Goal: Task Accomplishment & Management: Complete application form

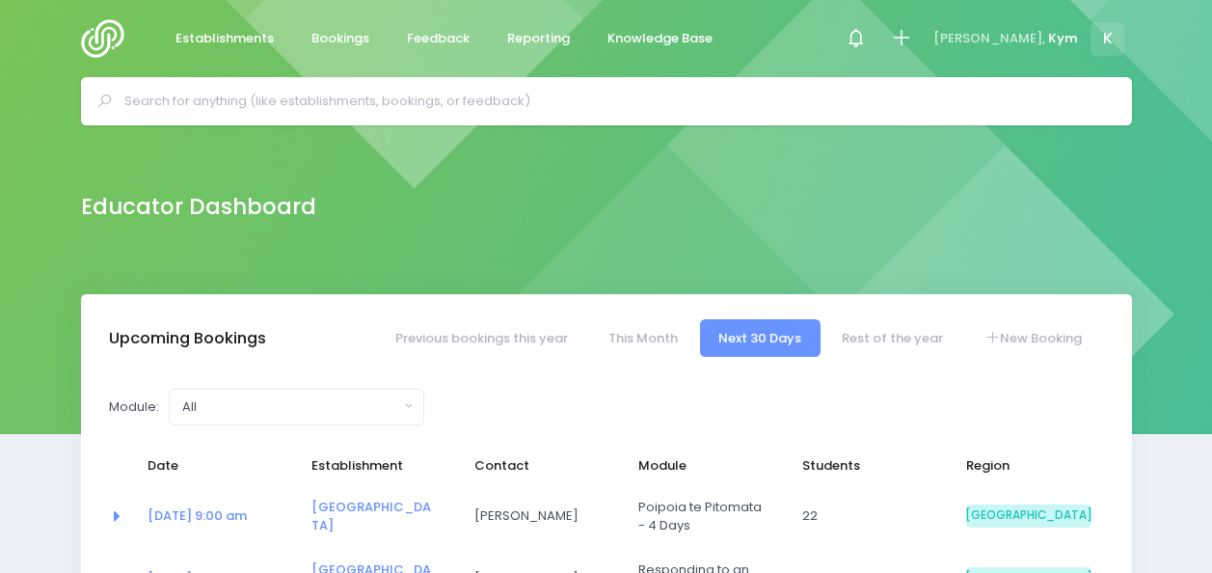
select select "5"
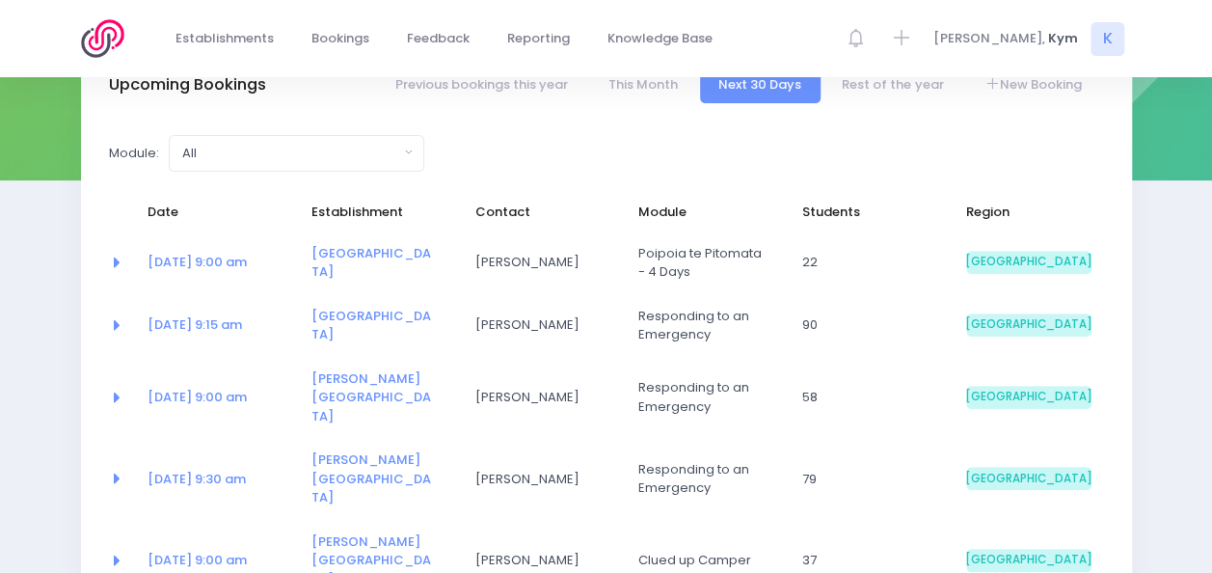
scroll to position [360, 0]
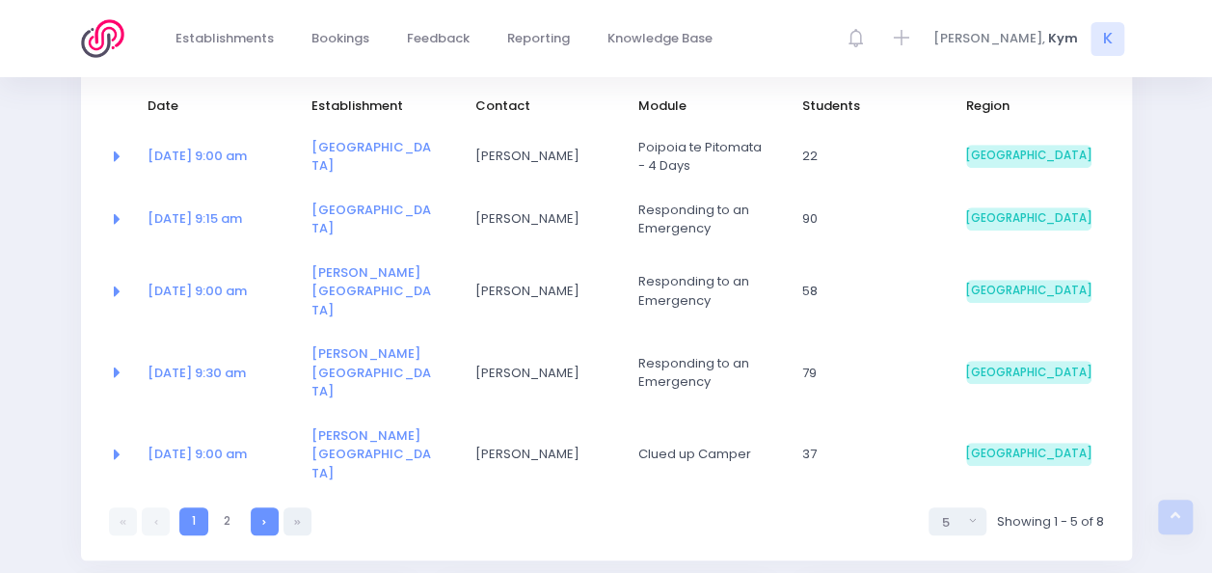
click at [268, 507] on link at bounding box center [265, 521] width 28 height 28
select select "5"
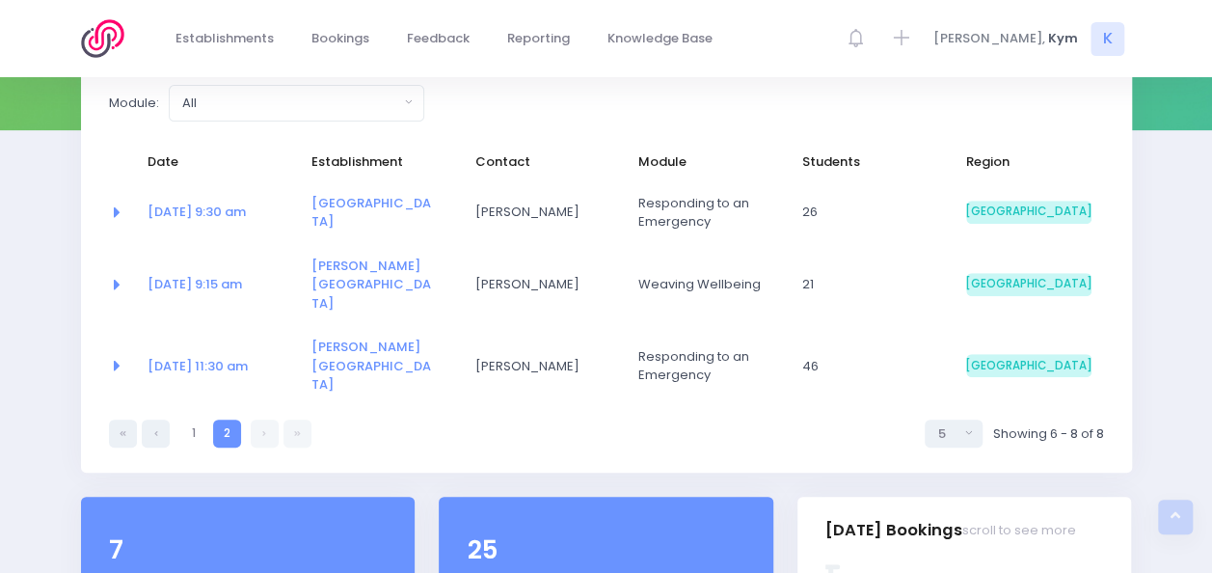
scroll to position [287, 0]
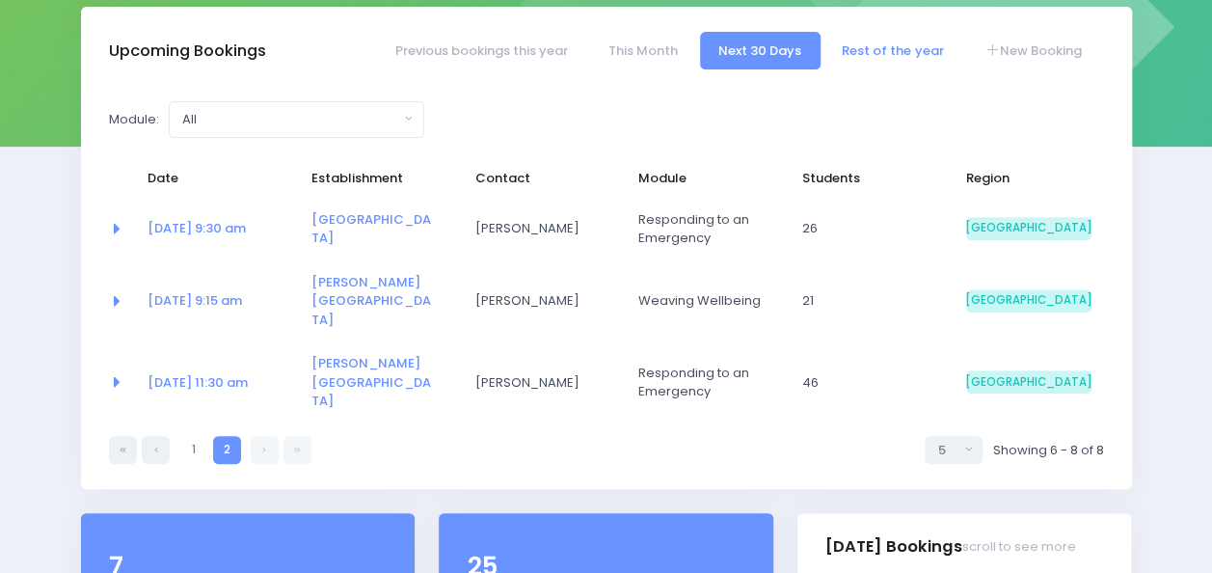
click at [865, 59] on link "Rest of the year" at bounding box center [892, 51] width 139 height 38
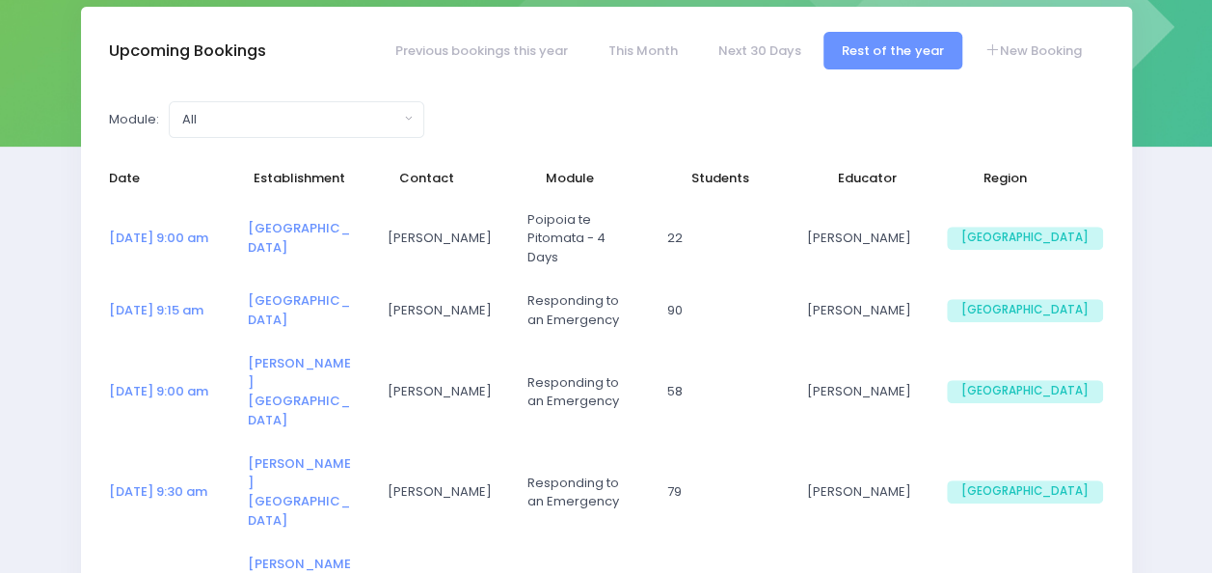
select select "5"
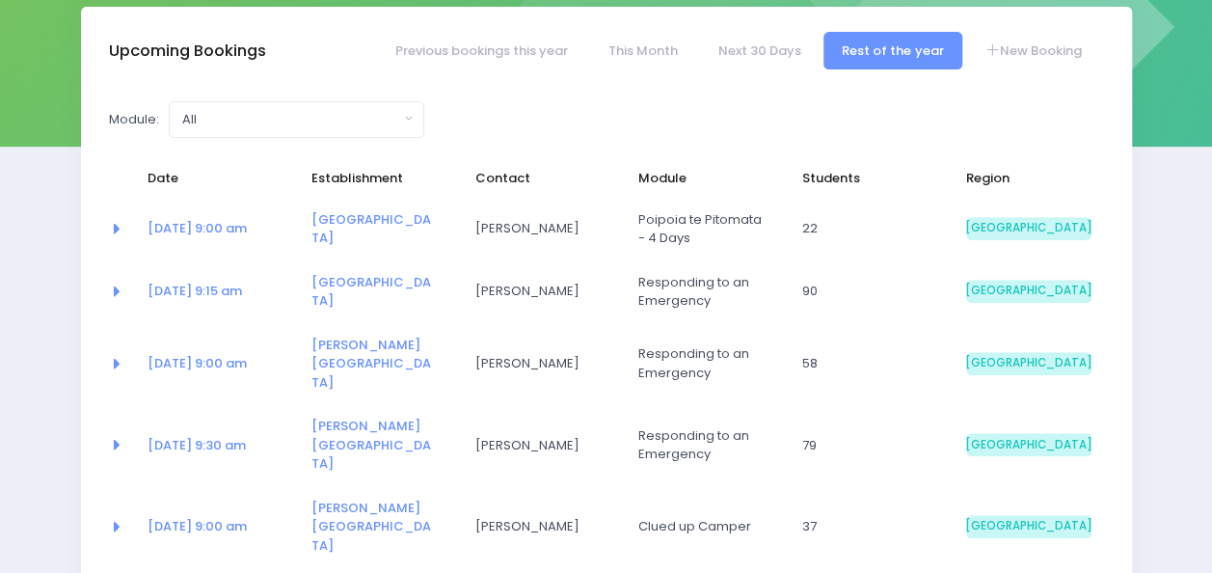
select select "5"
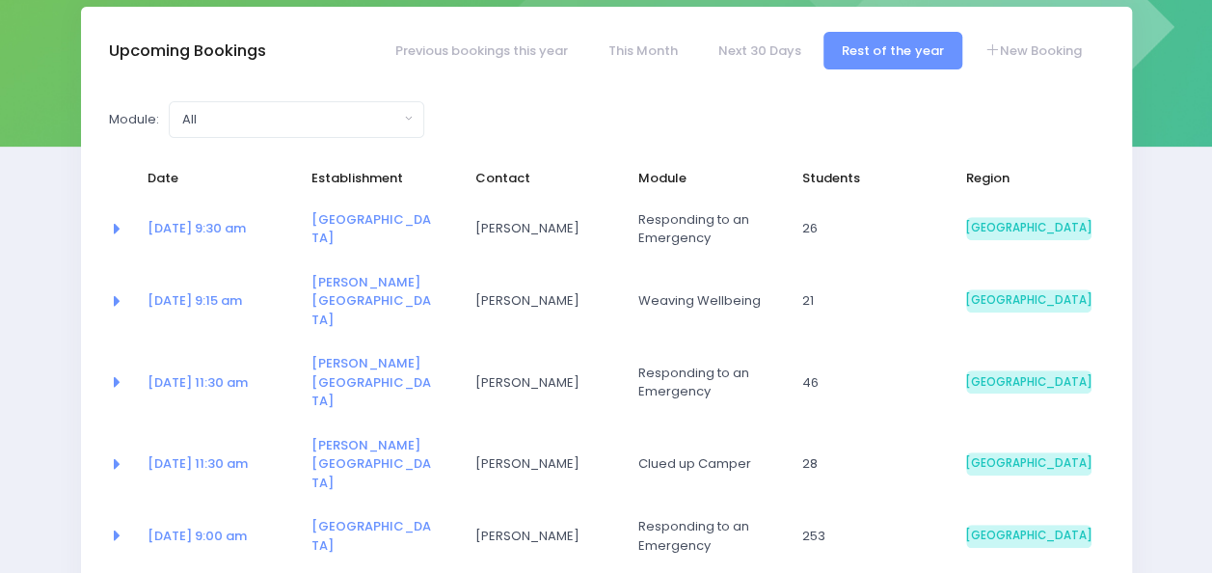
select select "5"
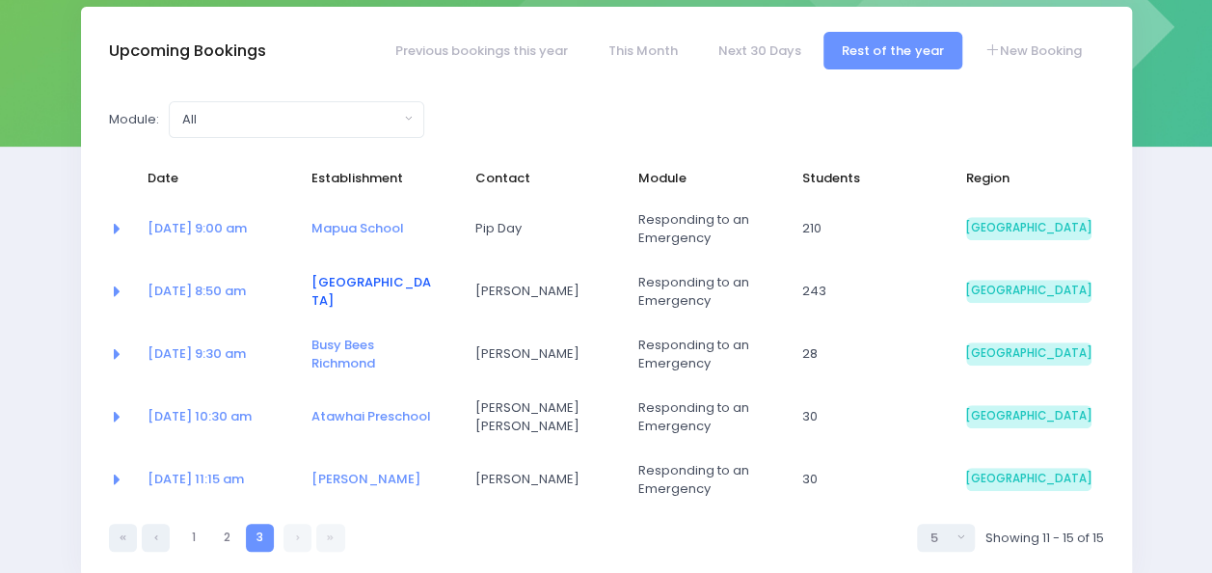
click at [345, 284] on link "[GEOGRAPHIC_DATA]" at bounding box center [371, 292] width 120 height 38
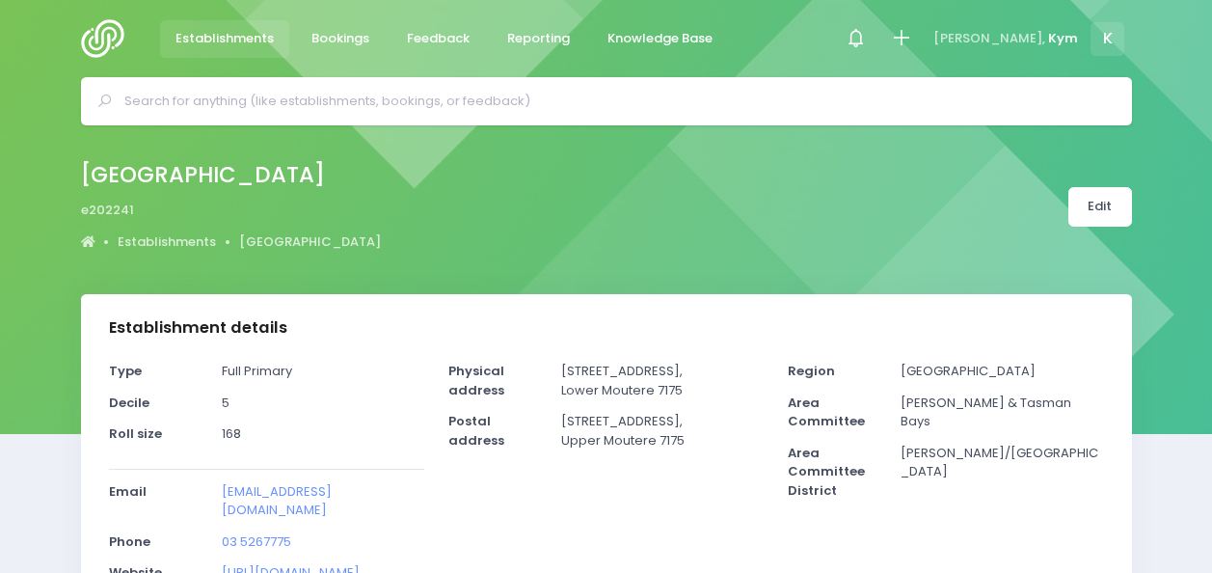
select select "5"
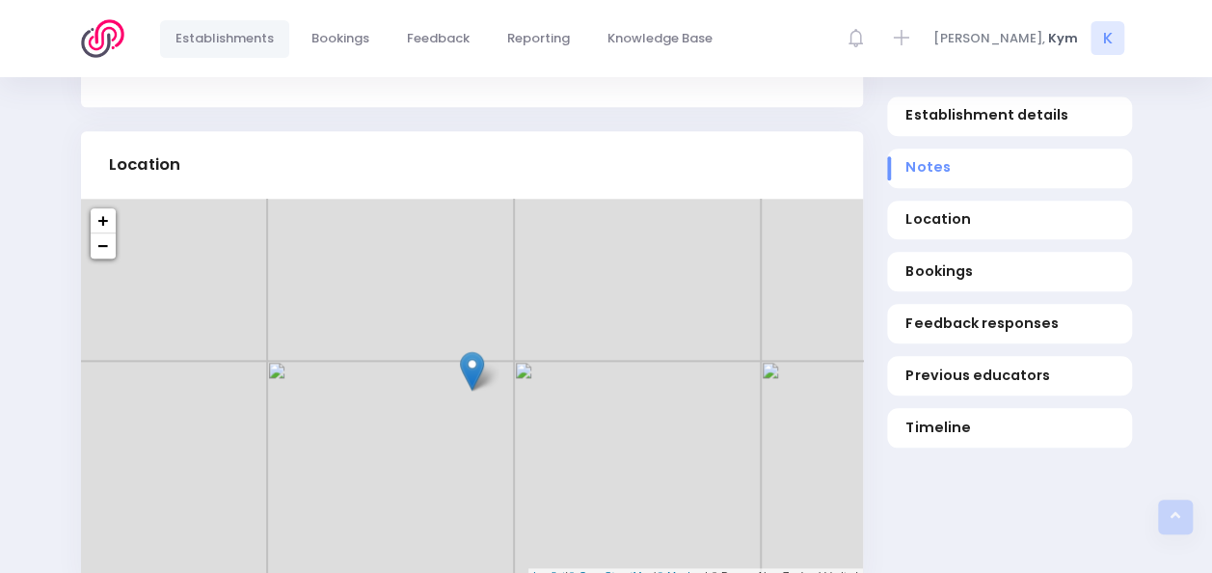
scroll to position [882, 0]
click at [1007, 268] on span "Bookings" at bounding box center [1008, 272] width 207 height 20
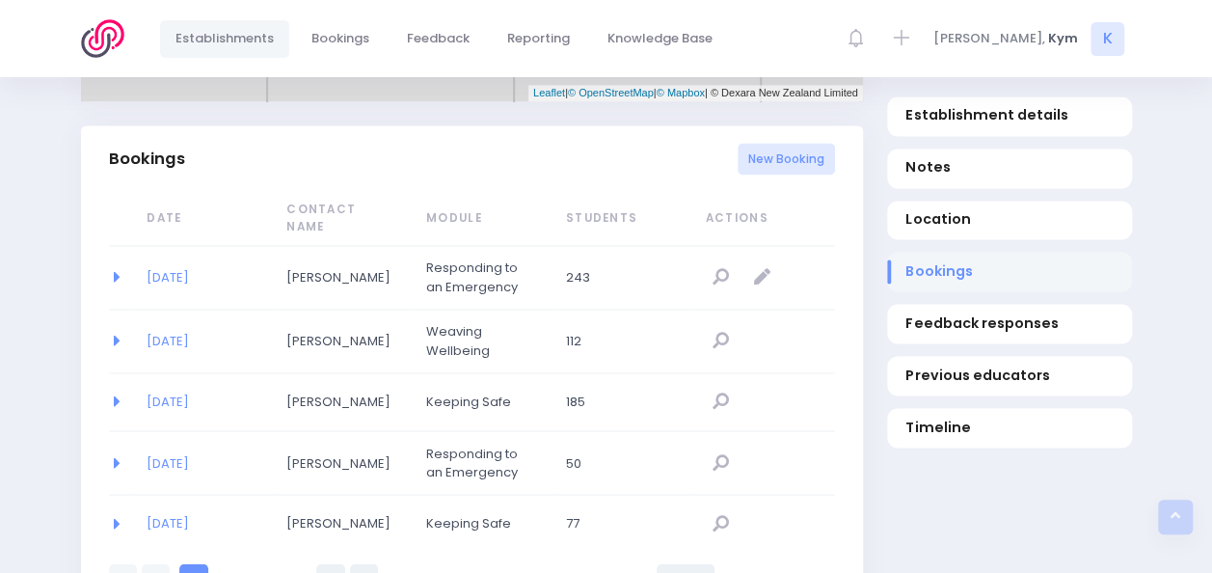
scroll to position [1411, 0]
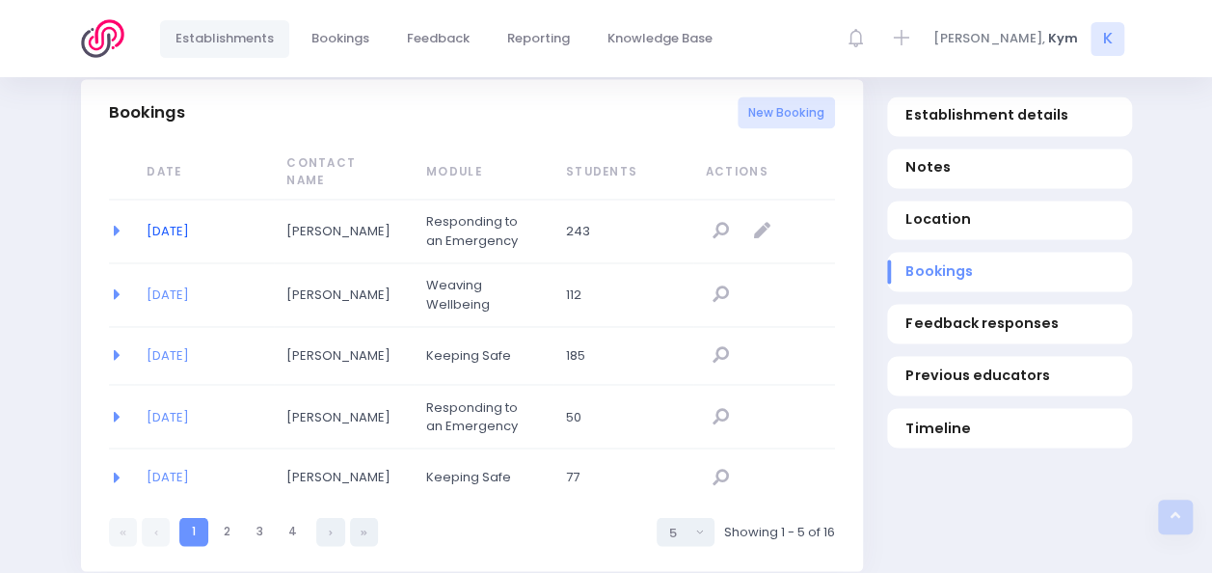
click at [174, 229] on link "01/12/2025" at bounding box center [168, 231] width 42 height 18
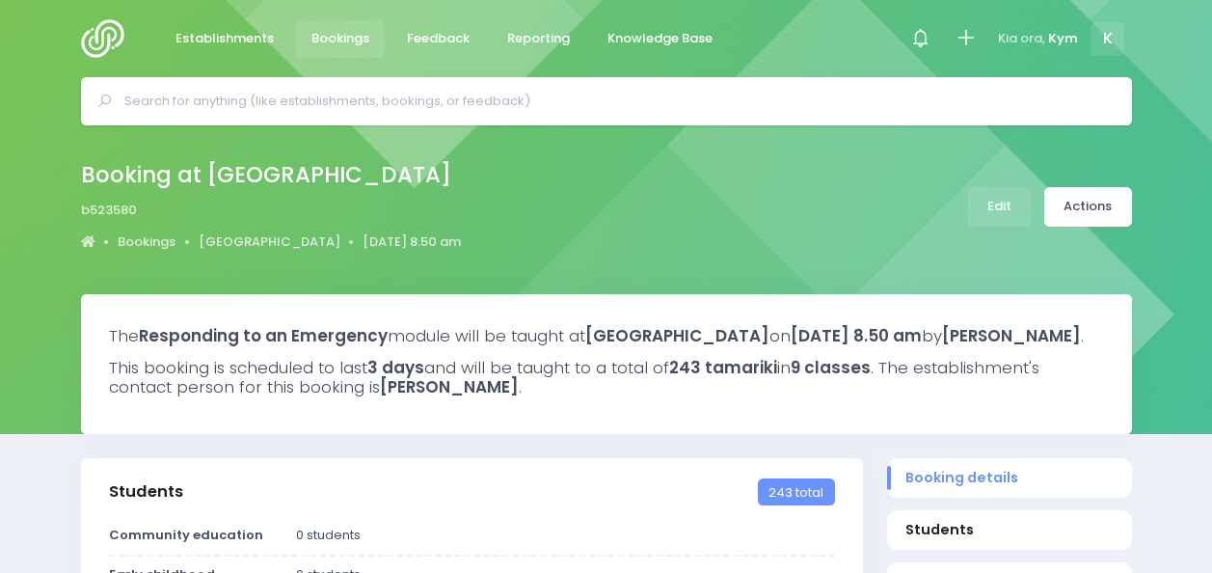
select select "5"
click at [986, 199] on link "Edit" at bounding box center [1000, 207] width 64 height 40
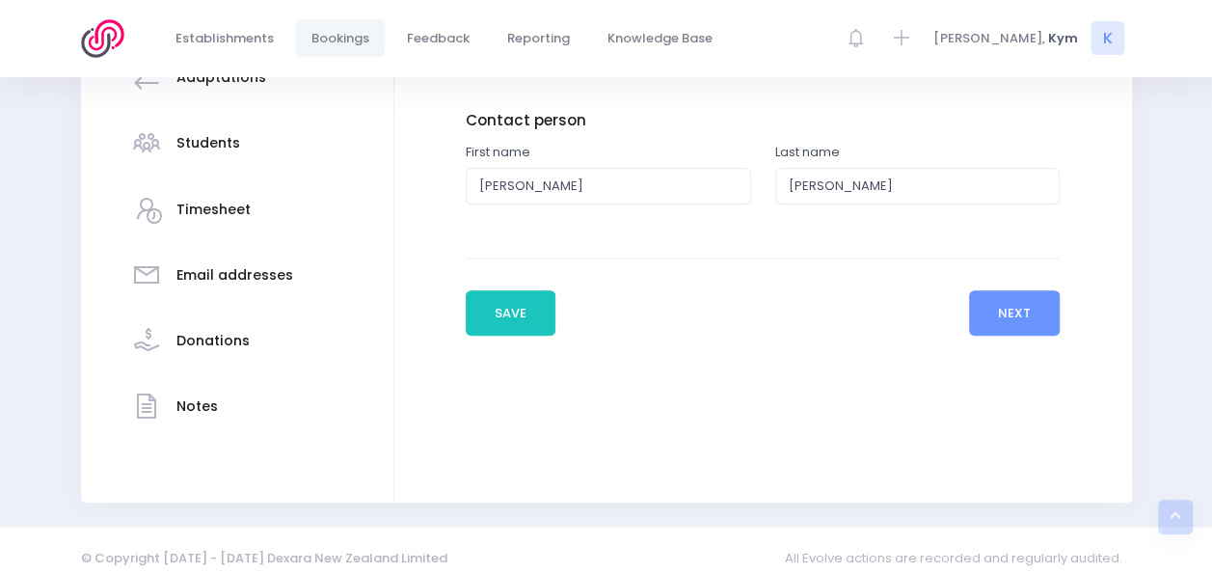
scroll to position [446, 0]
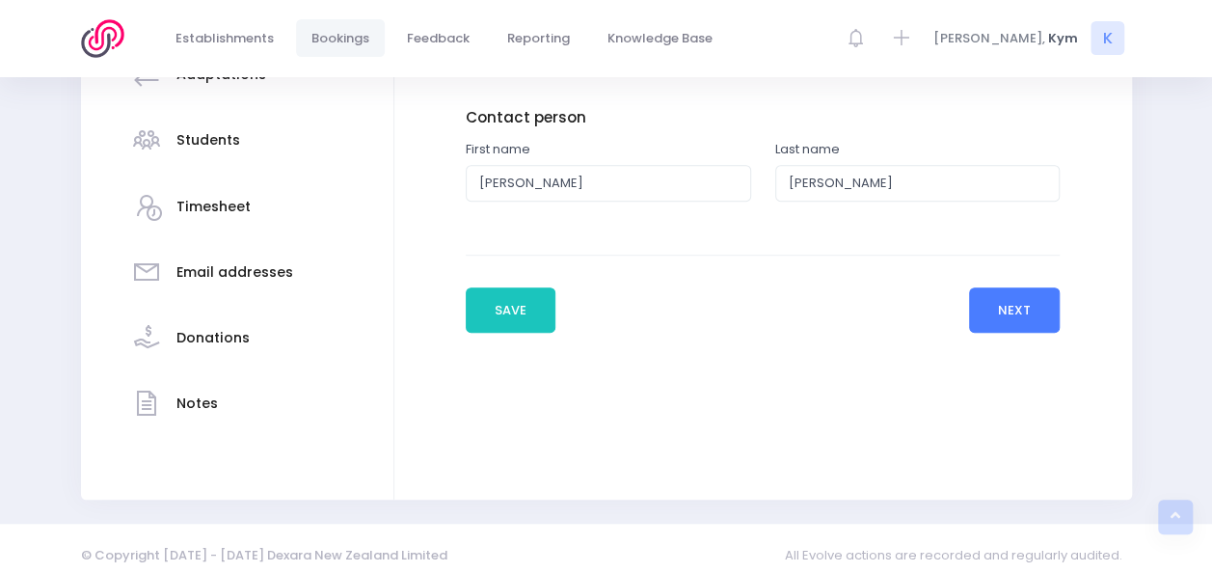
click at [999, 314] on button "Next" at bounding box center [1015, 310] width 92 height 46
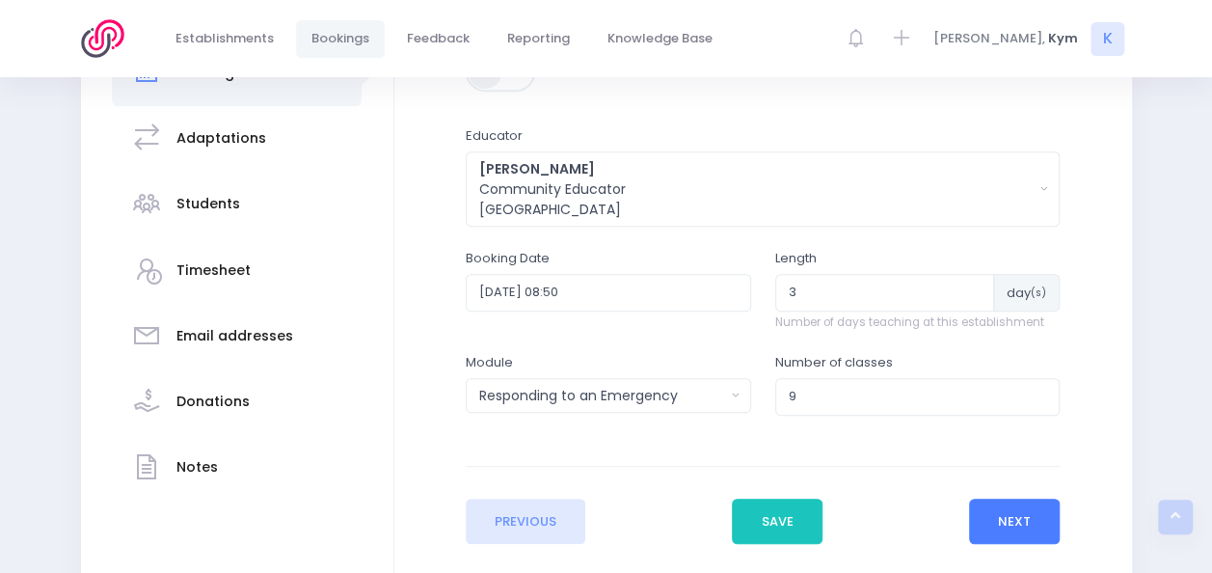
scroll to position [388, 0]
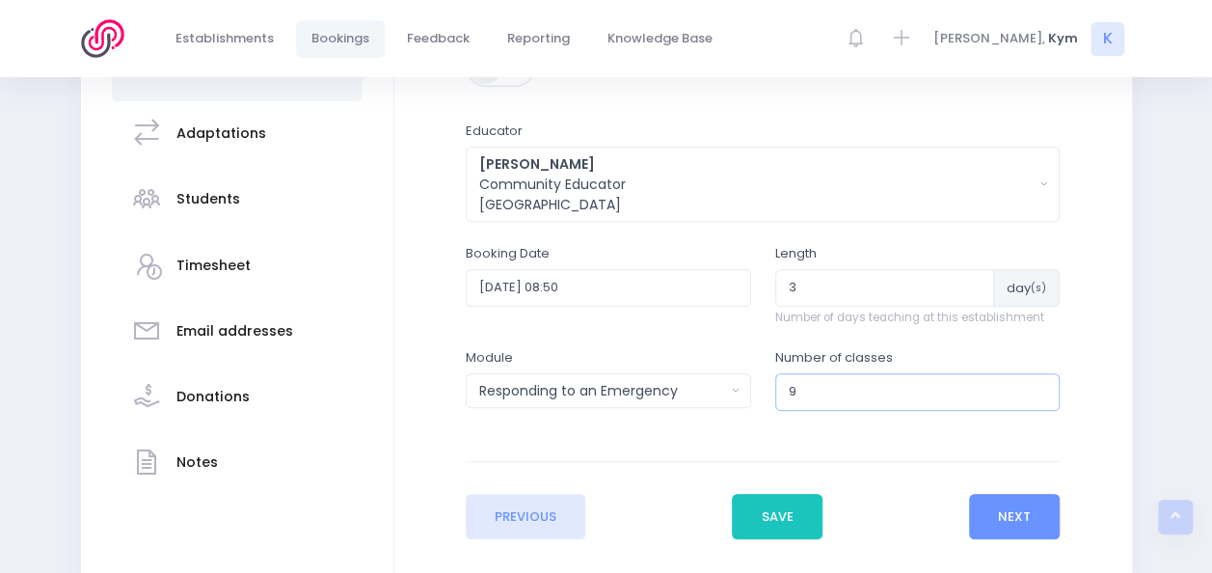
click at [832, 391] on input "9" at bounding box center [917, 391] width 285 height 37
type input "8"
click at [1021, 511] on button "Next" at bounding box center [1015, 517] width 92 height 46
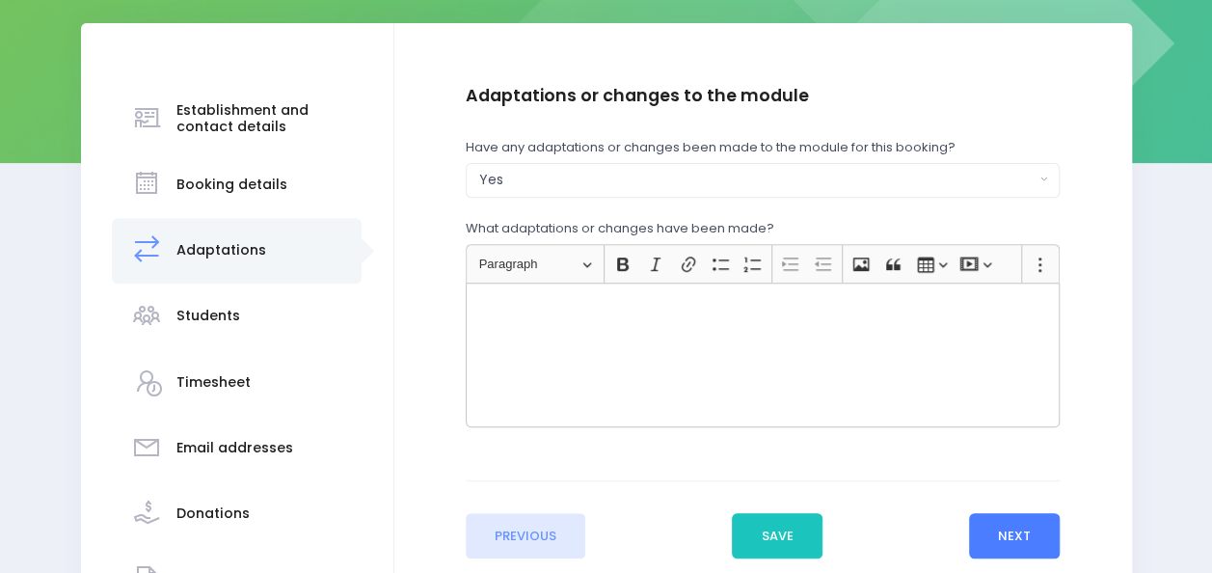
scroll to position [272, 0]
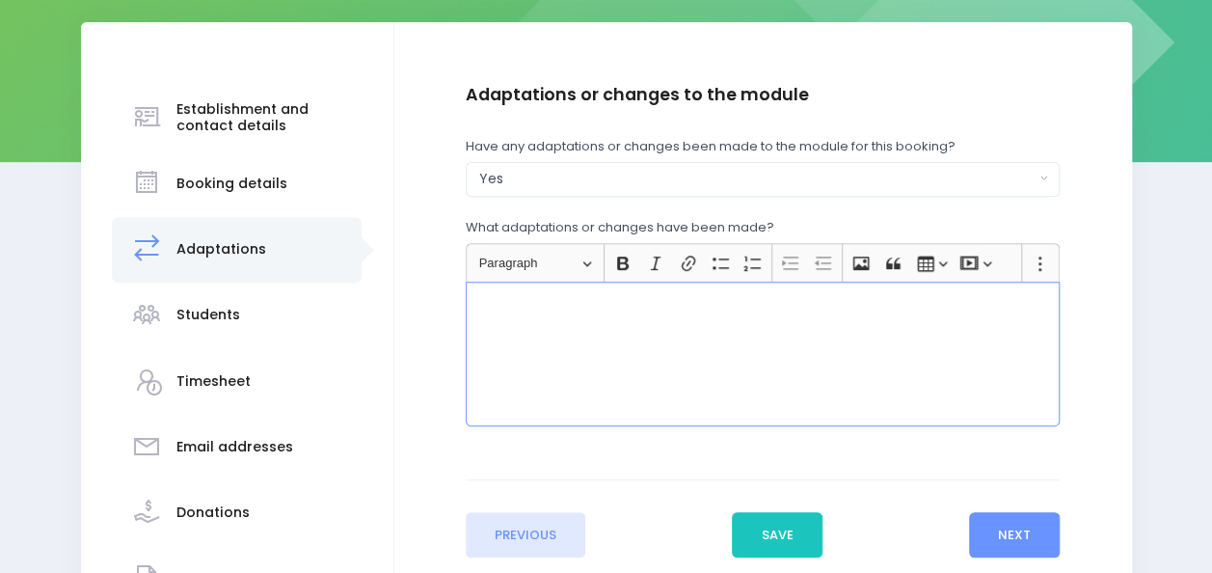
click at [633, 344] on div "Rich Text Editor, main" at bounding box center [763, 354] width 594 height 145
drag, startPoint x: 838, startPoint y: 336, endPoint x: 363, endPoint y: 284, distance: 478.1
click at [363, 284] on div "Establishment and contact details Booking details Adaptations" at bounding box center [606, 348] width 1051 height 652
click at [563, 336] on div "Rich Text Editor, main" at bounding box center [763, 354] width 594 height 145
click at [1021, 162] on button "Yes" at bounding box center [763, 179] width 594 height 35
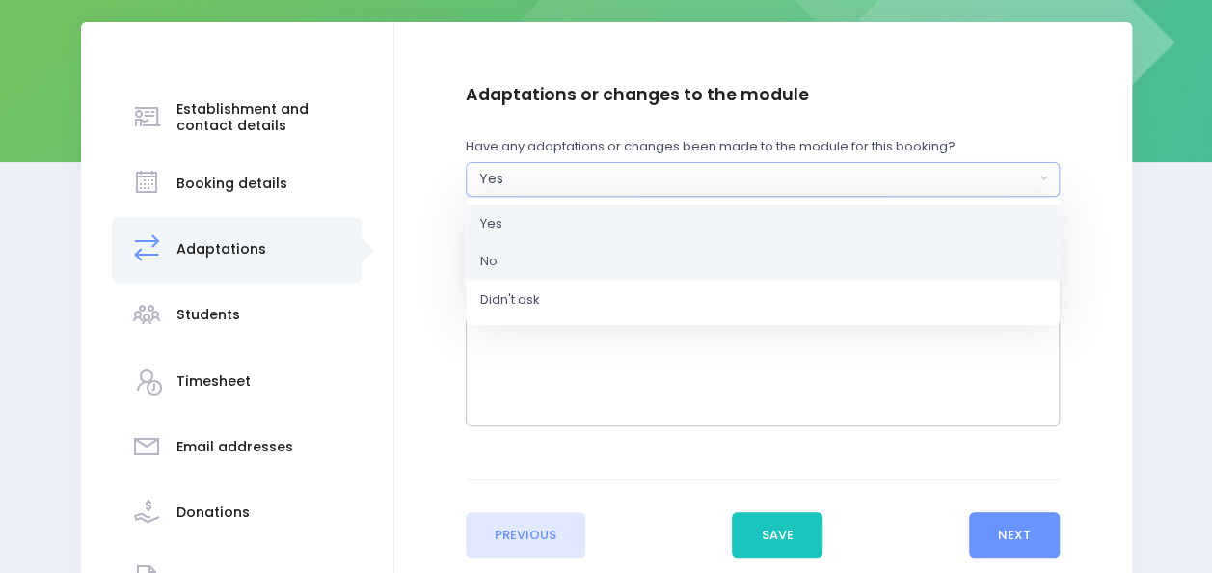
click at [878, 268] on link "No" at bounding box center [763, 261] width 594 height 39
select select "No"
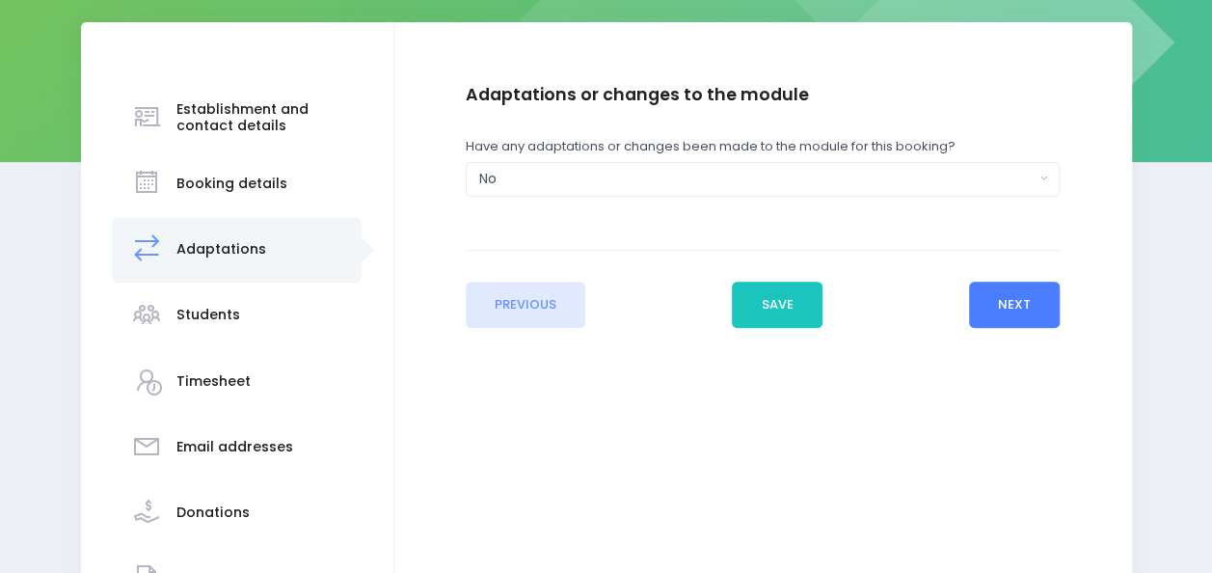
click at [1039, 310] on button "Next" at bounding box center [1015, 305] width 92 height 46
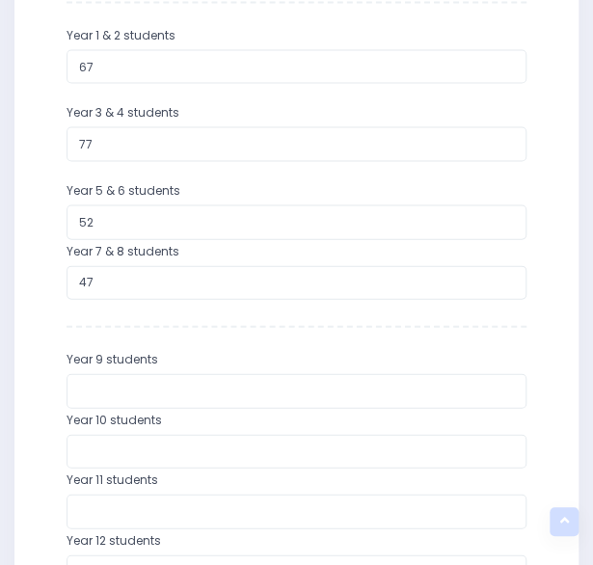
scroll to position [886, 0]
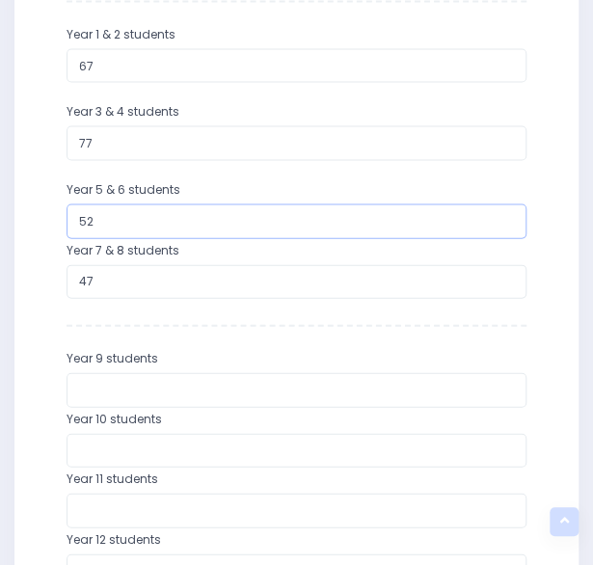
drag, startPoint x: 170, startPoint y: 205, endPoint x: 48, endPoint y: 220, distance: 122.4
click at [48, 220] on div "Enter the establishment details Establishment Select one... 120 Aerodrome Rd Pr…" at bounding box center [297, 374] width 542 height 1010
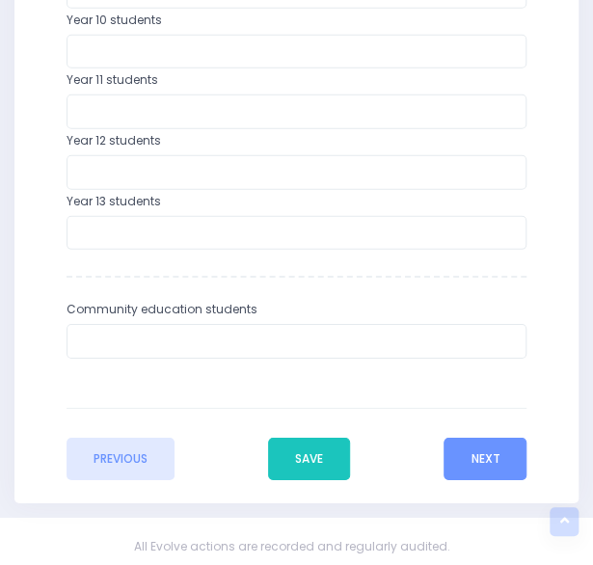
scroll to position [1285, 0]
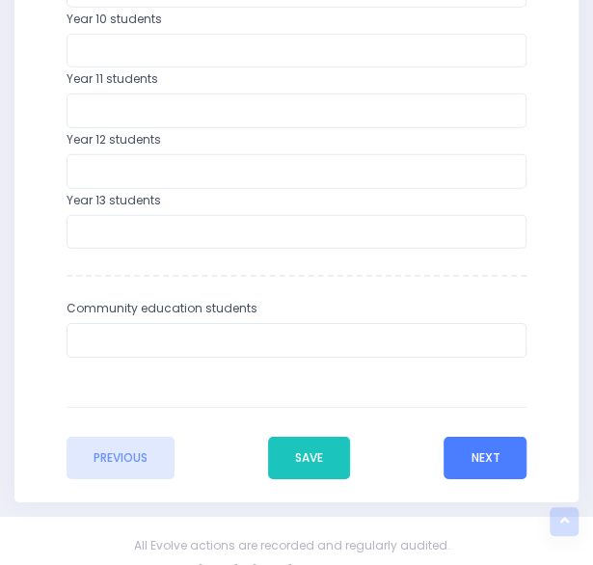
click at [473, 452] on button "Next" at bounding box center [485, 458] width 83 height 42
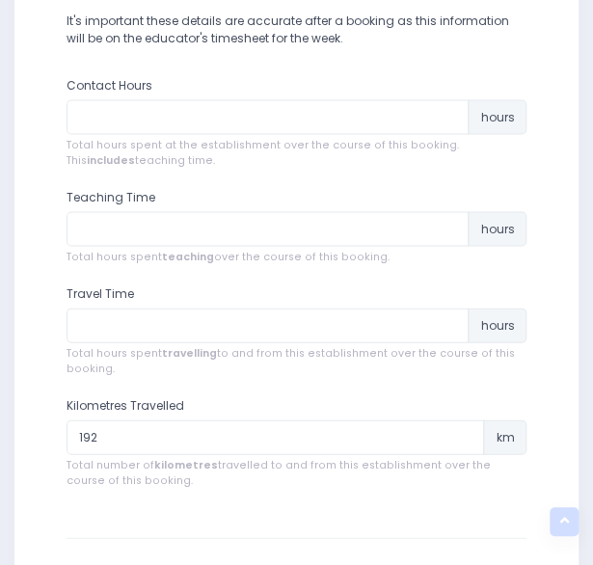
scroll to position [812, 0]
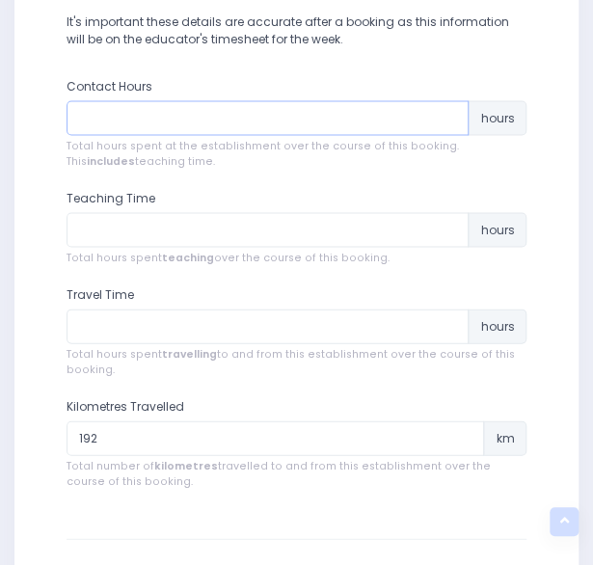
click at [190, 114] on input "number" at bounding box center [268, 117] width 403 height 35
click at [247, 119] on input "number" at bounding box center [268, 117] width 403 height 35
type input "13"
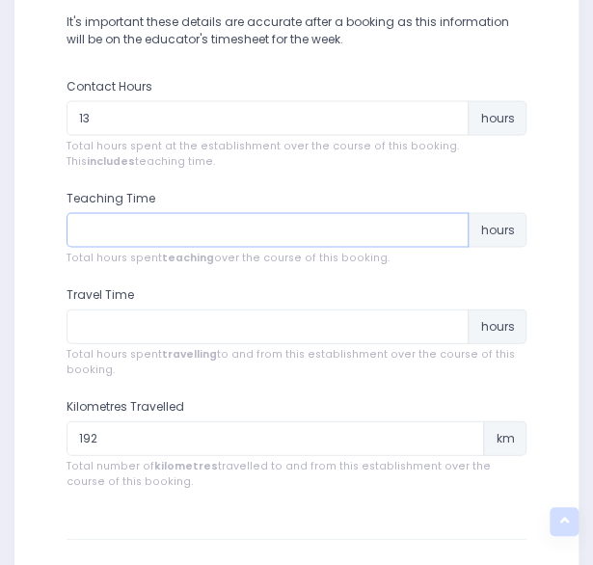
click at [218, 221] on input "number" at bounding box center [268, 229] width 403 height 35
type input "8"
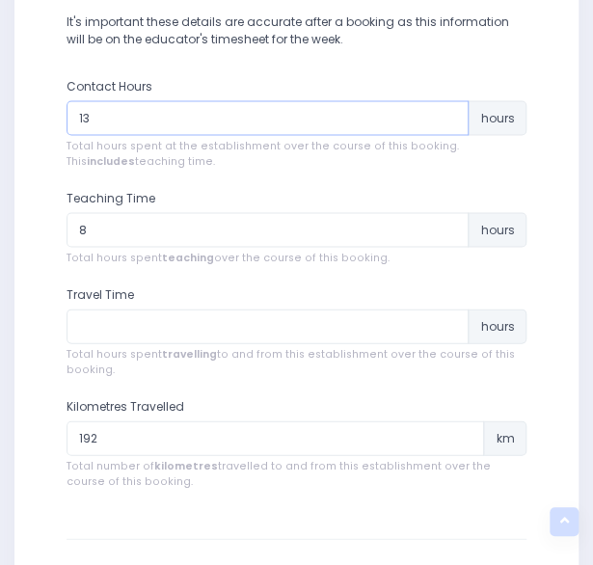
drag, startPoint x: 94, startPoint y: 115, endPoint x: 79, endPoint y: 116, distance: 15.5
click at [79, 116] on input "13" at bounding box center [268, 117] width 403 height 35
type input "2"
type input "11"
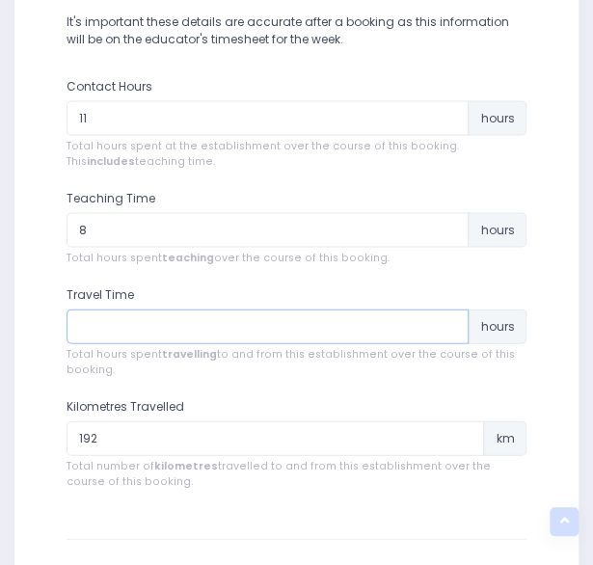
click at [228, 325] on input "number" at bounding box center [268, 326] width 403 height 35
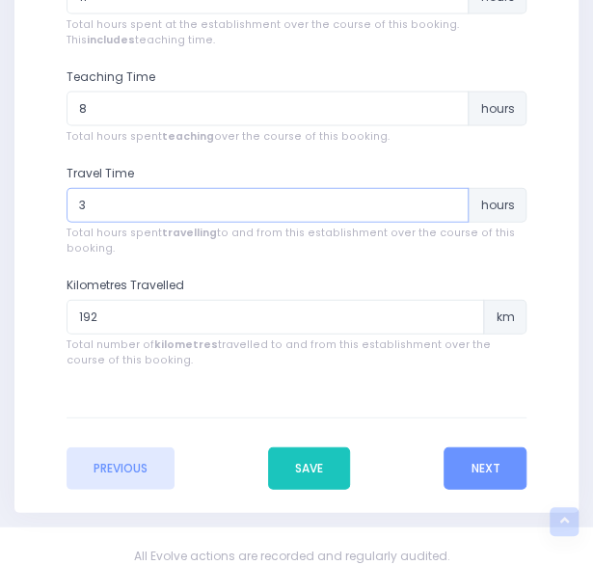
scroll to position [968, 0]
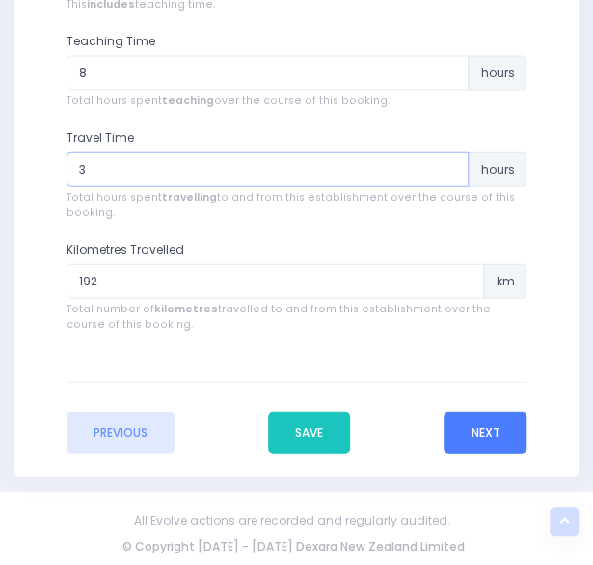
type input "3"
click at [480, 427] on button "Next" at bounding box center [485, 433] width 83 height 42
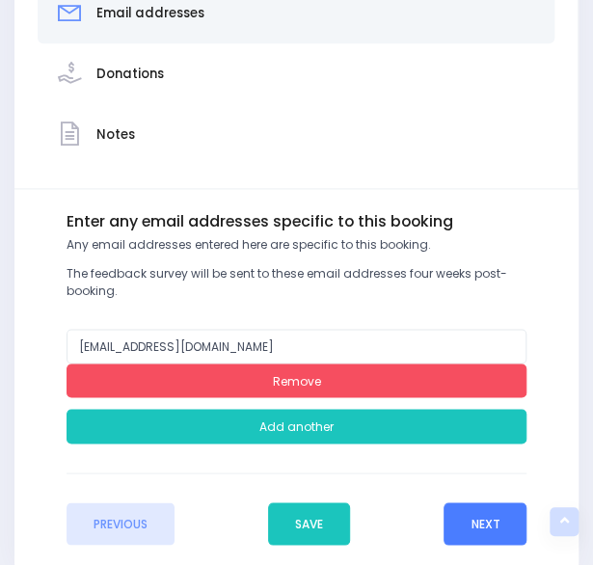
scroll to position [545, 0]
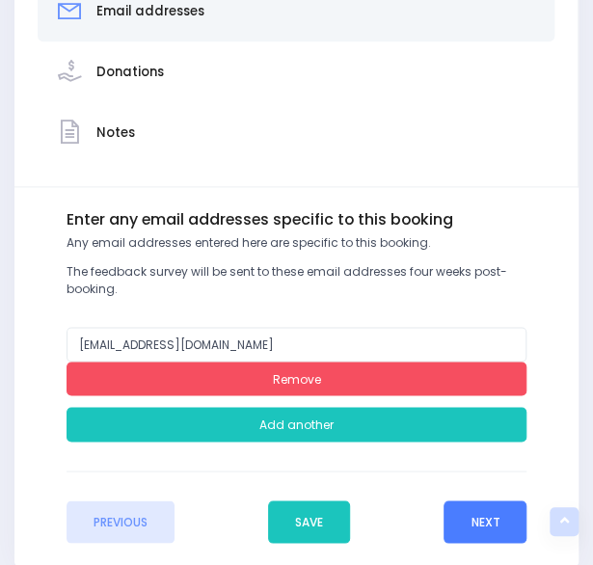
click at [490, 507] on button "Next" at bounding box center [485, 521] width 83 height 42
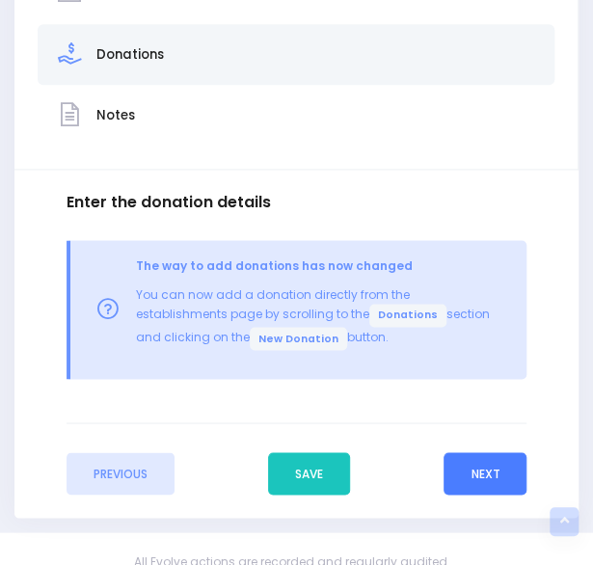
scroll to position [582, 0]
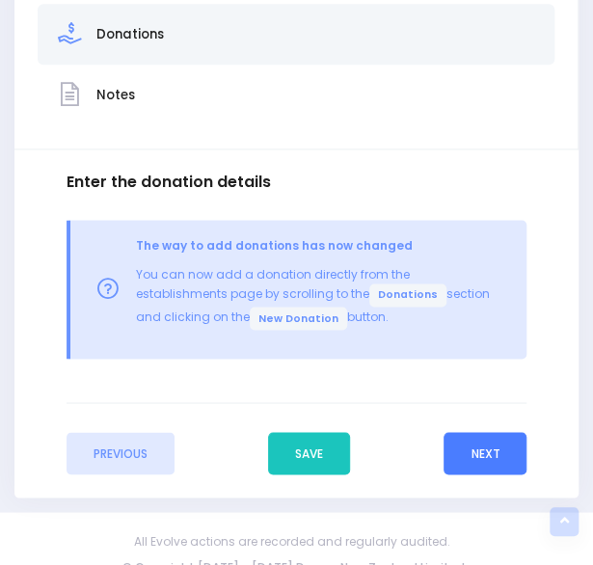
click at [476, 443] on button "Next" at bounding box center [485, 453] width 83 height 42
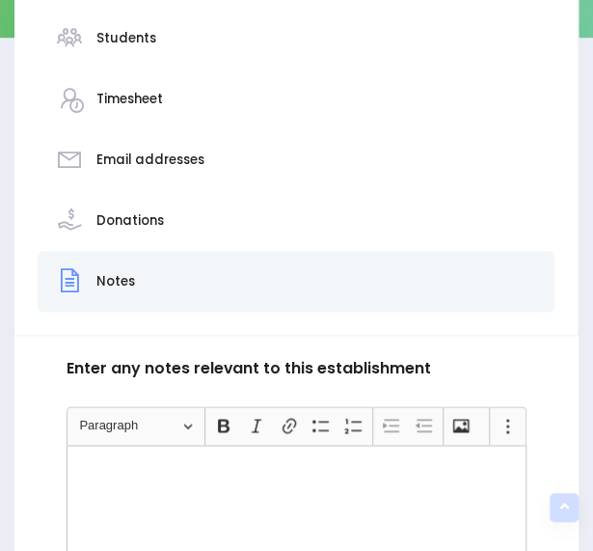
scroll to position [397, 0]
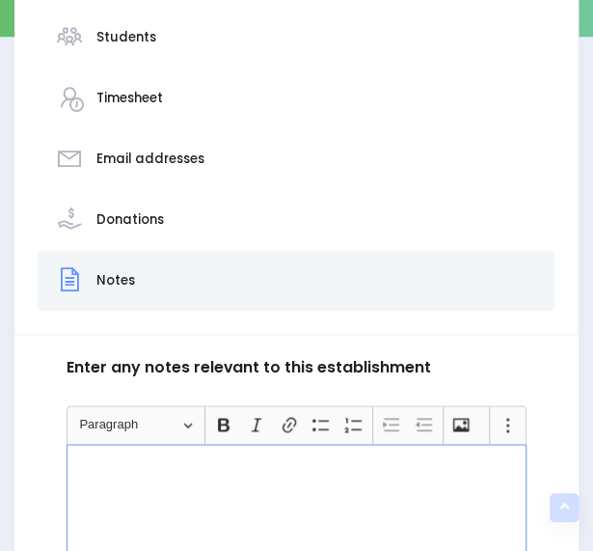
click at [414, 499] on div "Rich Text Editor, main" at bounding box center [297, 516] width 461 height 145
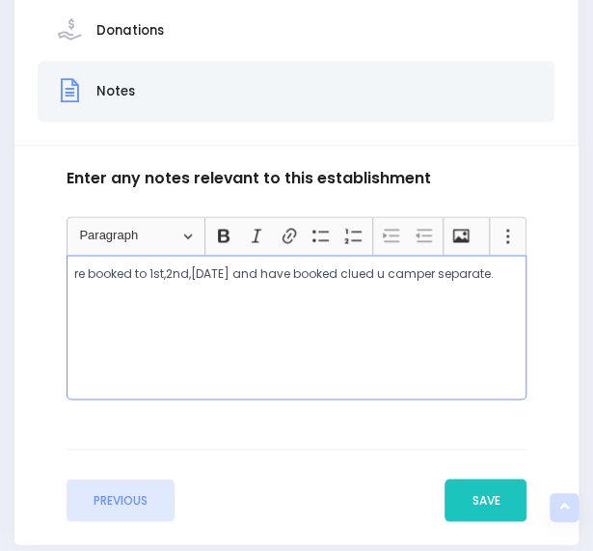
scroll to position [587, 0]
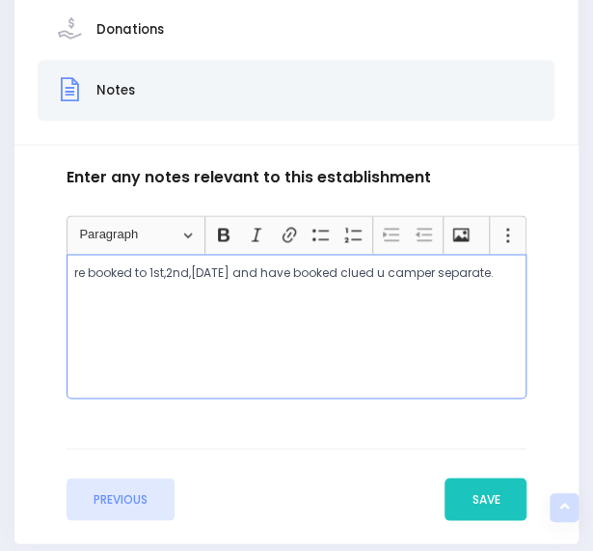
click at [427, 271] on p "re booked to 1st,2nd,3rd December and have booked clued u camper separate." at bounding box center [296, 272] width 445 height 17
click at [418, 270] on p "re booked to 1st,2nd,3rd December and have booked clued up camper separate." at bounding box center [296, 272] width 445 height 17
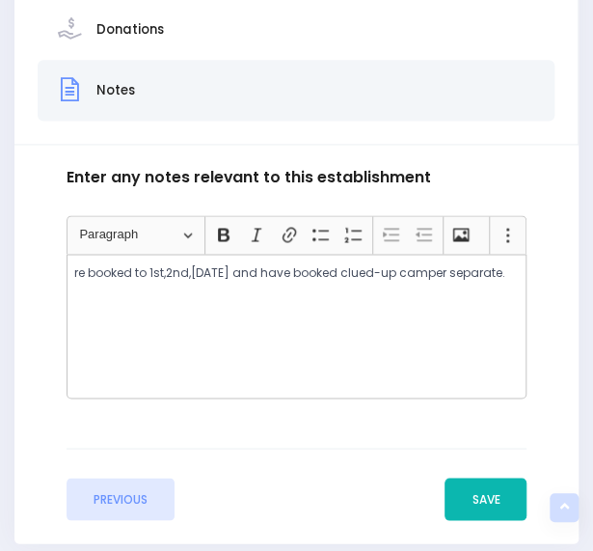
click at [497, 502] on button "Save" at bounding box center [486, 498] width 82 height 42
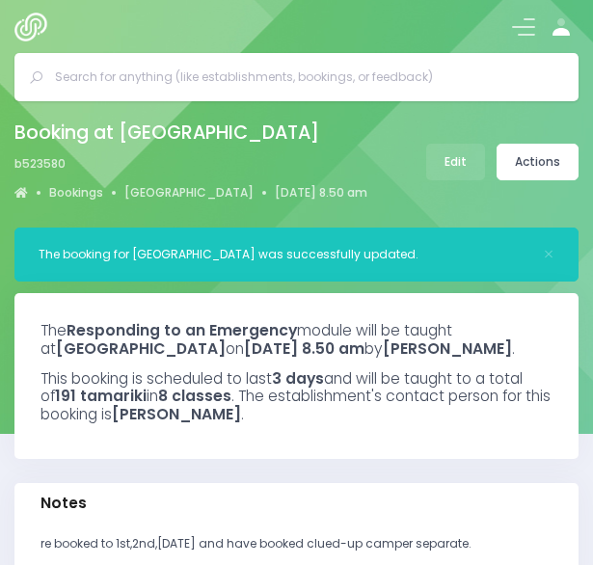
select select "5"
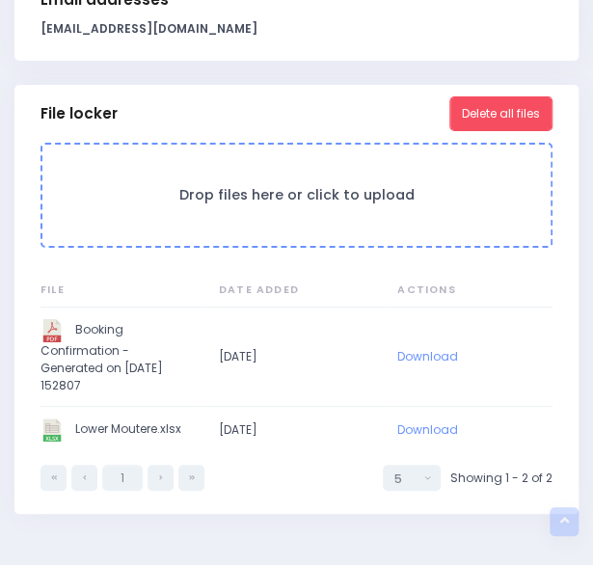
scroll to position [1767, 0]
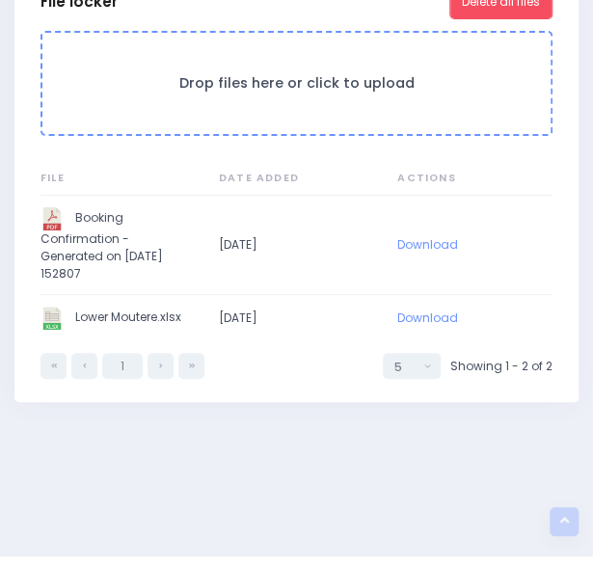
drag, startPoint x: 435, startPoint y: 334, endPoint x: 191, endPoint y: 334, distance: 244.0
click at [191, 334] on td "Lower Moutere.xlsx" at bounding box center [123, 318] width 167 height 46
click at [509, 10] on button "Delete all files" at bounding box center [500, 2] width 103 height 35
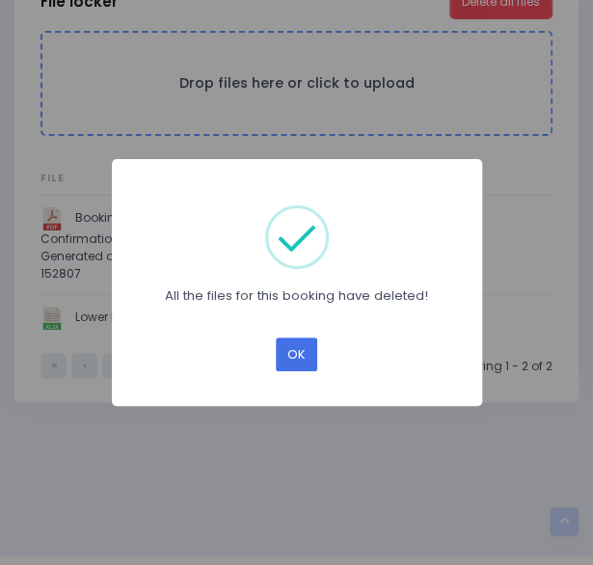
click at [291, 352] on button "OK" at bounding box center [296, 354] width 41 height 34
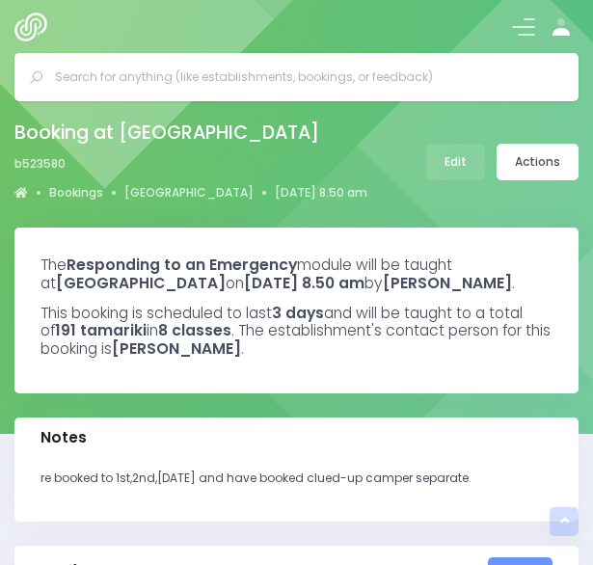
select select "5"
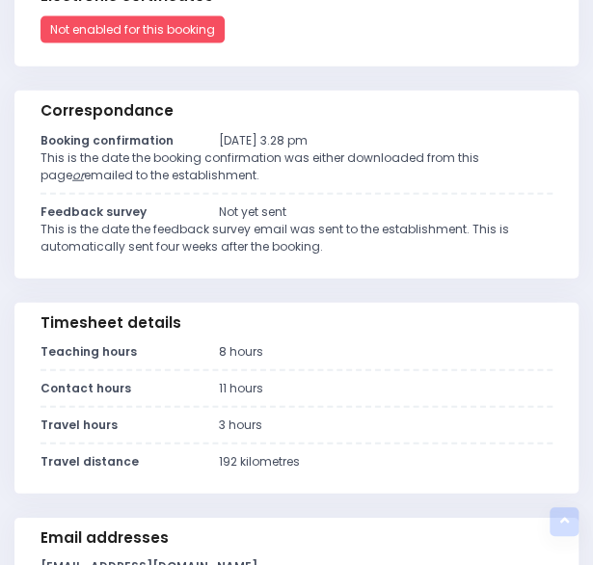
scroll to position [1312, 0]
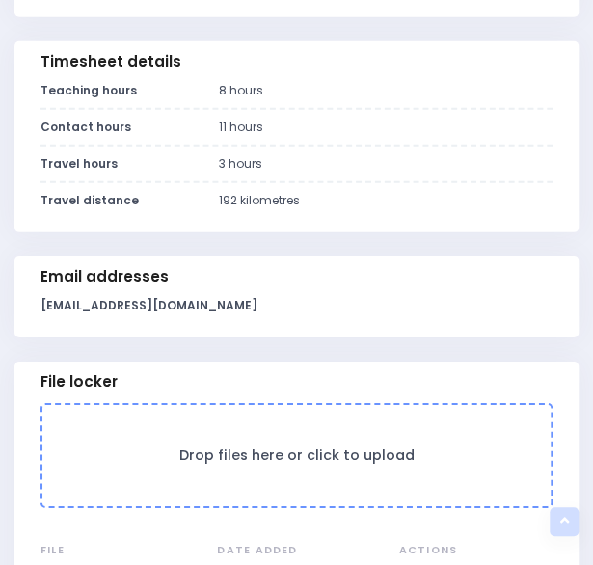
click at [245, 495] on form "Drop files here or click to upload" at bounding box center [296, 455] width 512 height 105
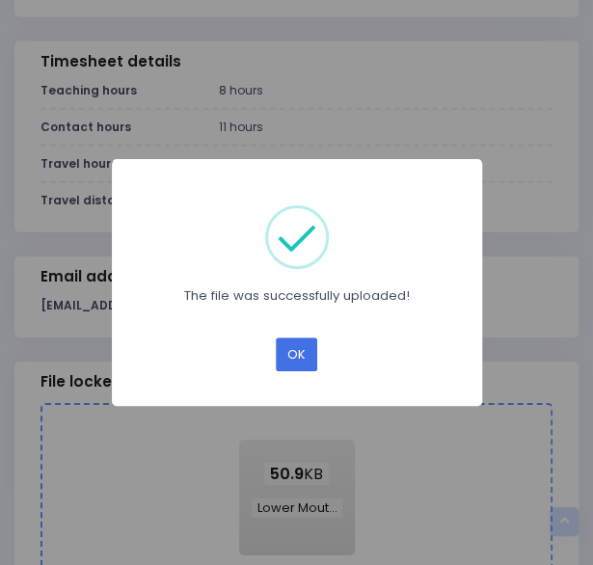
click at [290, 358] on button "OK" at bounding box center [296, 354] width 41 height 34
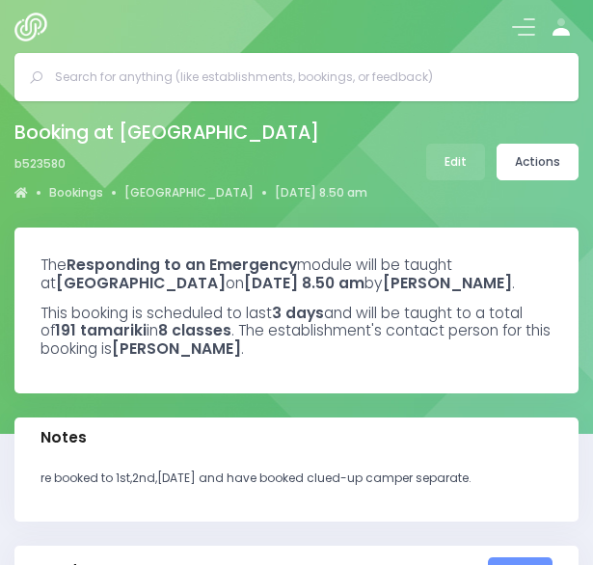
select select "5"
click at [553, 36] on icon at bounding box center [561, 26] width 23 height 23
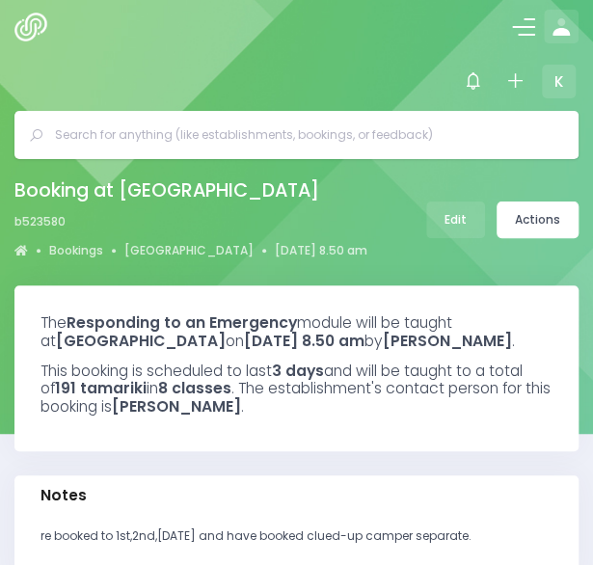
click at [524, 22] on button at bounding box center [523, 26] width 23 height 23
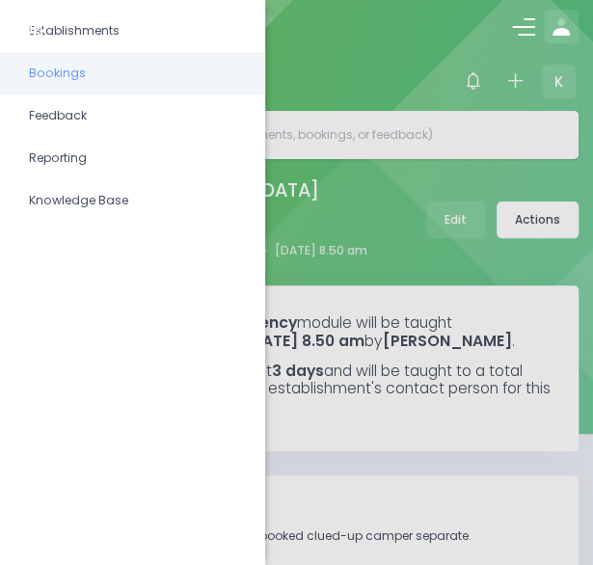
click at [323, 38] on div at bounding box center [296, 26] width 593 height 53
click at [565, 82] on div at bounding box center [296, 282] width 593 height 565
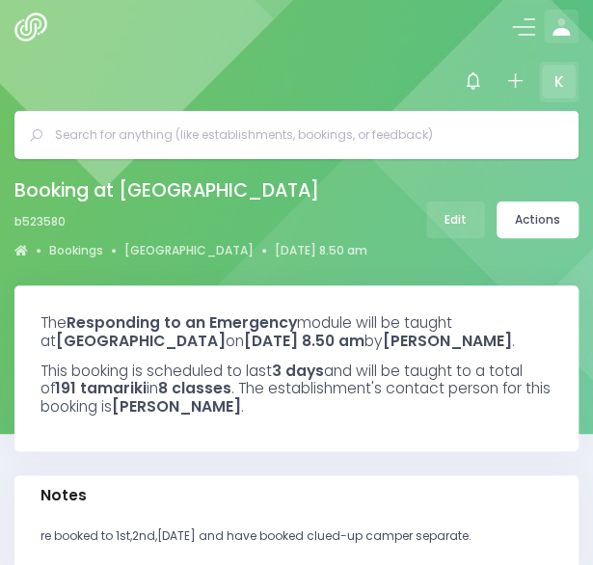
click at [550, 76] on span "K" at bounding box center [559, 82] width 34 height 34
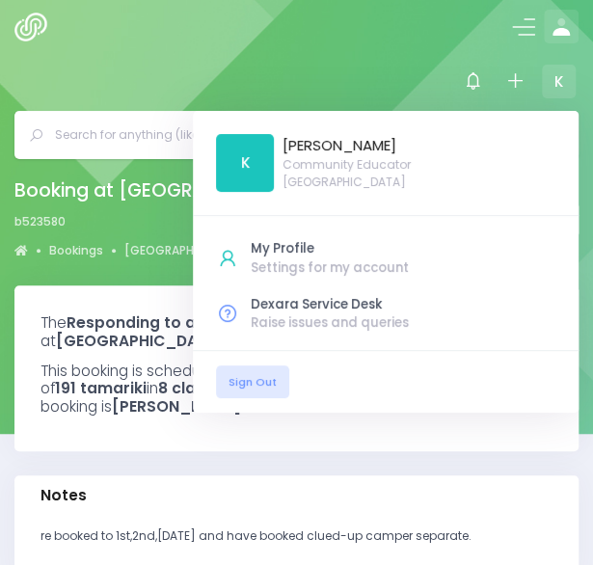
click at [245, 156] on span "K" at bounding box center [245, 163] width 58 height 58
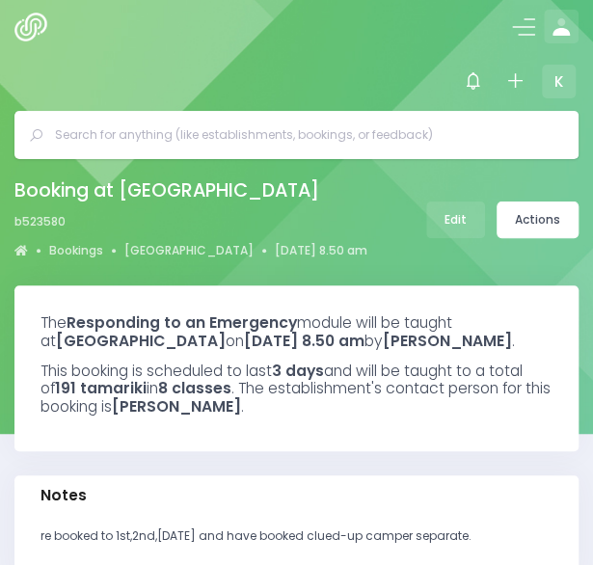
click at [19, 20] on img at bounding box center [34, 27] width 41 height 29
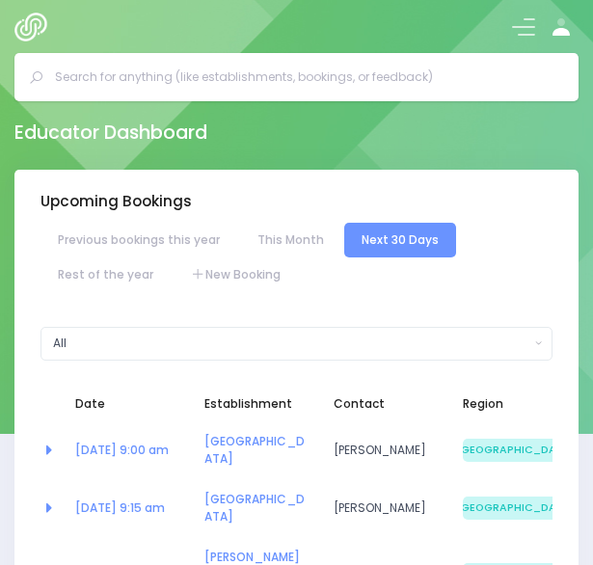
select select "5"
click at [230, 266] on link "New Booking" at bounding box center [236, 274] width 124 height 35
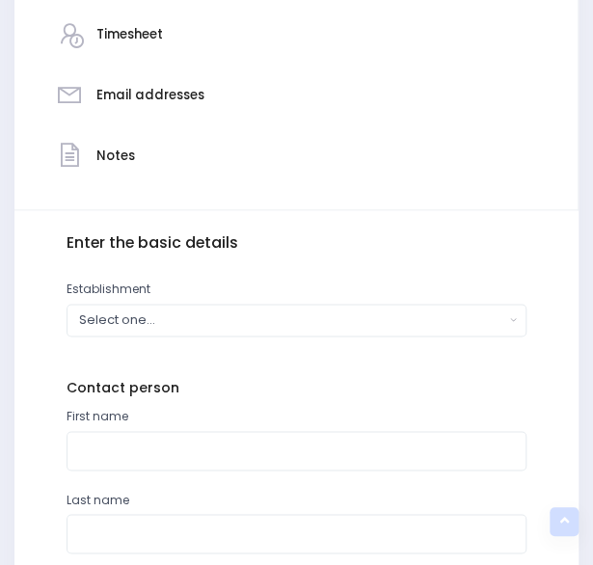
scroll to position [462, 0]
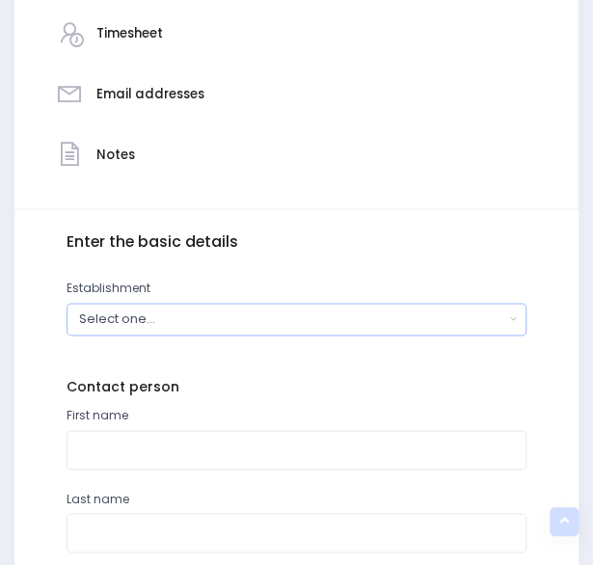
click at [282, 312] on div "Select one..." at bounding box center [291, 319] width 425 height 18
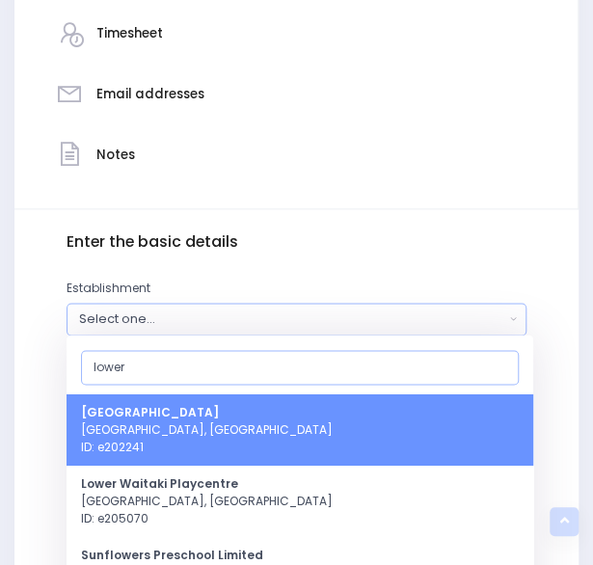
type input "lower"
click at [249, 422] on span "Lower Moutere School Lower Moutere, South Island Region ID: e202241" at bounding box center [207, 430] width 252 height 52
select select "202241"
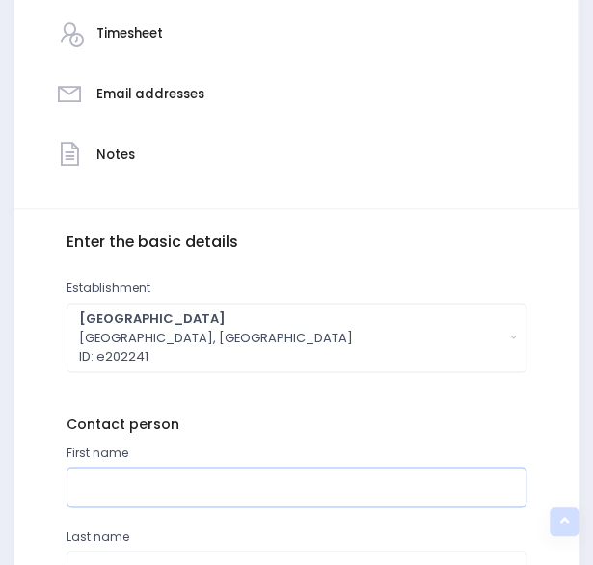
click at [177, 487] on input "text" at bounding box center [297, 487] width 461 height 40
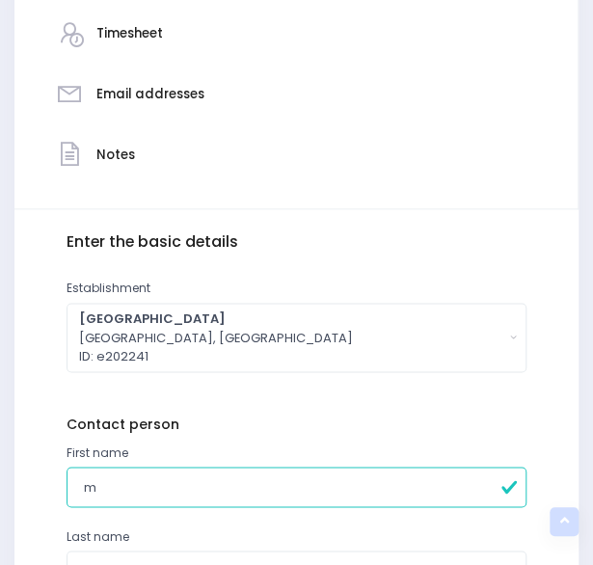
click at [233, 492] on input "m" at bounding box center [297, 487] width 461 height 40
type input "Mike"
type input "Lynch"
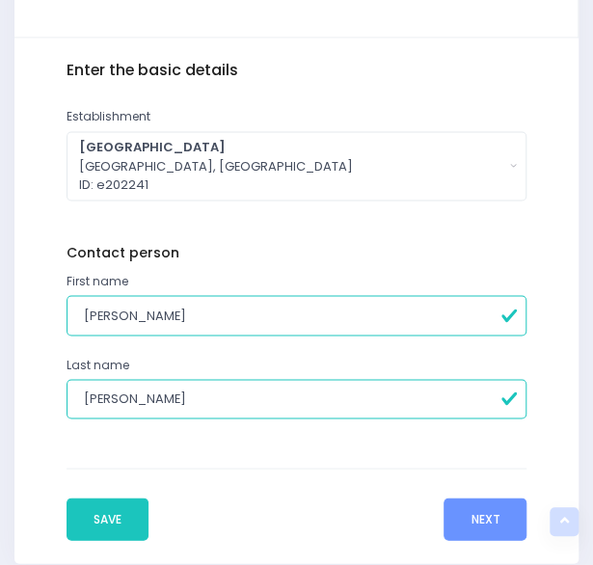
scroll to position [634, 0]
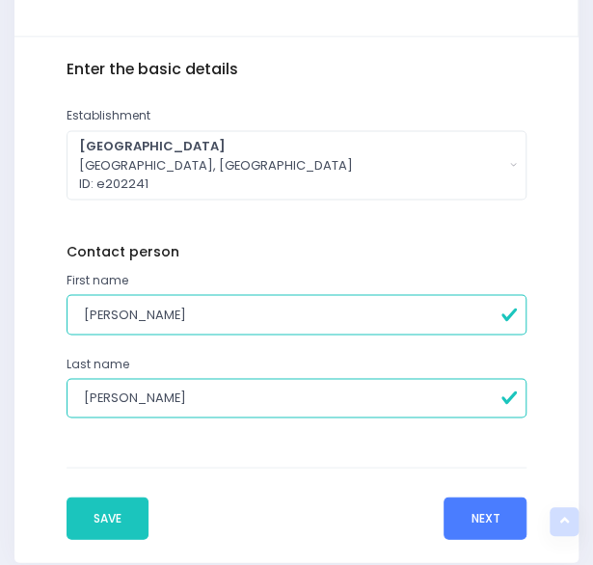
click at [486, 503] on button "Next" at bounding box center [485, 518] width 83 height 42
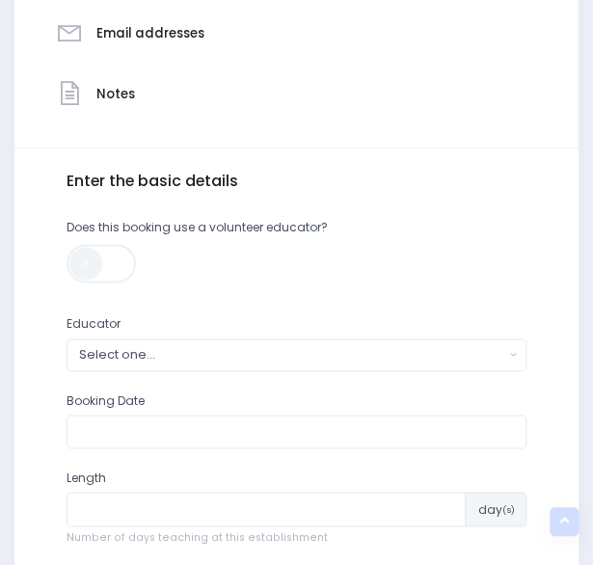
scroll to position [524, 0]
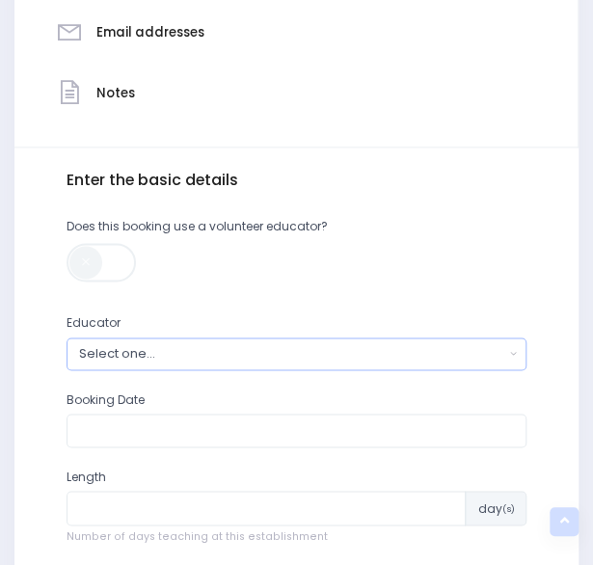
click at [509, 346] on button "Select one..." at bounding box center [297, 353] width 461 height 32
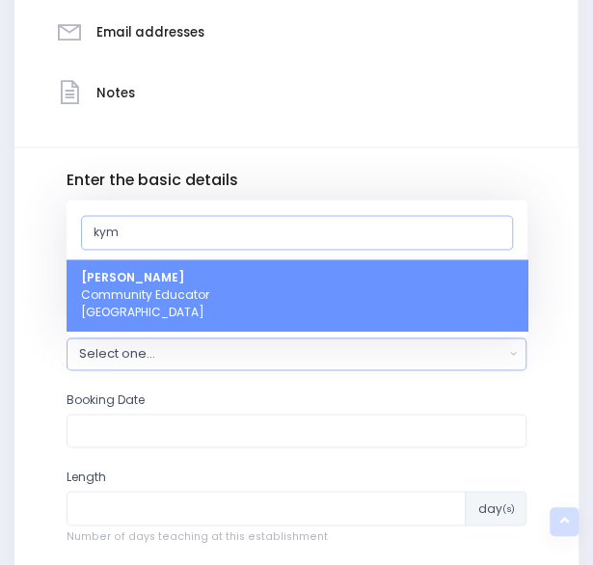
type input "kym"
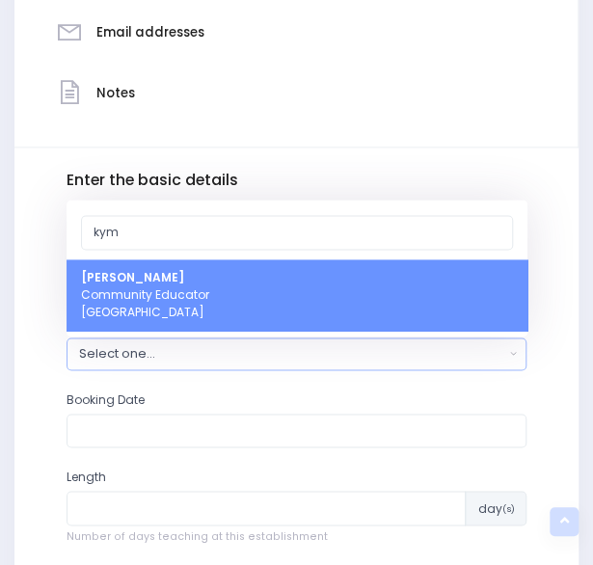
click at [354, 275] on link "Kym Inwood Community Educator South Island Region" at bounding box center [297, 294] width 461 height 71
select select "321222"
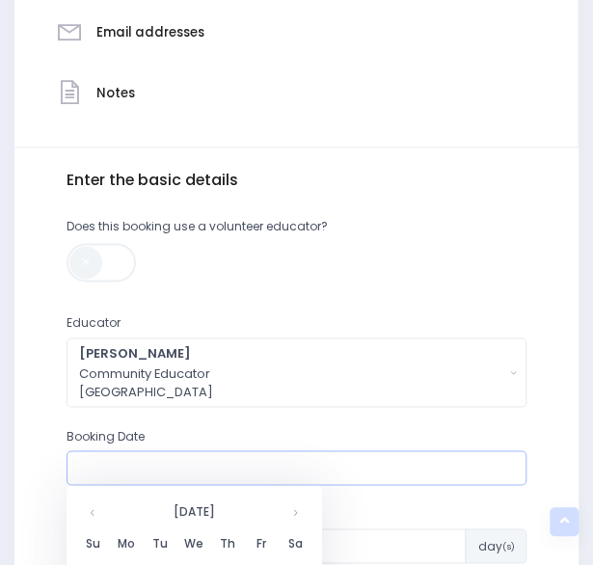
click at [483, 472] on input "text" at bounding box center [297, 467] width 461 height 35
click at [299, 509] on th at bounding box center [296, 511] width 34 height 32
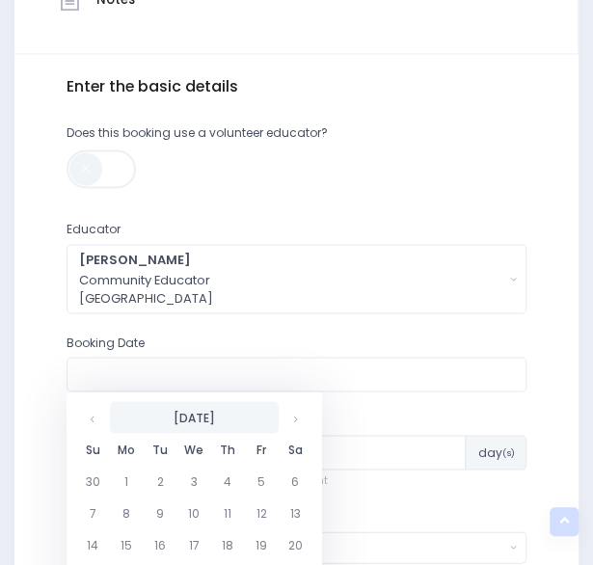
scroll to position [618, 0]
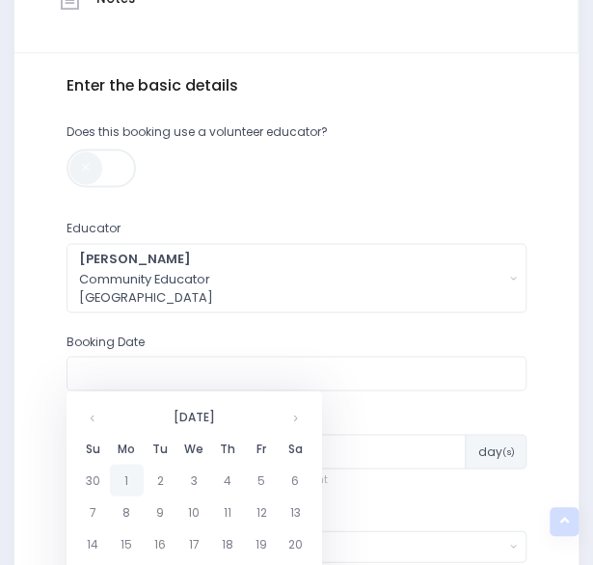
click at [132, 471] on td "1" at bounding box center [127, 480] width 34 height 32
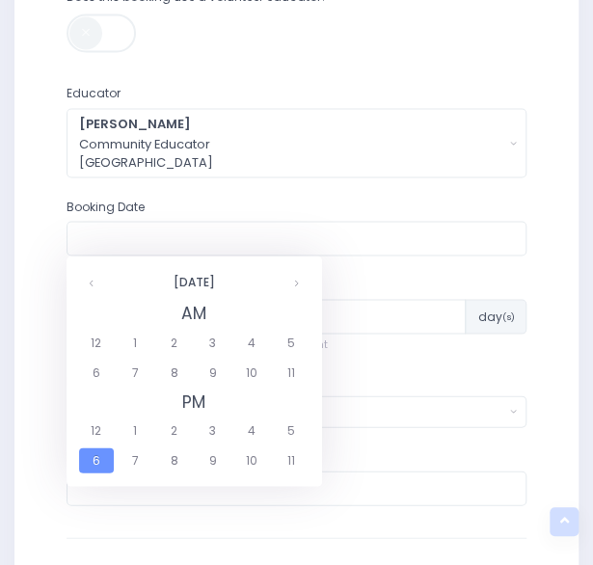
scroll to position [789, 0]
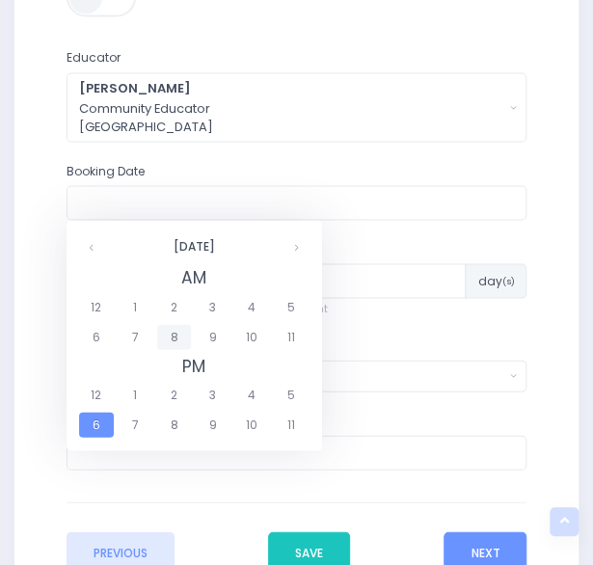
click at [176, 336] on span "8" at bounding box center [174, 336] width 34 height 25
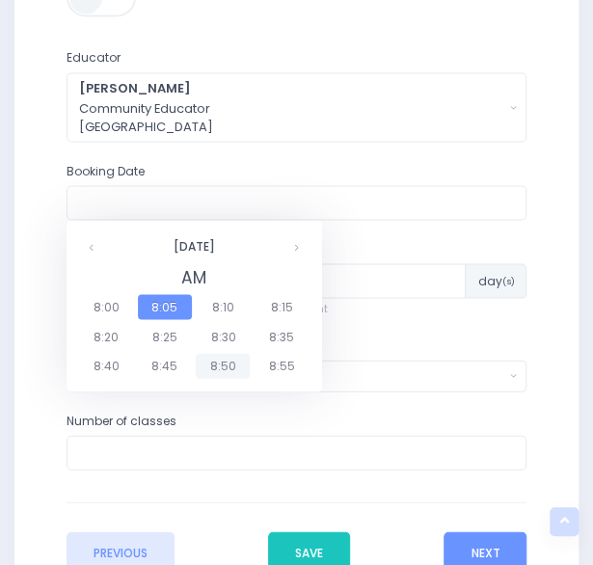
click at [232, 368] on span "8:50" at bounding box center [223, 365] width 54 height 25
type input "[DATE] 08:50 AM"
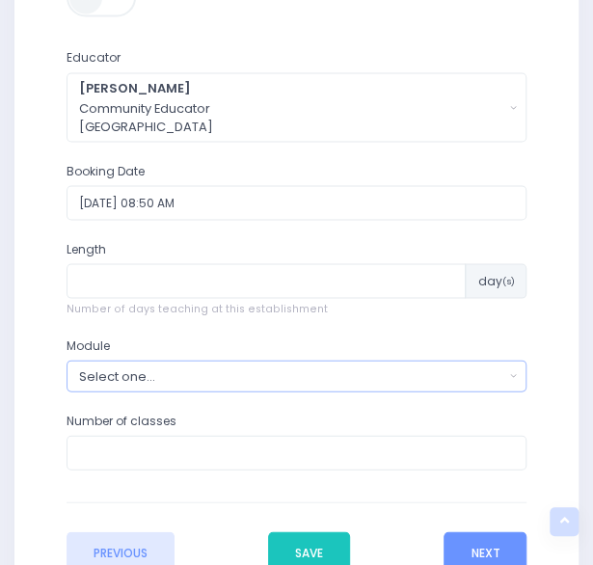
click at [509, 367] on button "Select one..." at bounding box center [297, 376] width 461 height 32
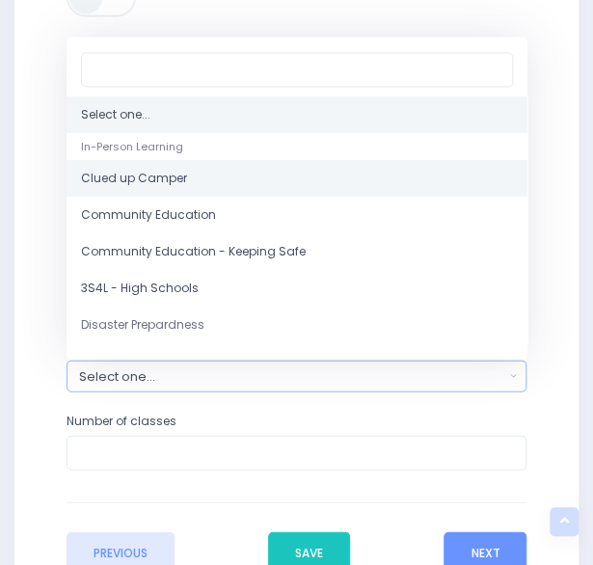
click at [204, 168] on link "Clued up Camper" at bounding box center [297, 178] width 461 height 37
select select "Clued up Camper"
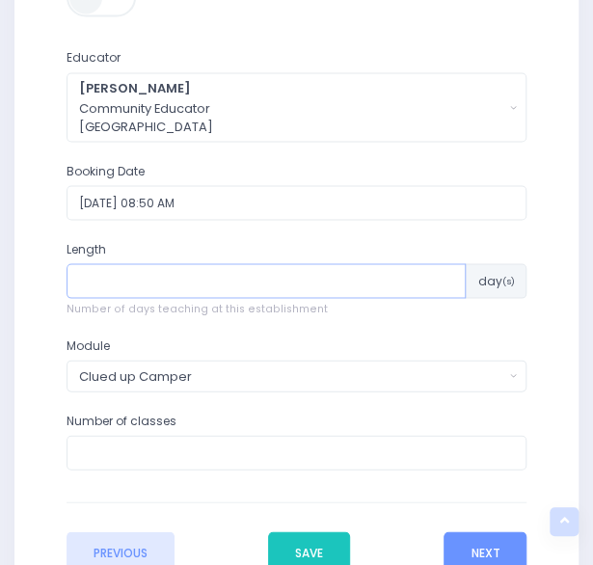
click at [228, 271] on input "number" at bounding box center [267, 280] width 400 height 35
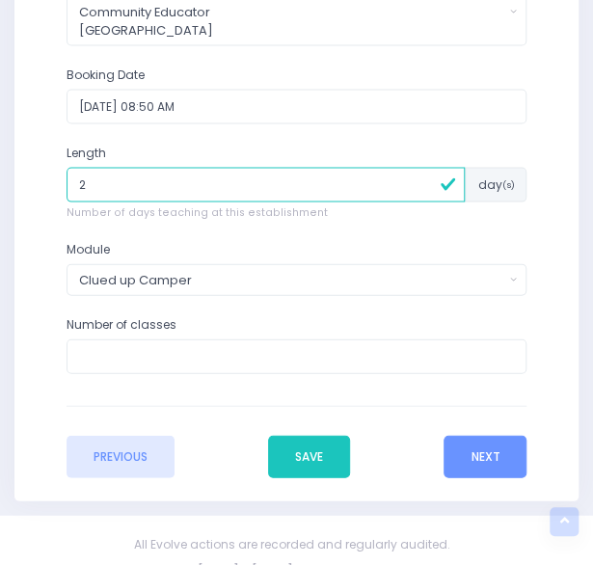
scroll to position [902, 0]
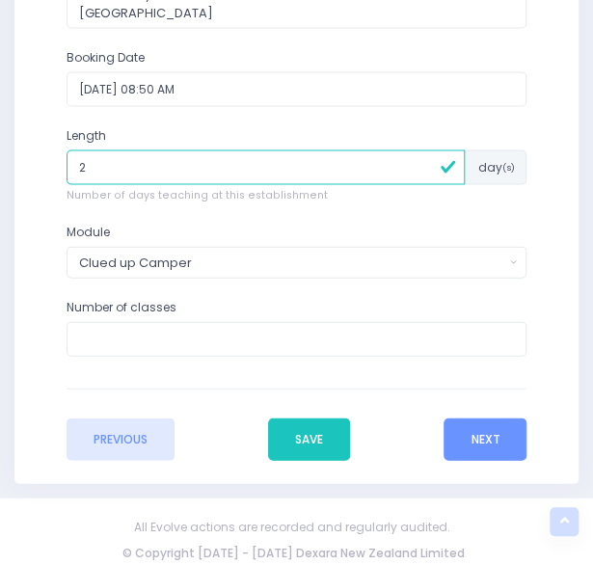
type input "2"
click at [210, 332] on input "number" at bounding box center [297, 339] width 461 height 35
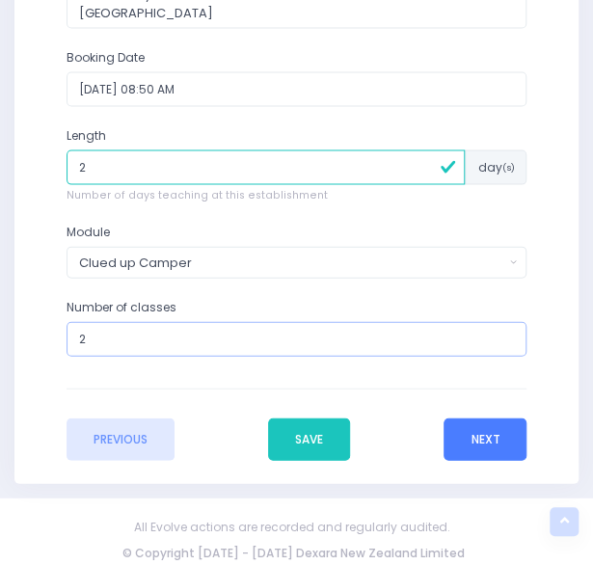
type input "2"
click at [497, 443] on button "Next" at bounding box center [485, 439] width 83 height 42
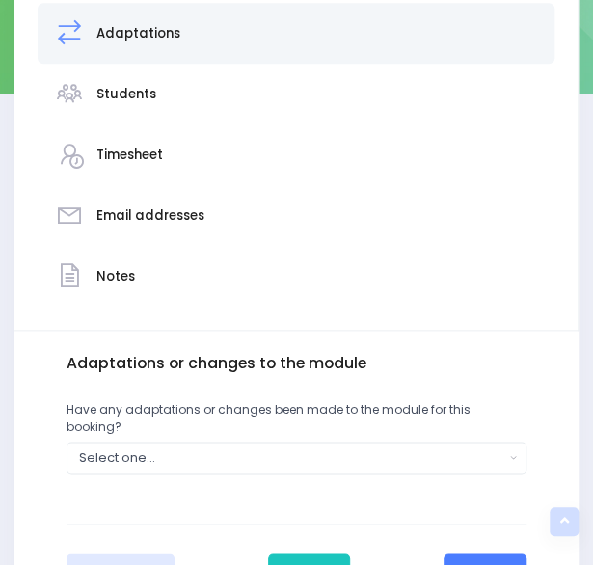
scroll to position [465, 0]
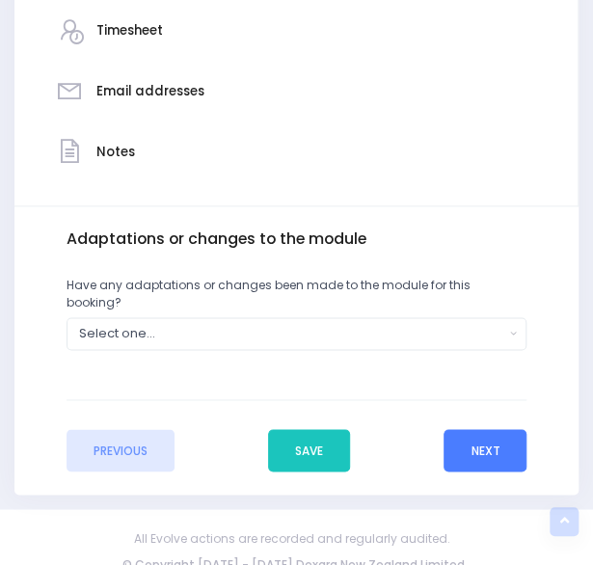
click at [486, 429] on button "Next" at bounding box center [485, 450] width 83 height 42
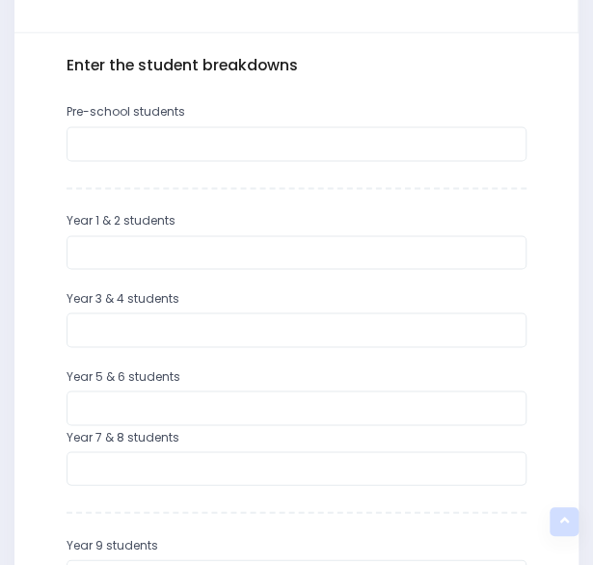
scroll to position [891, 0]
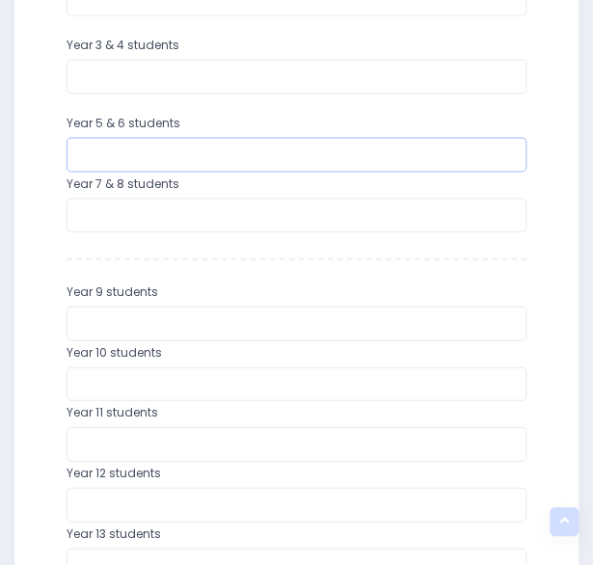
click at [110, 163] on input "number" at bounding box center [297, 155] width 461 height 35
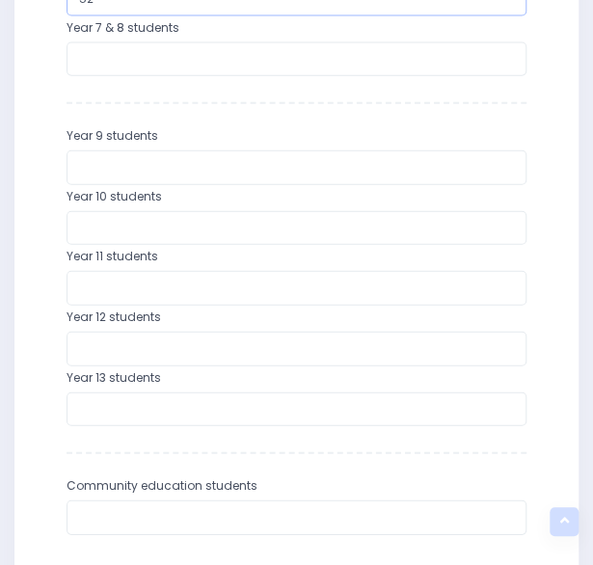
scroll to position [1250, 0]
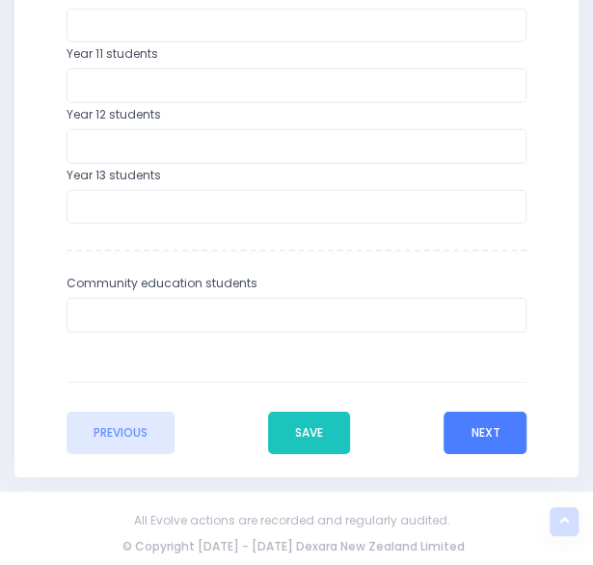
type input "52"
click at [474, 422] on button "Next" at bounding box center [485, 433] width 83 height 42
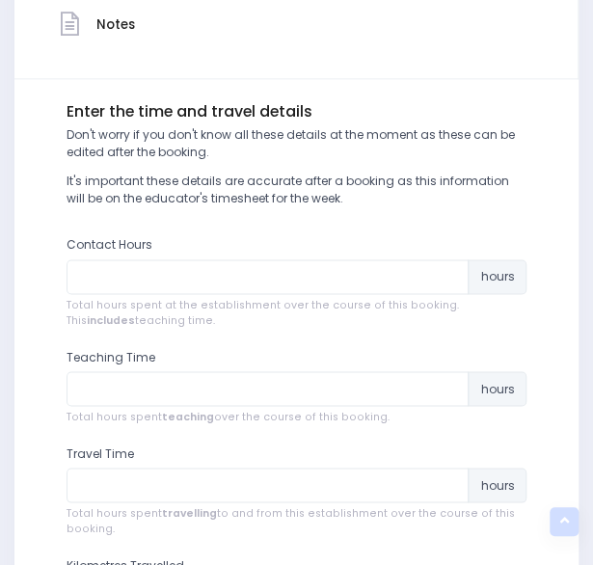
scroll to position [608, 0]
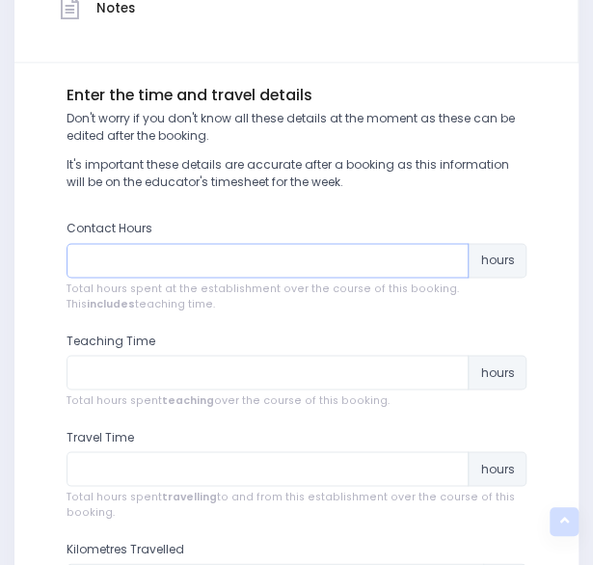
click at [231, 252] on input "number" at bounding box center [268, 260] width 403 height 35
type input "9"
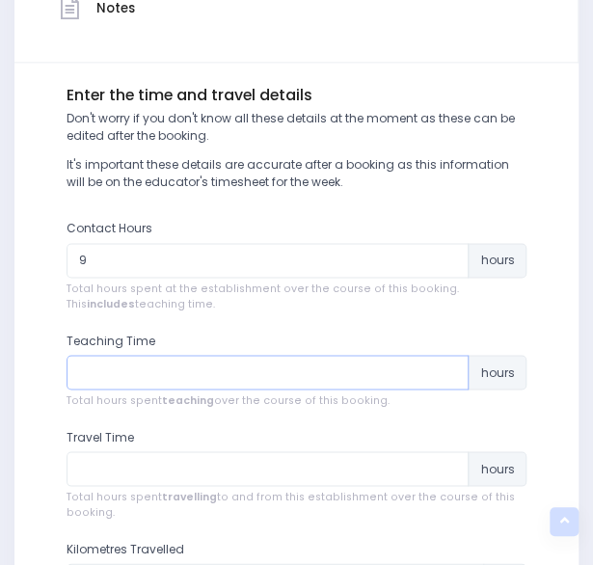
click at [135, 370] on input "number" at bounding box center [268, 372] width 403 height 35
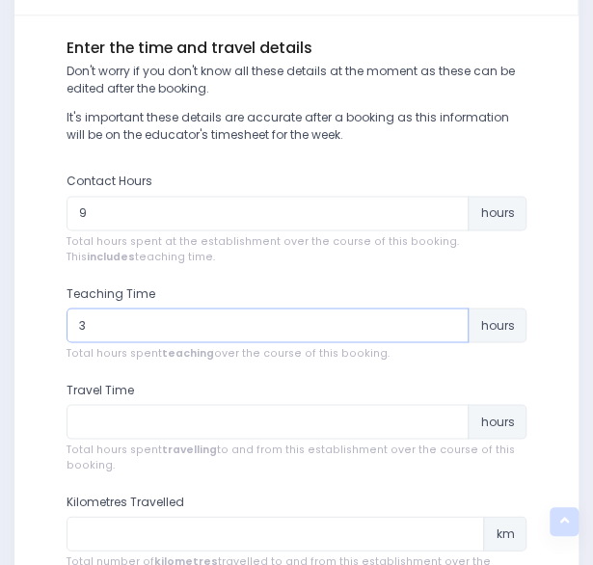
scroll to position [657, 0]
type input "3"
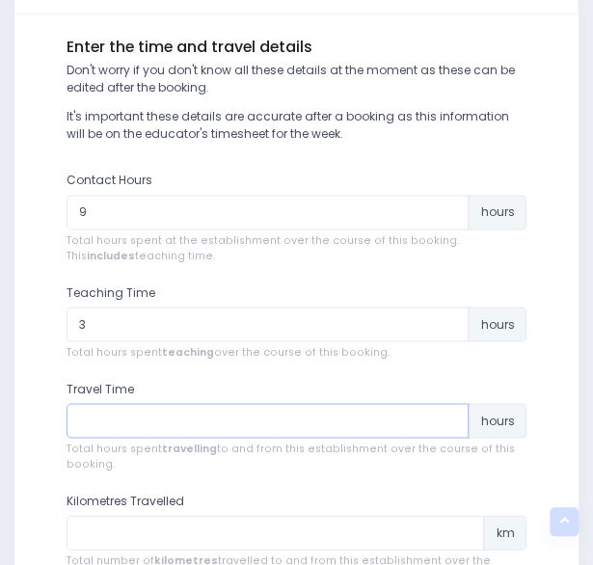
click at [129, 415] on input "number" at bounding box center [268, 420] width 403 height 35
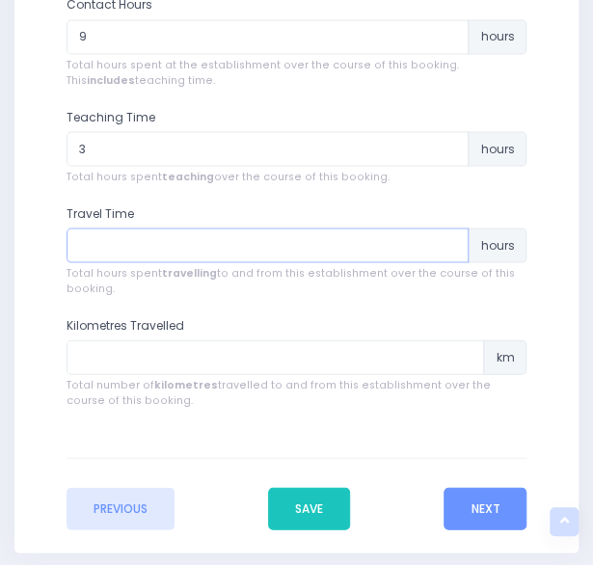
scroll to position [833, 0]
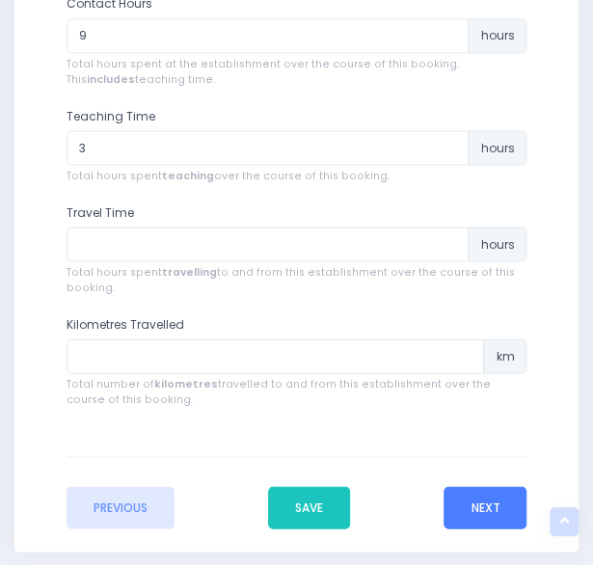
click at [505, 507] on button "Next" at bounding box center [485, 507] width 83 height 42
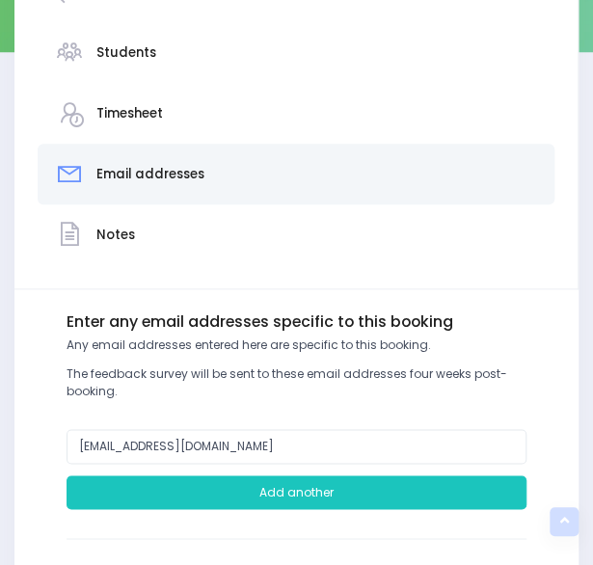
scroll to position [490, 0]
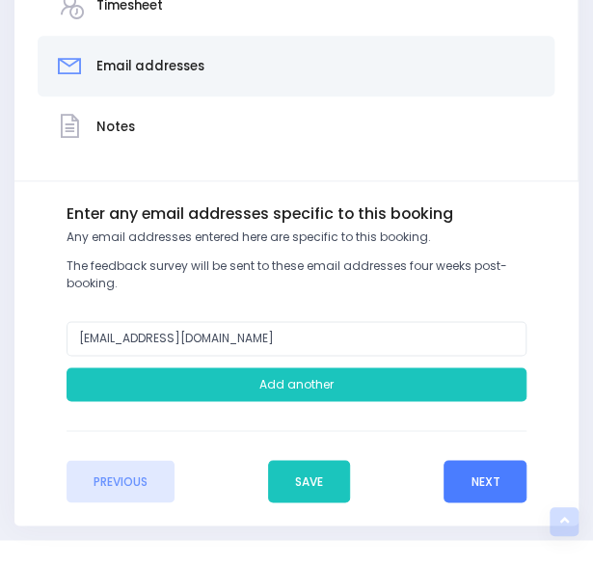
click at [490, 474] on button "Next" at bounding box center [485, 481] width 83 height 42
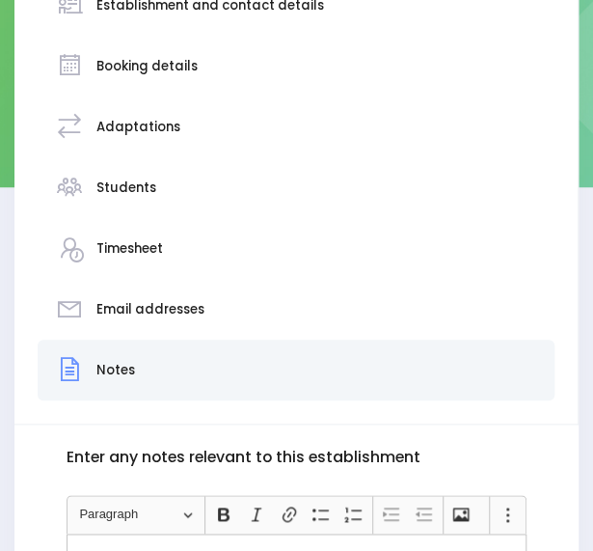
scroll to position [309, 0]
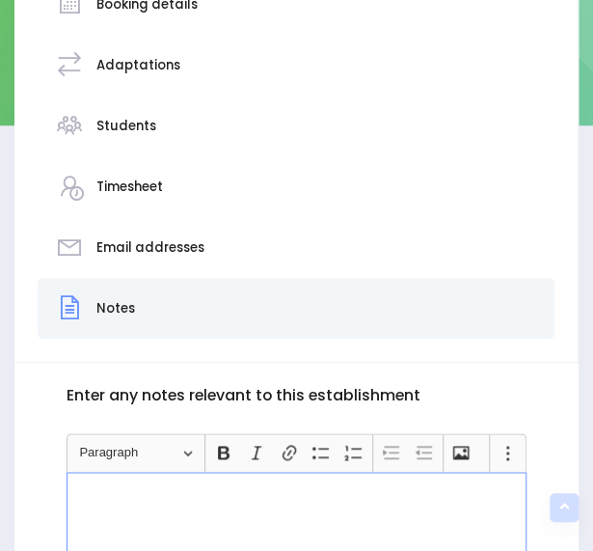
click at [347, 503] on div "Rich Text Editor, main" at bounding box center [297, 544] width 461 height 145
click at [274, 482] on p "re booked- responding booked seperately." at bounding box center [296, 490] width 445 height 17
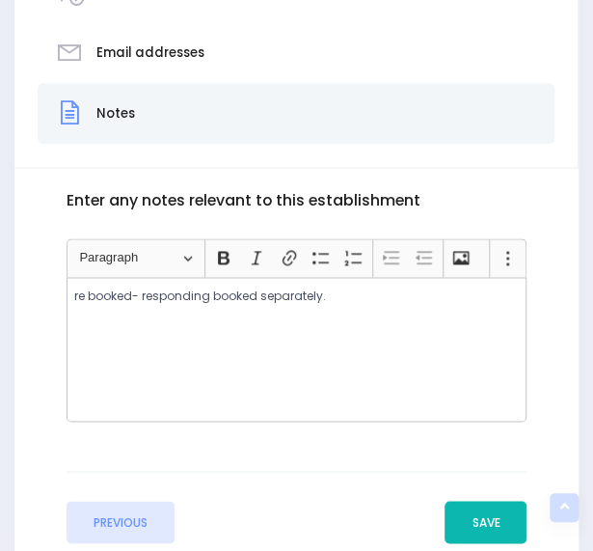
click at [478, 508] on button "Save" at bounding box center [486, 521] width 82 height 42
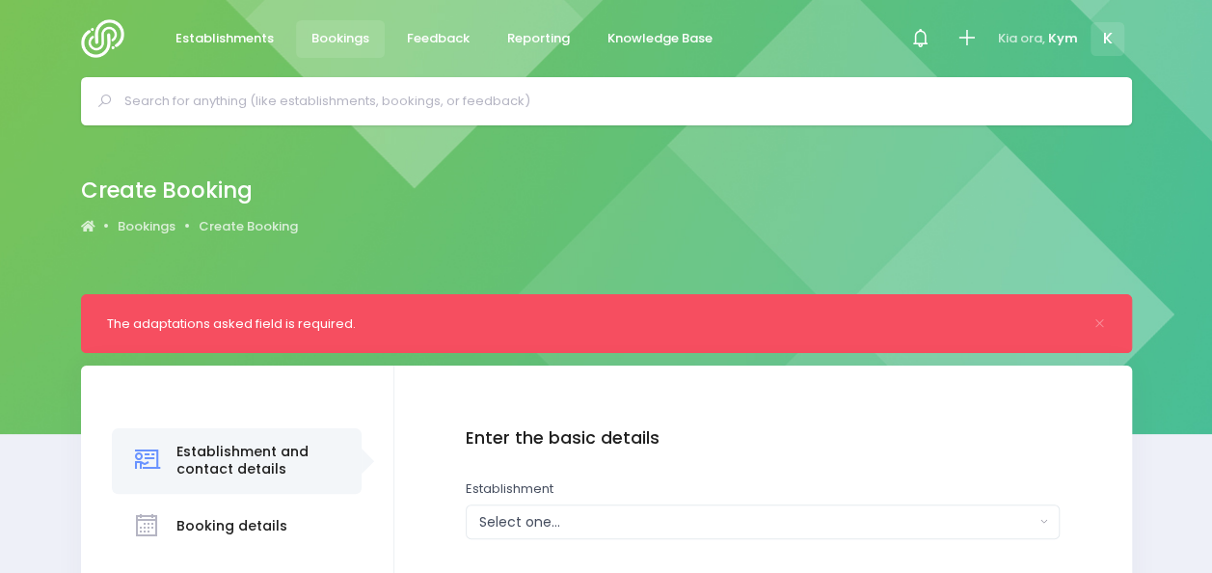
click at [337, 39] on span "Bookings" at bounding box center [340, 38] width 58 height 19
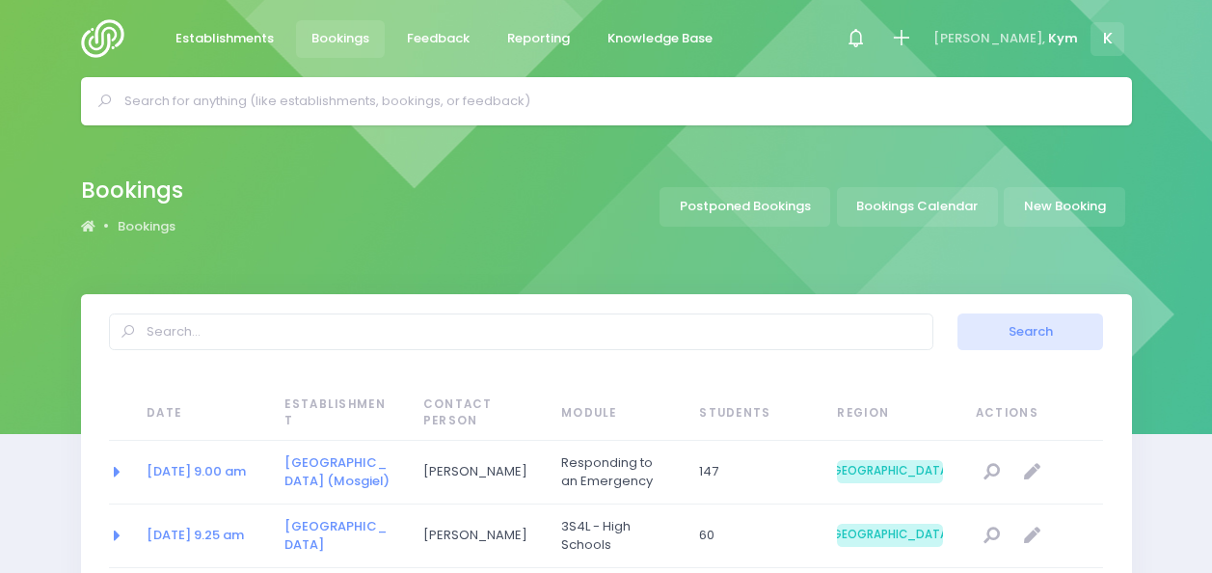
select select "20"
click at [107, 39] on img at bounding box center [108, 38] width 55 height 39
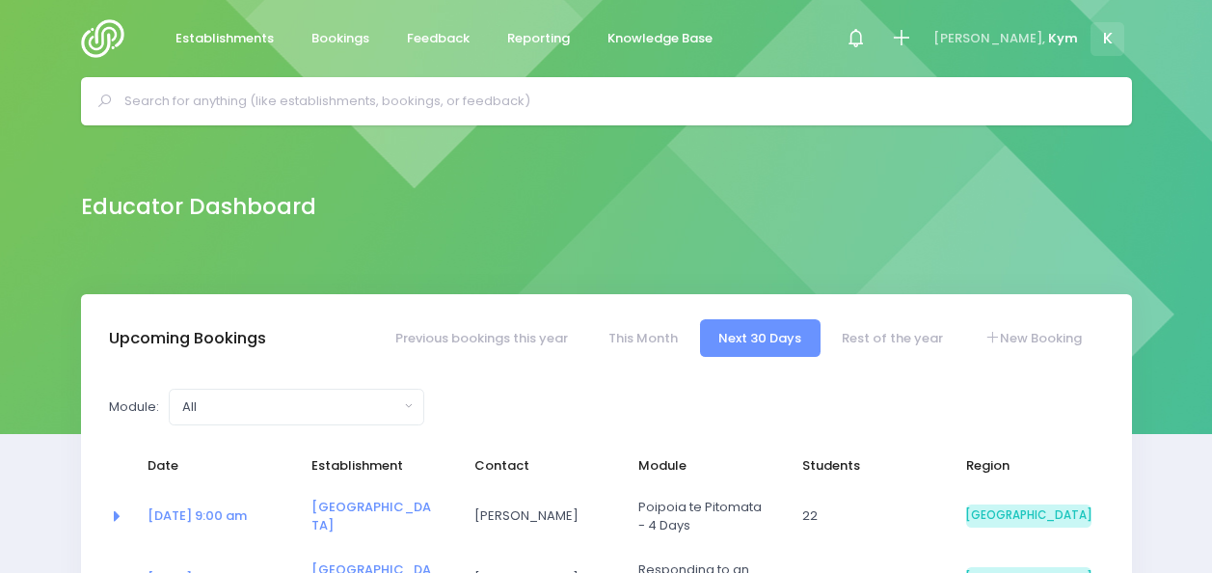
select select "5"
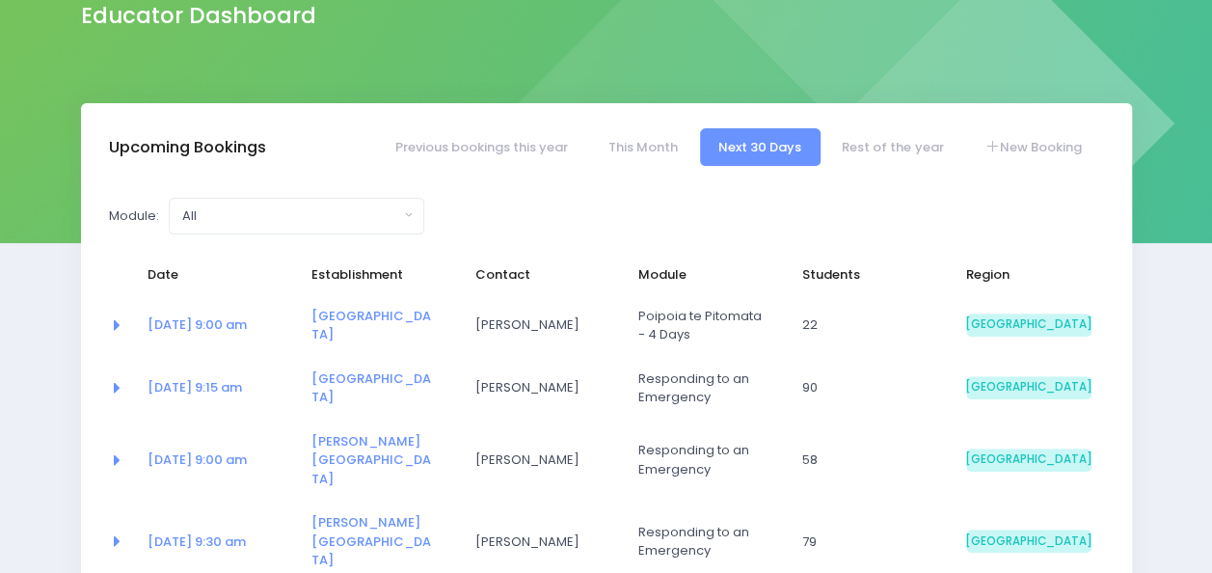
scroll to position [179, 0]
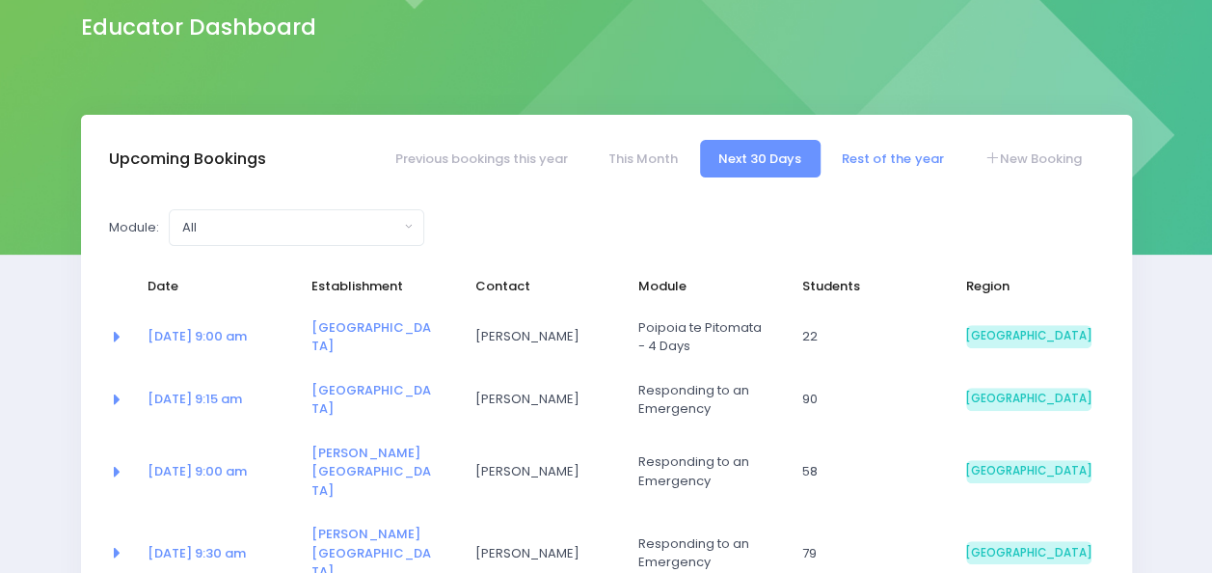
click at [875, 151] on link "Rest of the year" at bounding box center [892, 159] width 139 height 38
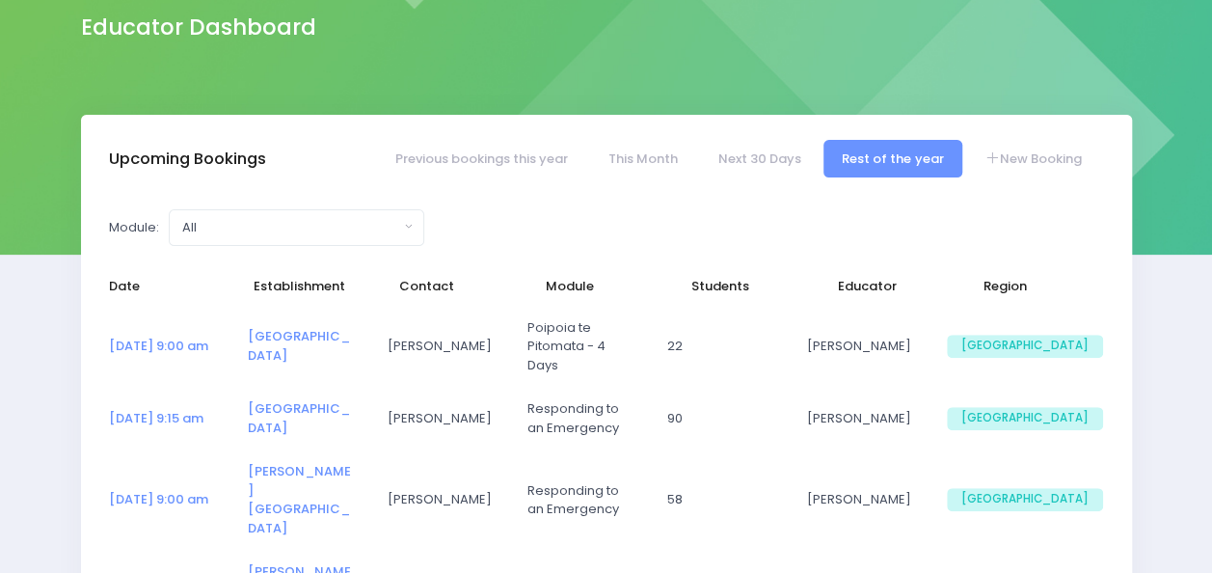
select select "5"
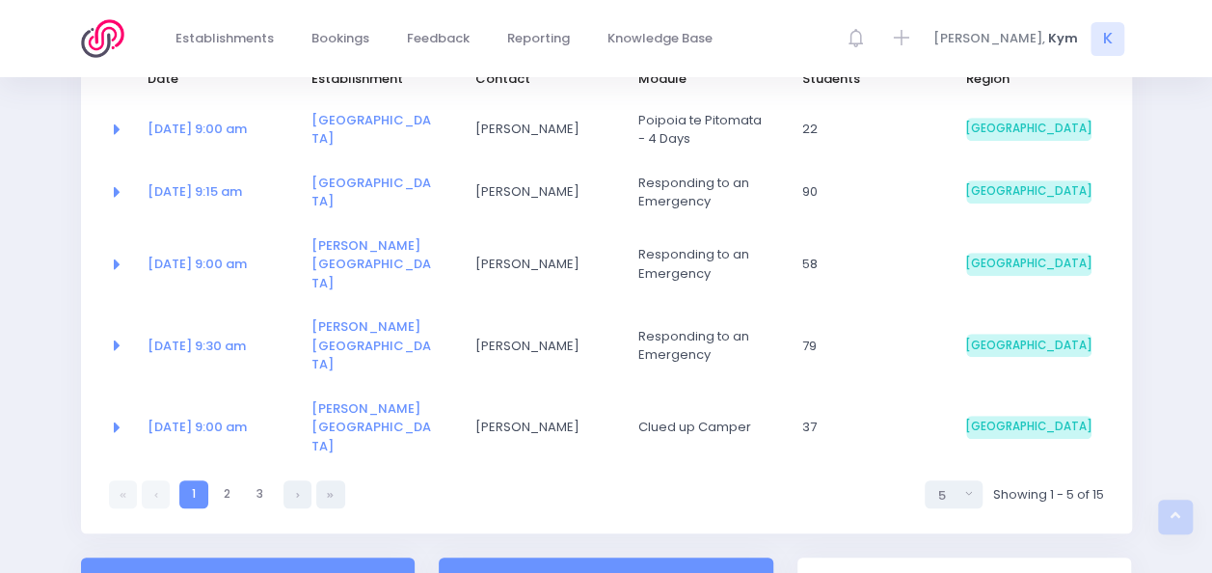
scroll to position [388, 0]
click at [260, 479] on link "3" at bounding box center [260, 493] width 28 height 28
select select "5"
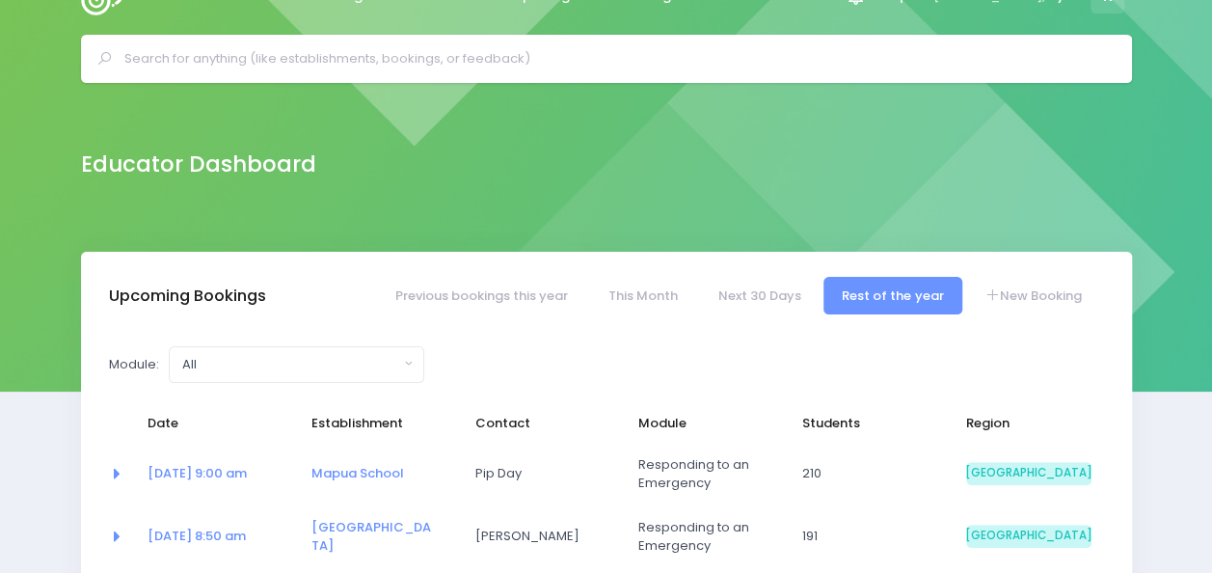
scroll to position [0, 0]
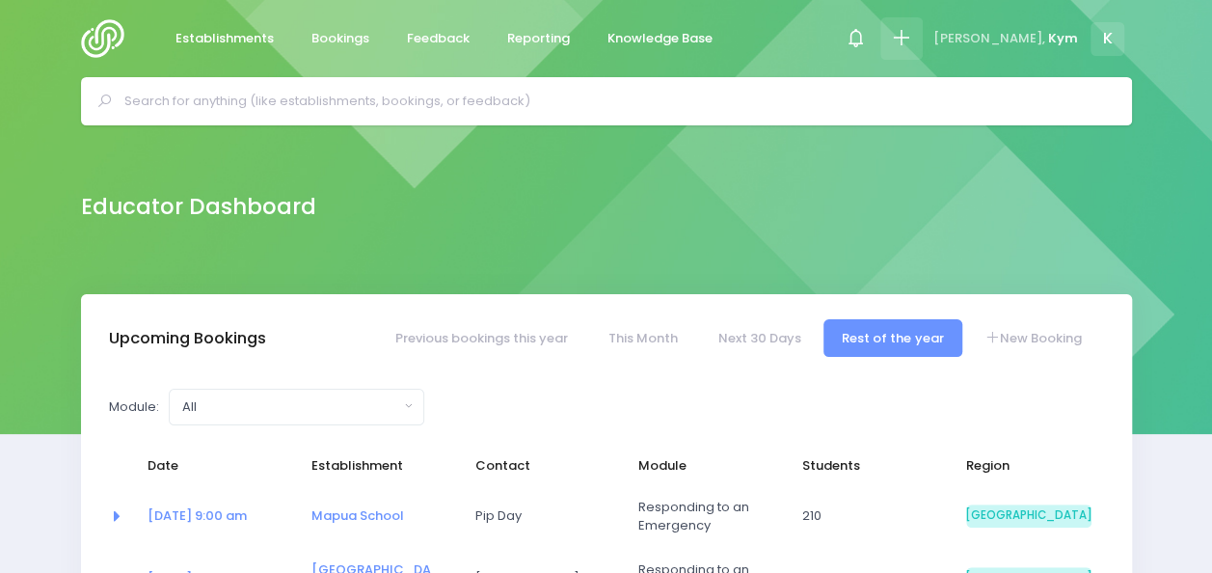
click at [912, 35] on icon at bounding box center [901, 38] width 22 height 22
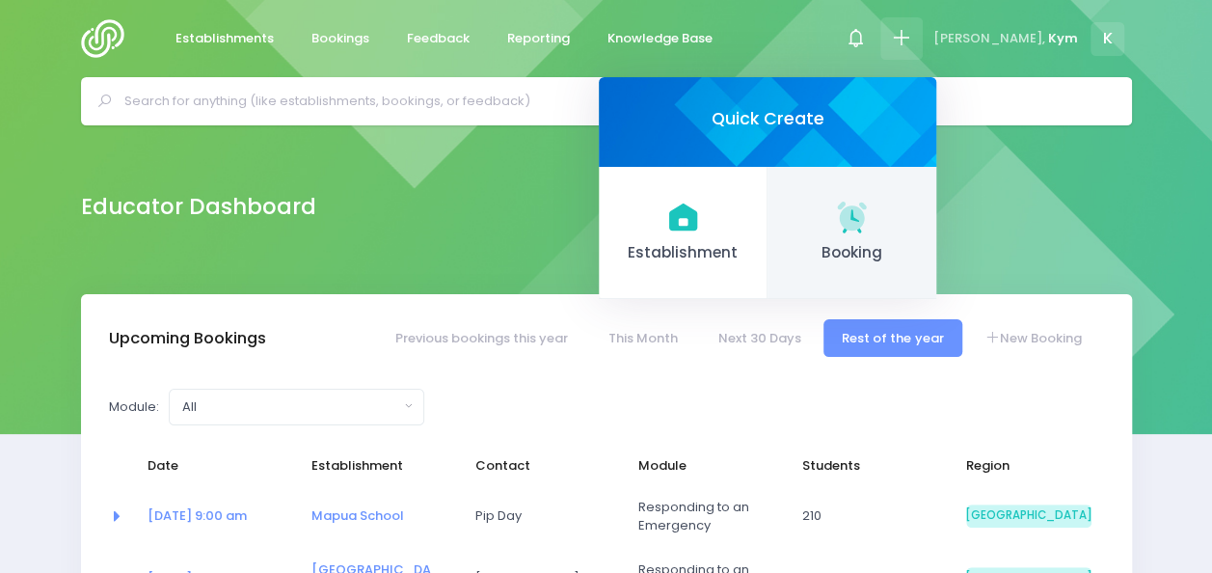
click at [866, 209] on icon at bounding box center [851, 216] width 29 height 29
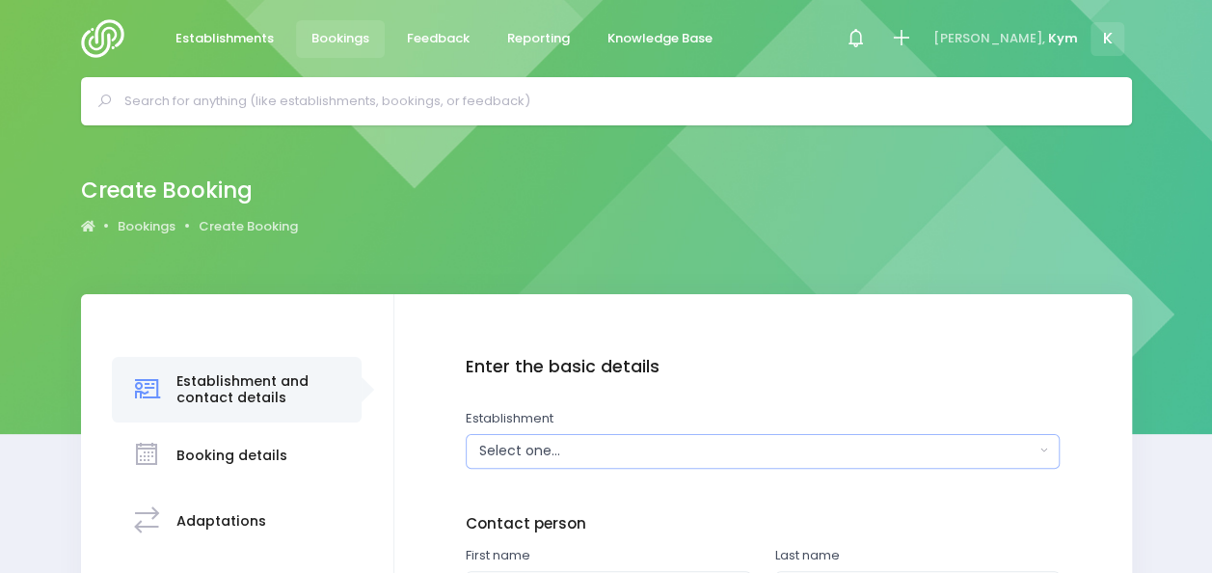
click at [1038, 448] on button "Select one..." at bounding box center [763, 451] width 594 height 35
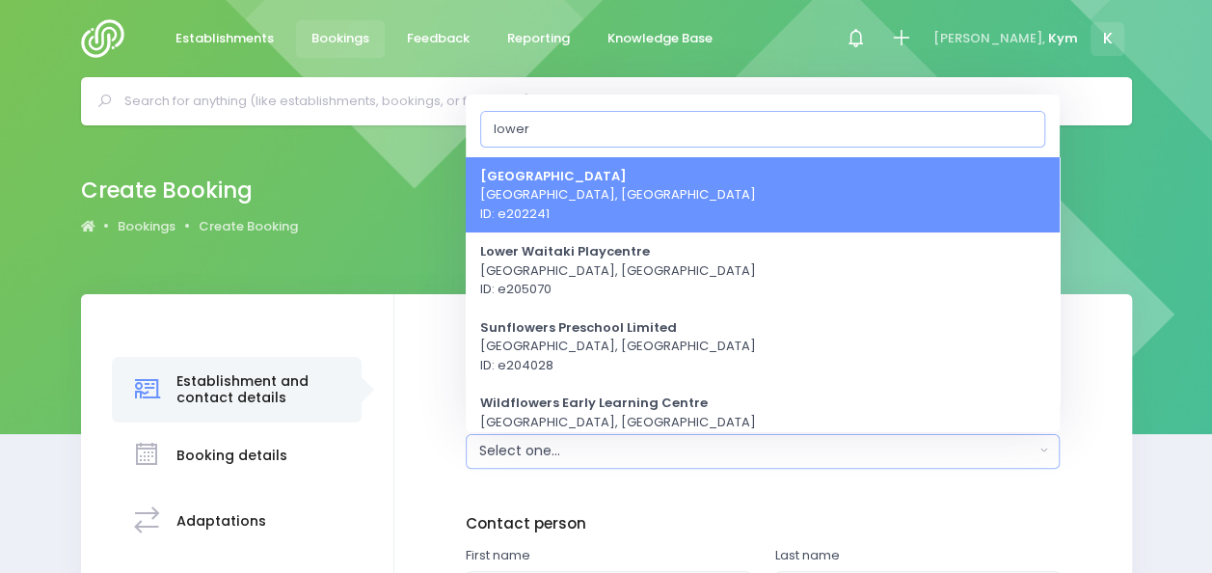
type input "lower"
click at [731, 210] on link "[GEOGRAPHIC_DATA] [GEOGRAPHIC_DATA], [GEOGRAPHIC_DATA] ID: e202241" at bounding box center [763, 194] width 594 height 76
select select "202241"
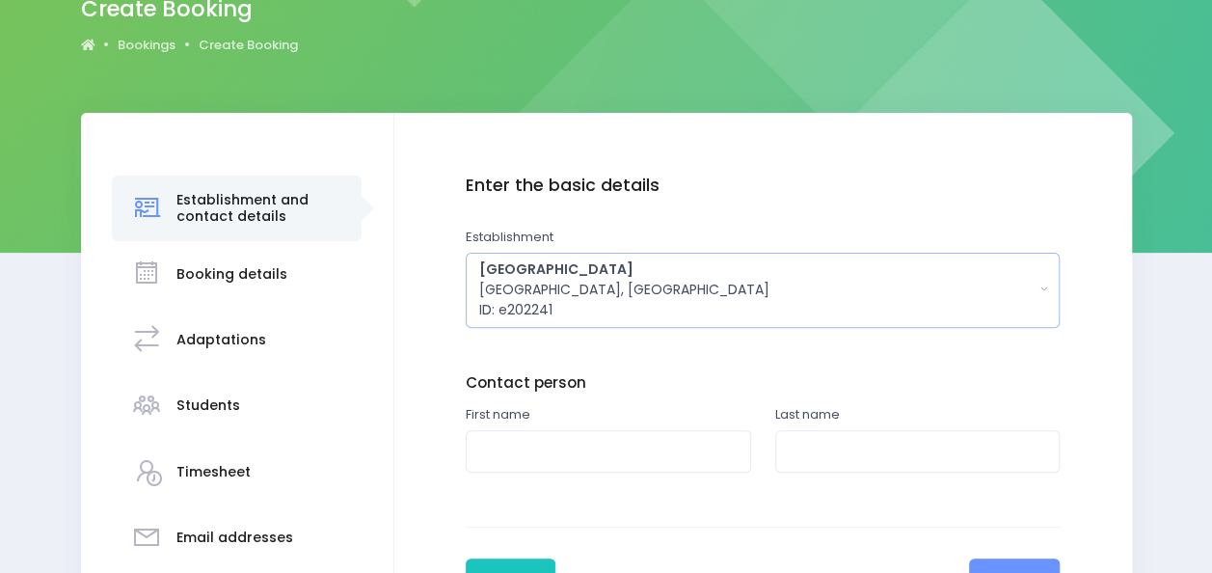
scroll to position [224, 0]
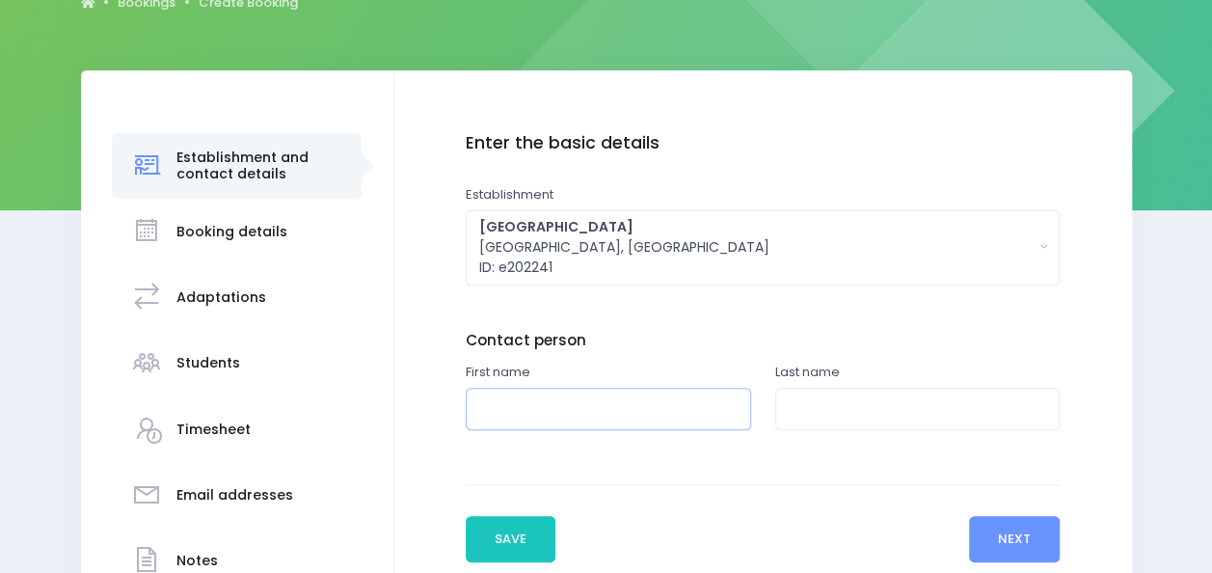
click at [604, 391] on input "text" at bounding box center [608, 409] width 285 height 43
type input "[PERSON_NAME]"
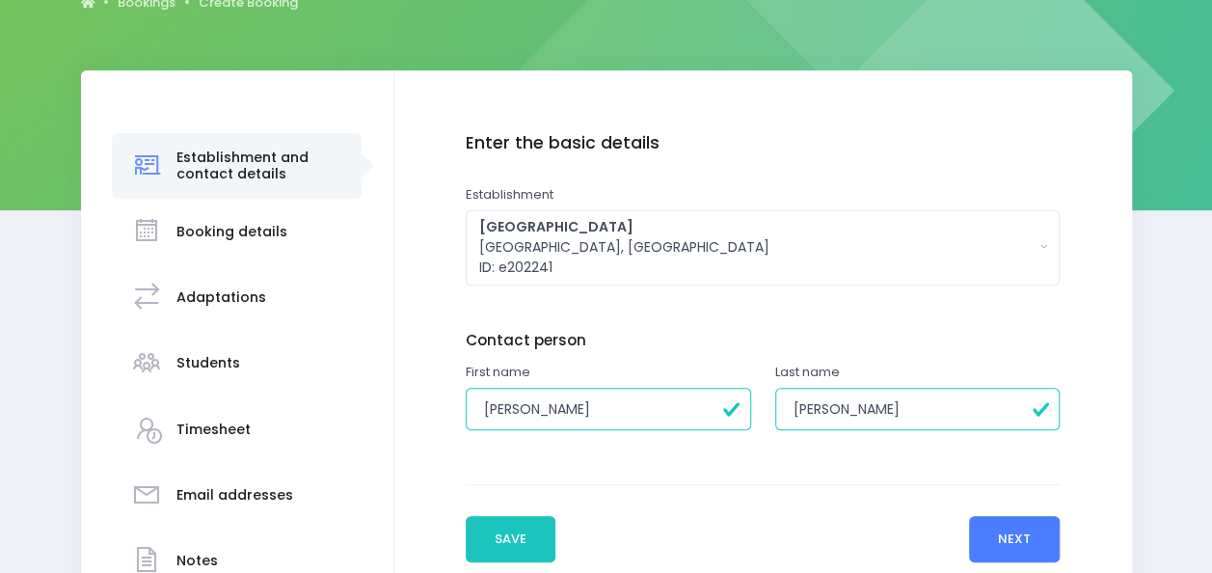
click at [1043, 530] on button "Next" at bounding box center [1015, 539] width 92 height 46
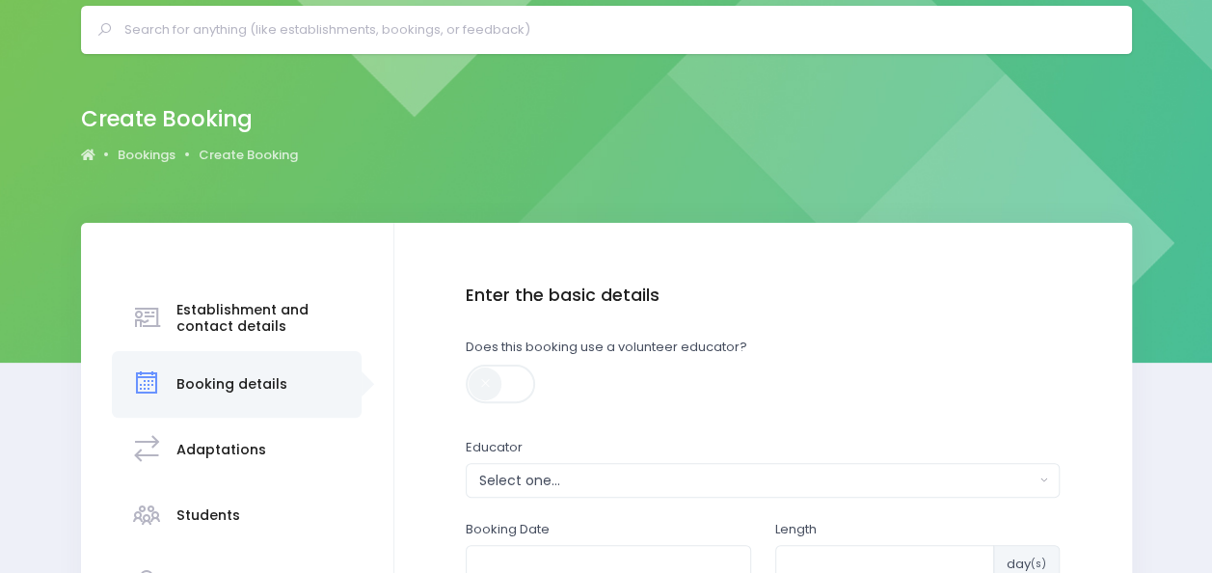
scroll to position [114, 0]
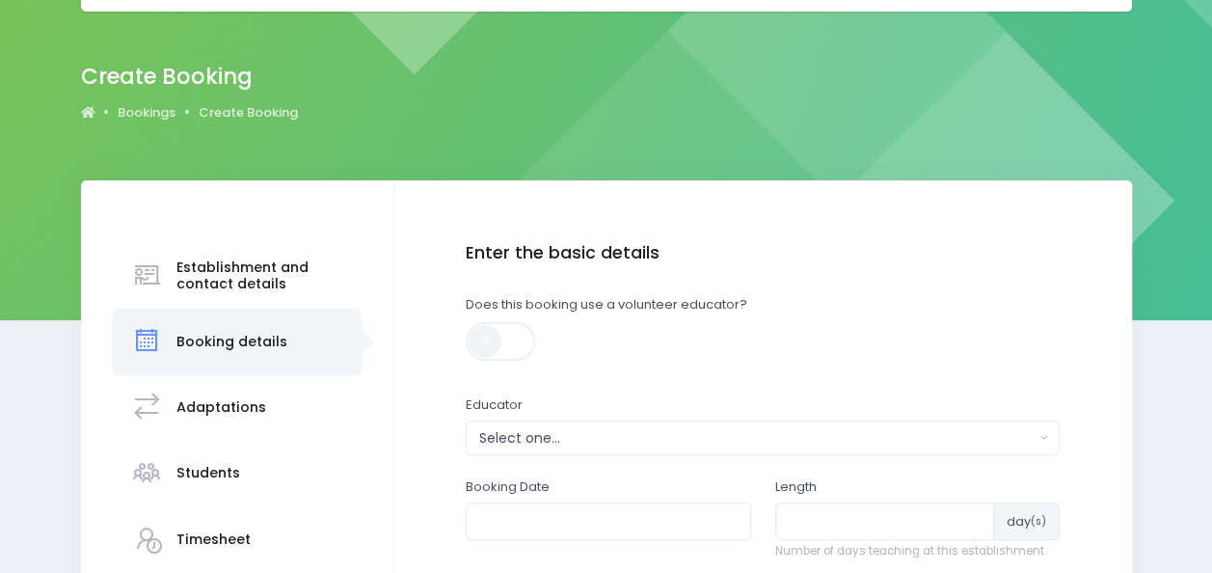
click at [622, 436] on div "Select one..." at bounding box center [756, 438] width 555 height 20
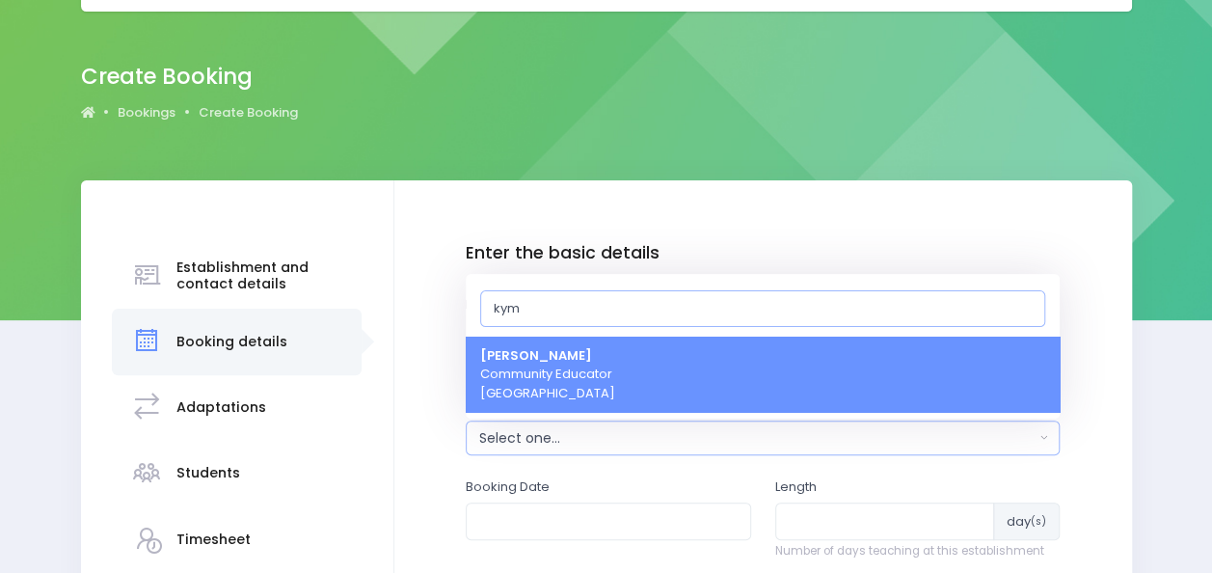
type input "kym"
click at [602, 353] on span "Kym Inwood Community Educator South Island Region" at bounding box center [547, 374] width 135 height 57
select select "321222"
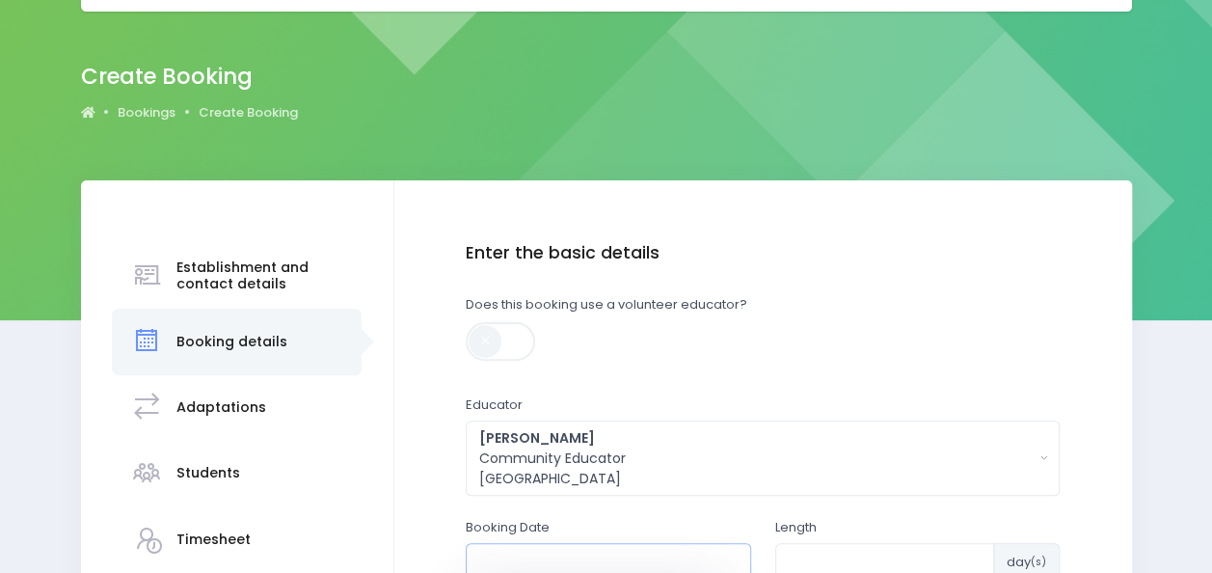
click at [660, 550] on input "text" at bounding box center [608, 561] width 285 height 37
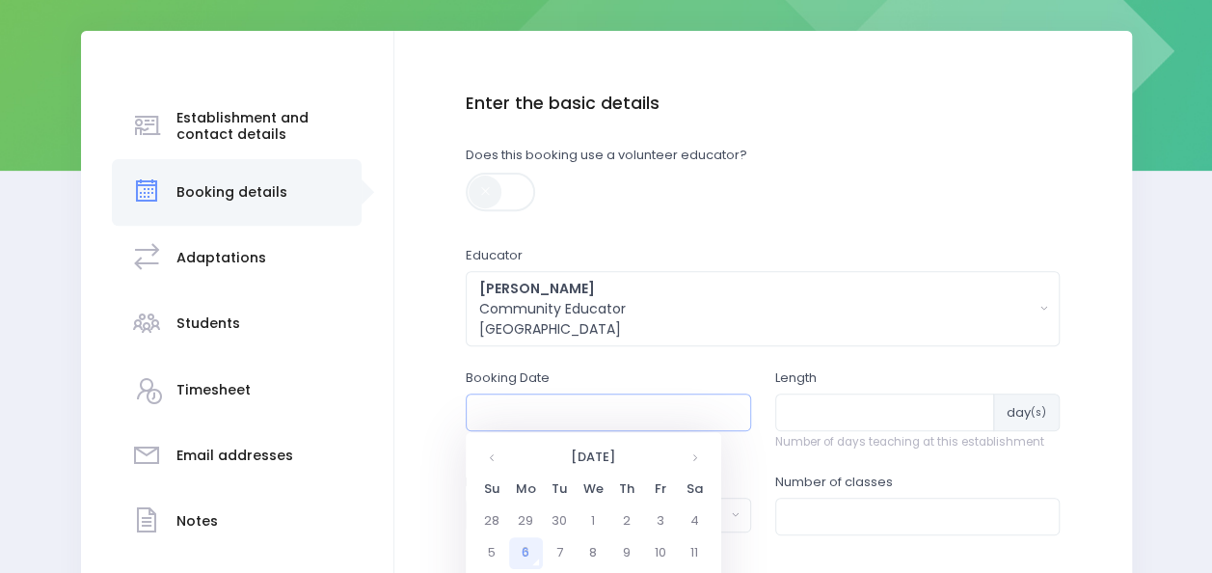
scroll to position [282, 0]
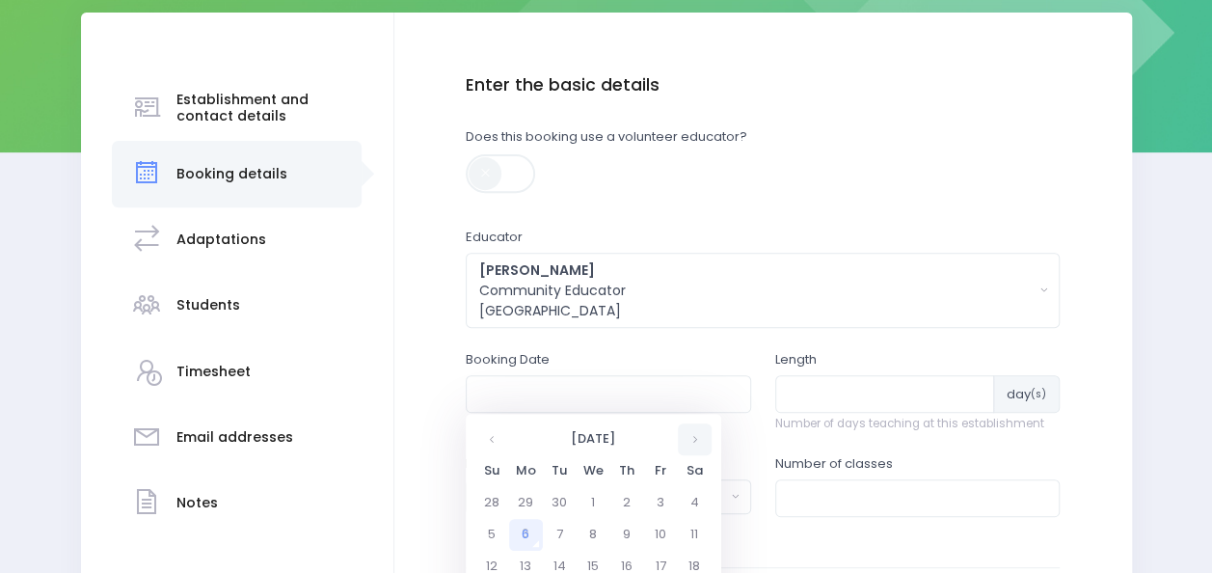
click at [699, 440] on th at bounding box center [695, 439] width 34 height 32
click at [523, 501] on td "1" at bounding box center [526, 503] width 34 height 32
click at [581, 534] on span "8" at bounding box center [573, 529] width 34 height 25
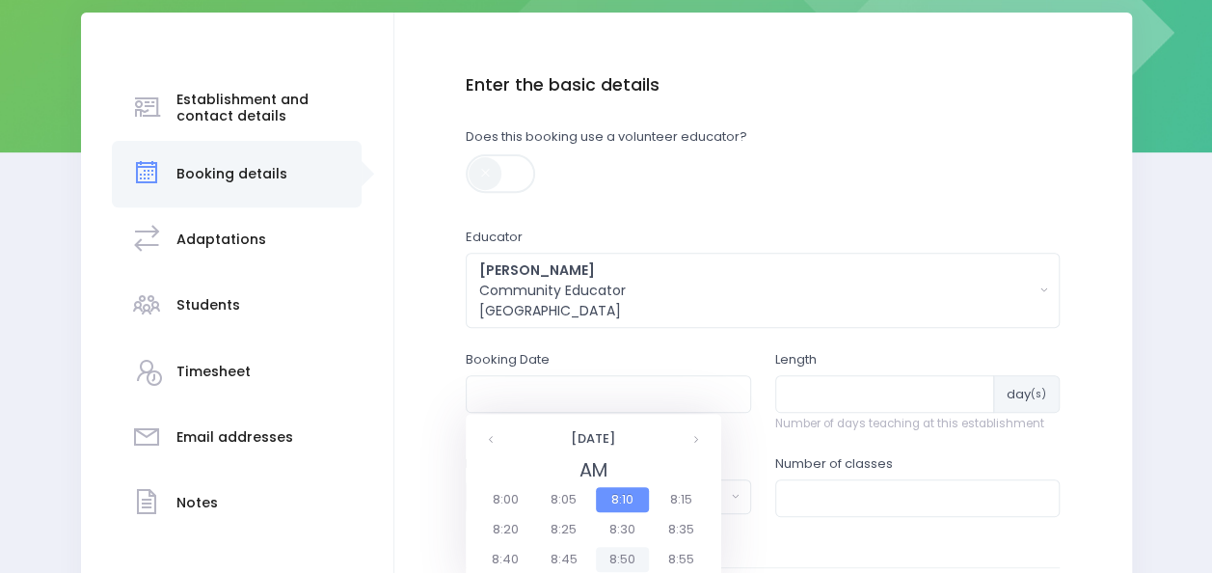
click at [626, 562] on span "8:50" at bounding box center [623, 559] width 54 height 25
type input "01/12/2025 08:50 AM"
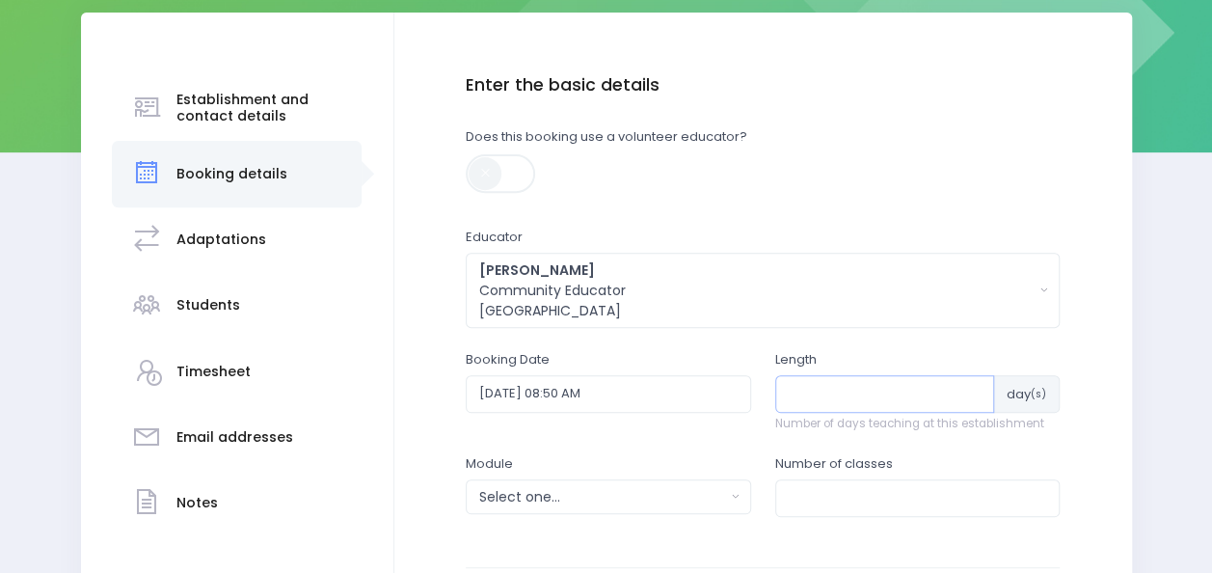
click at [877, 401] on input "number" at bounding box center [885, 393] width 220 height 37
type input "2"
click at [740, 486] on button "Select one..." at bounding box center [608, 496] width 285 height 35
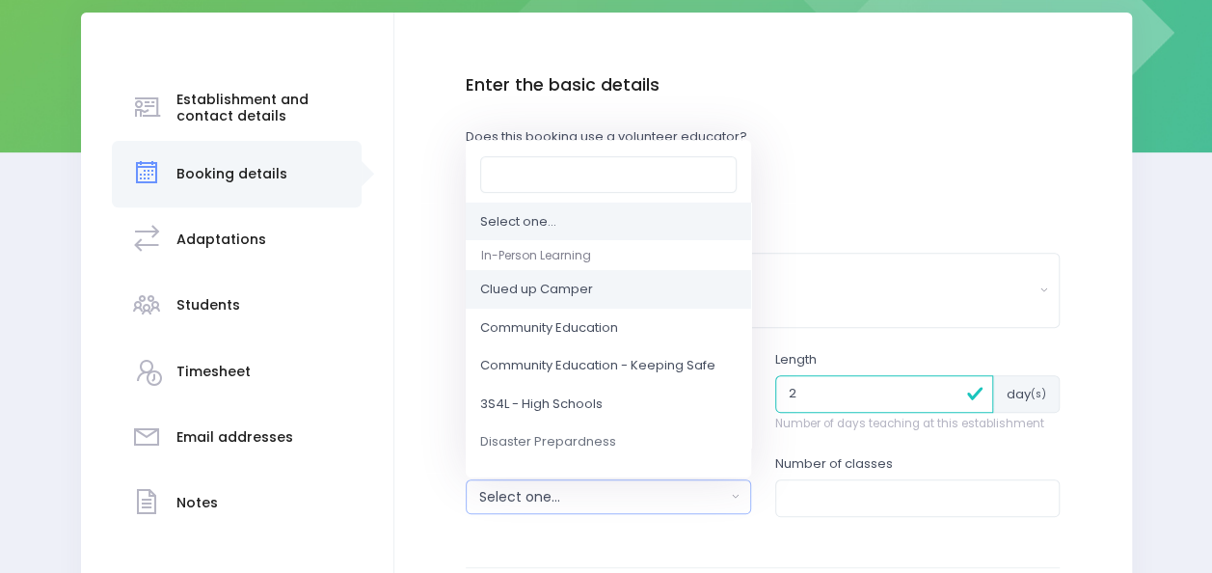
click at [564, 292] on span "Clued up Camper" at bounding box center [536, 290] width 113 height 19
select select "Clued up Camper"
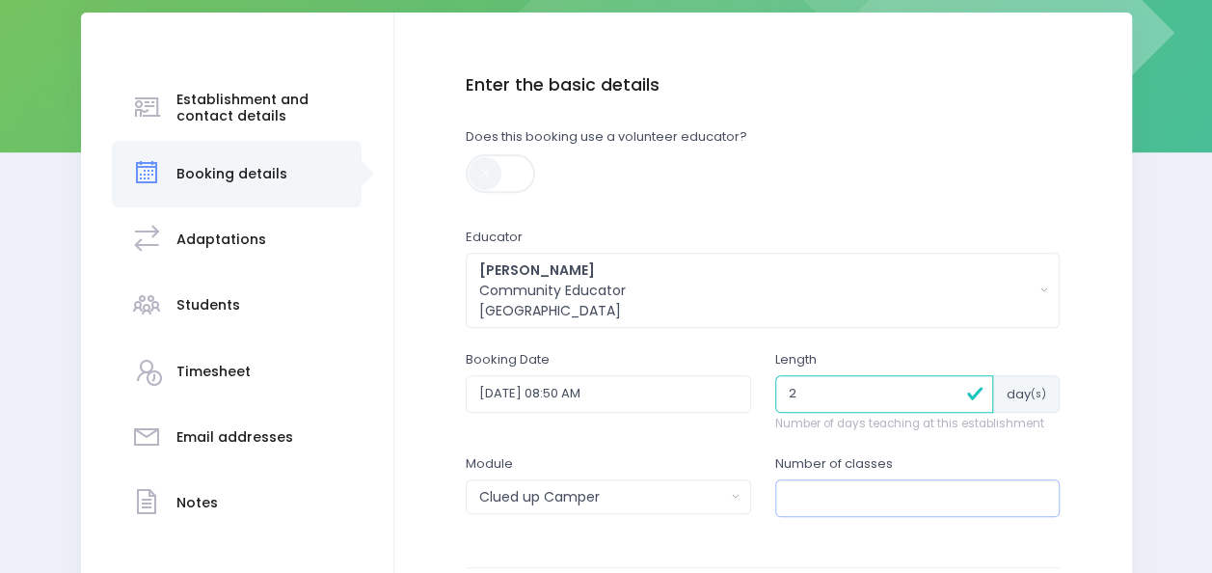
click at [816, 496] on input "number" at bounding box center [917, 497] width 285 height 37
type input "2"
click at [1105, 432] on div "Enter the basic details Establishment Select one... 120 Aerodrome Rd Preschool …" at bounding box center [763, 360] width 699 height 570
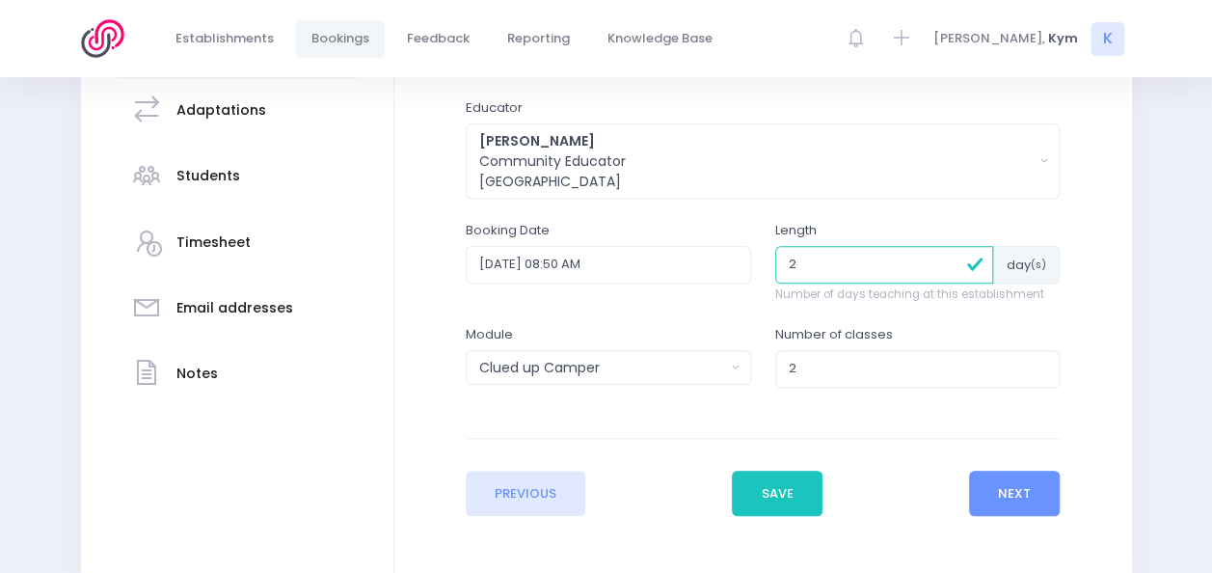
scroll to position [472, 0]
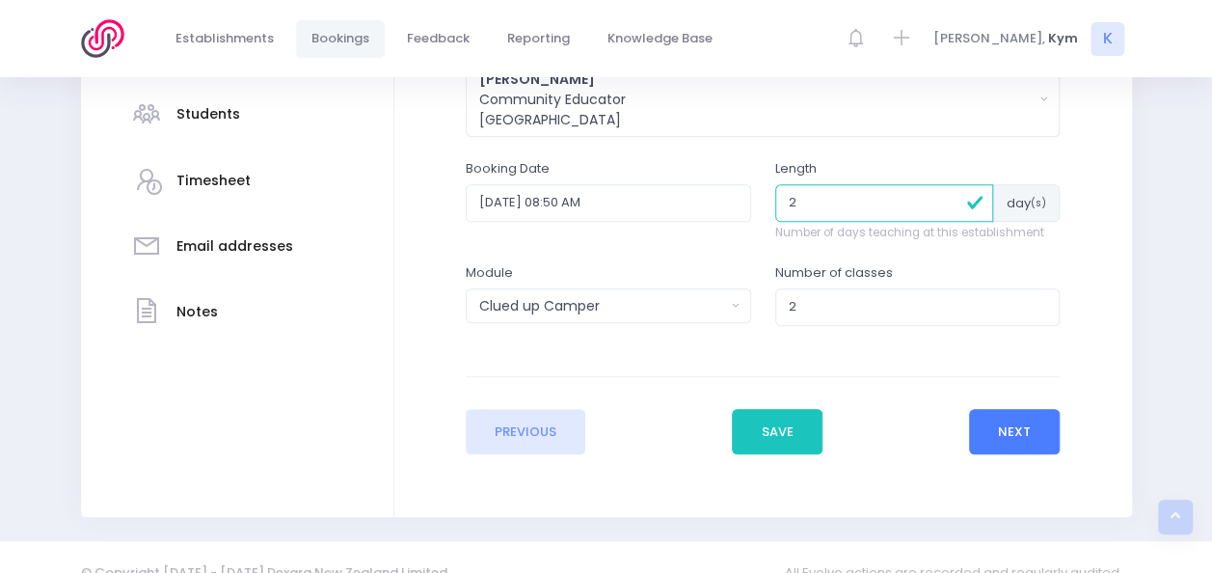
click at [1039, 429] on button "Next" at bounding box center [1015, 432] width 92 height 46
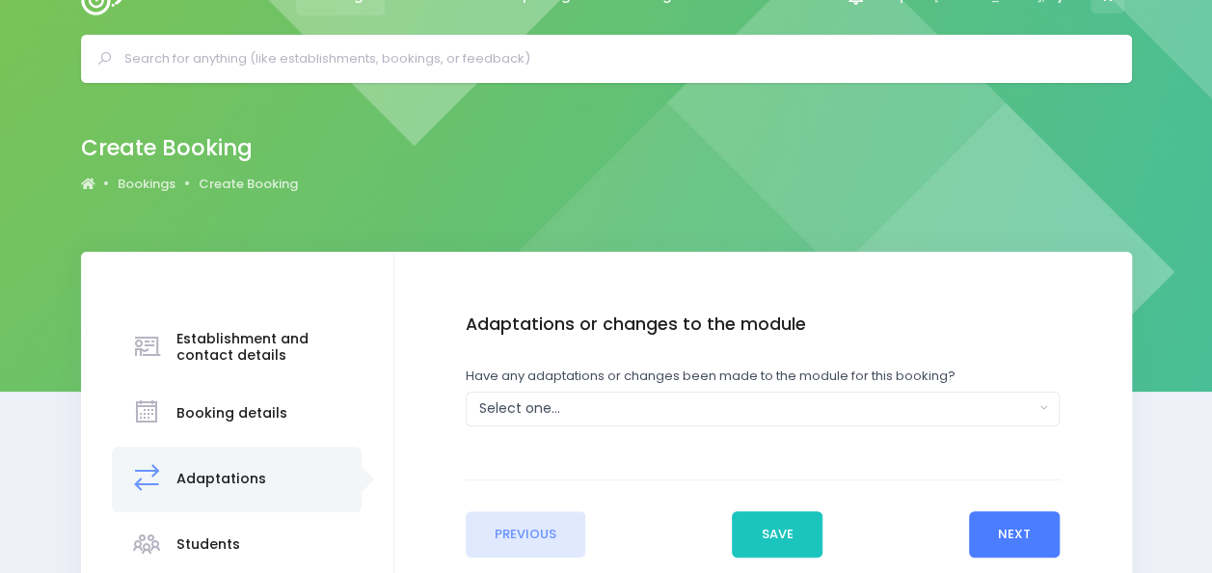
scroll to position [0, 0]
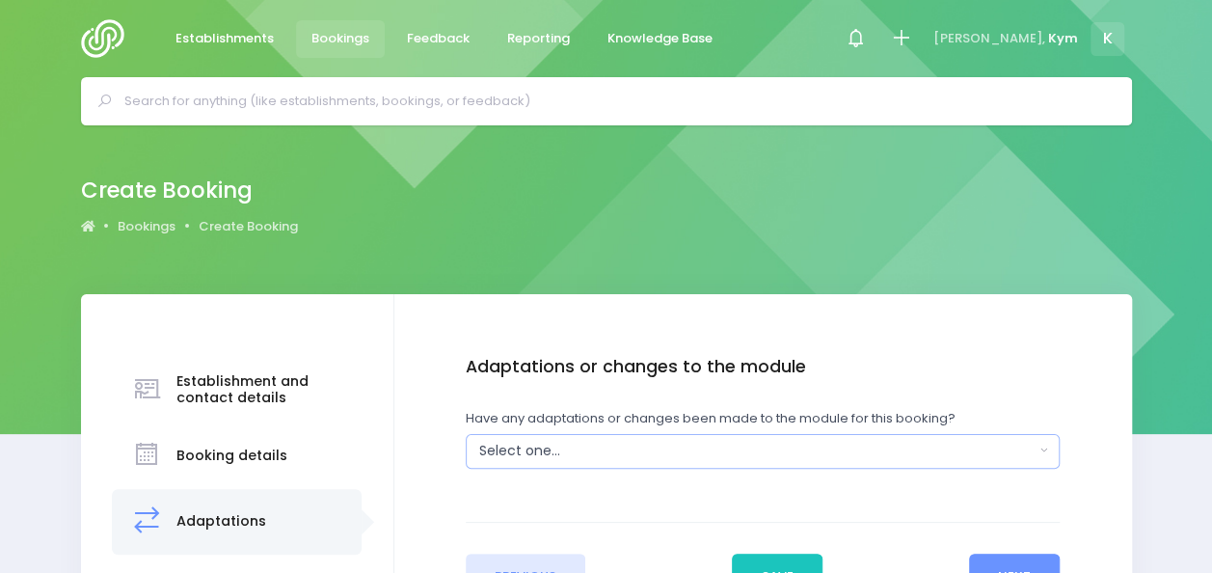
click at [1059, 454] on button "Select one..." at bounding box center [763, 451] width 594 height 35
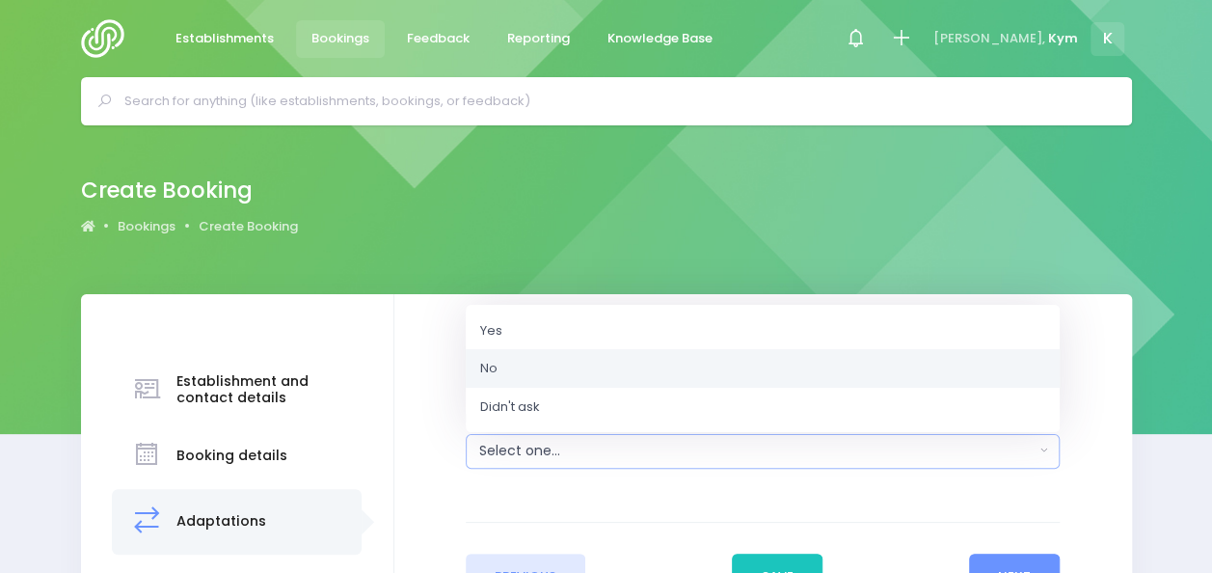
click at [772, 363] on link "No" at bounding box center [763, 368] width 594 height 39
select select "No"
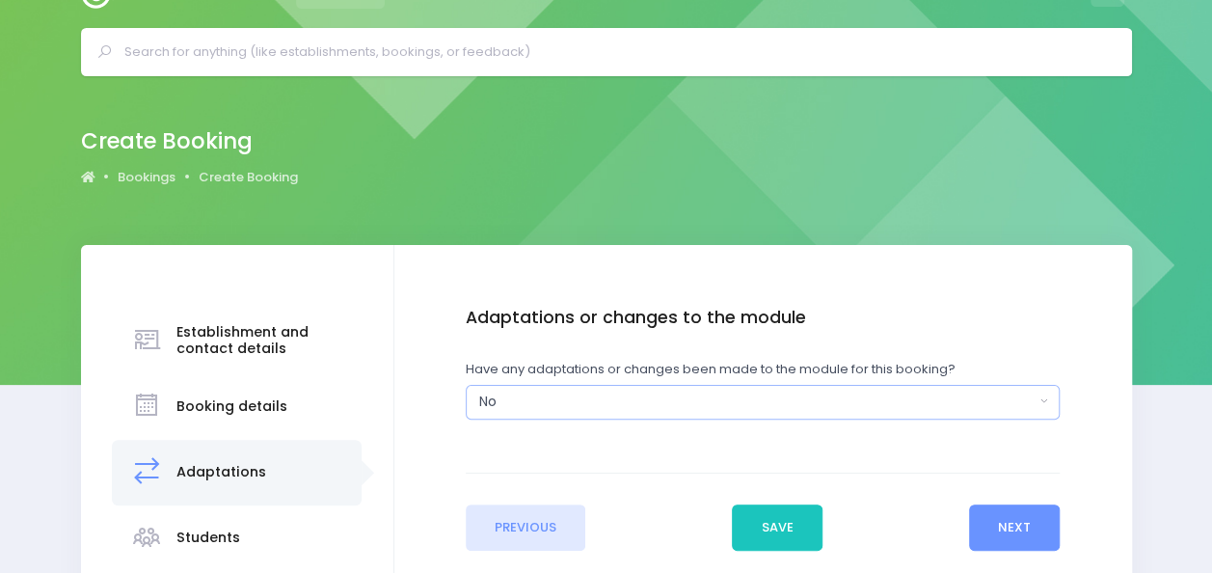
scroll to position [75, 0]
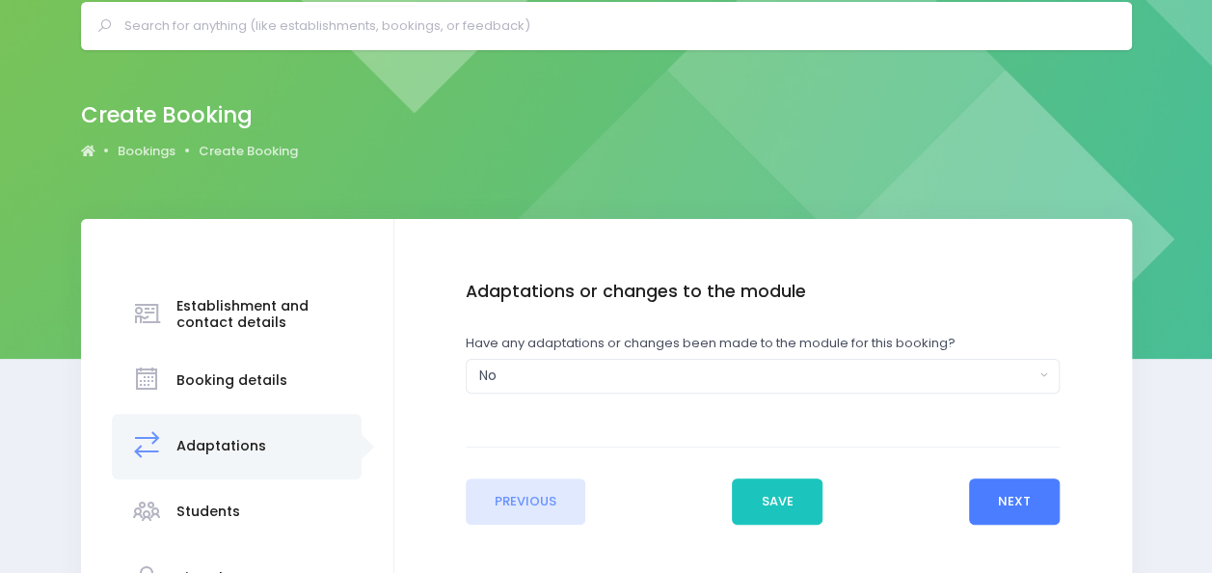
click at [1026, 485] on button "Next" at bounding box center [1015, 501] width 92 height 46
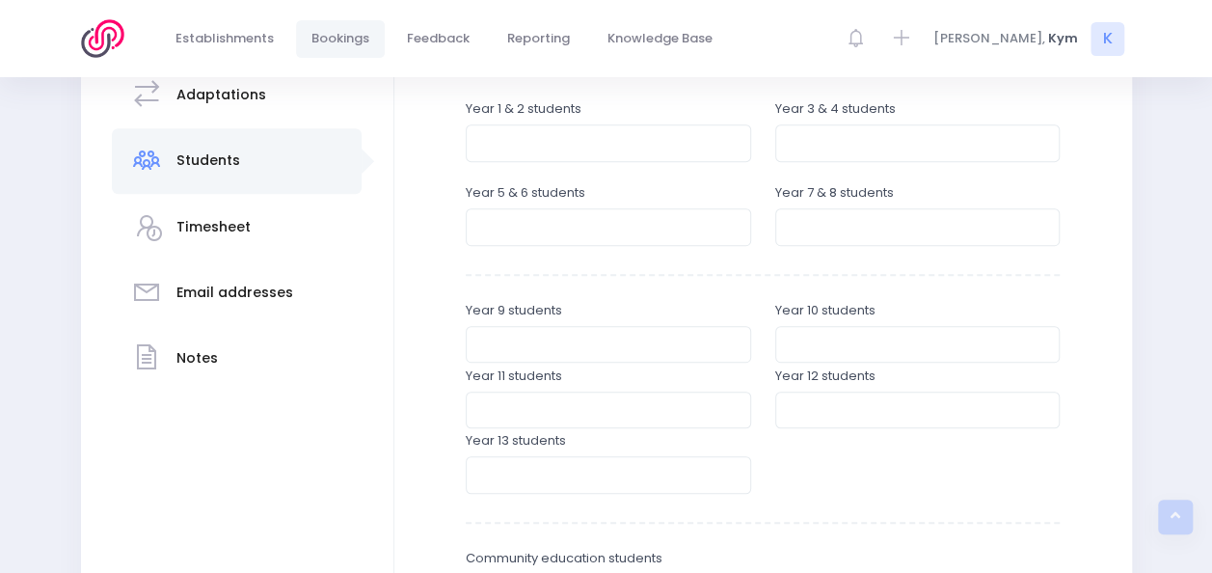
scroll to position [427, 0]
click at [653, 214] on input "number" at bounding box center [608, 225] width 285 height 37
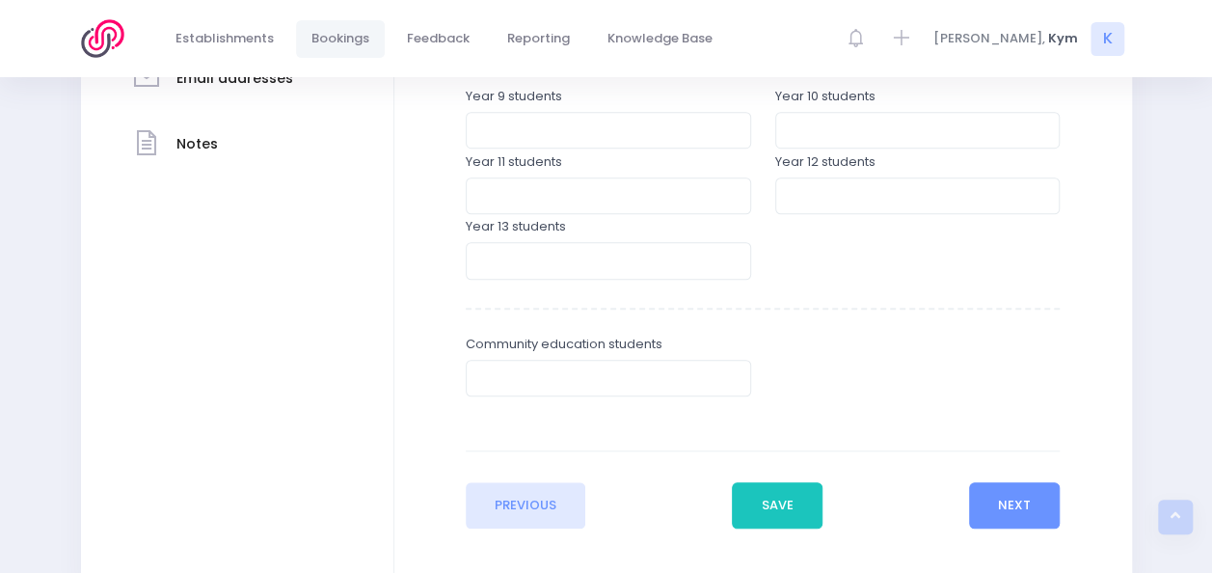
scroll to position [676, 0]
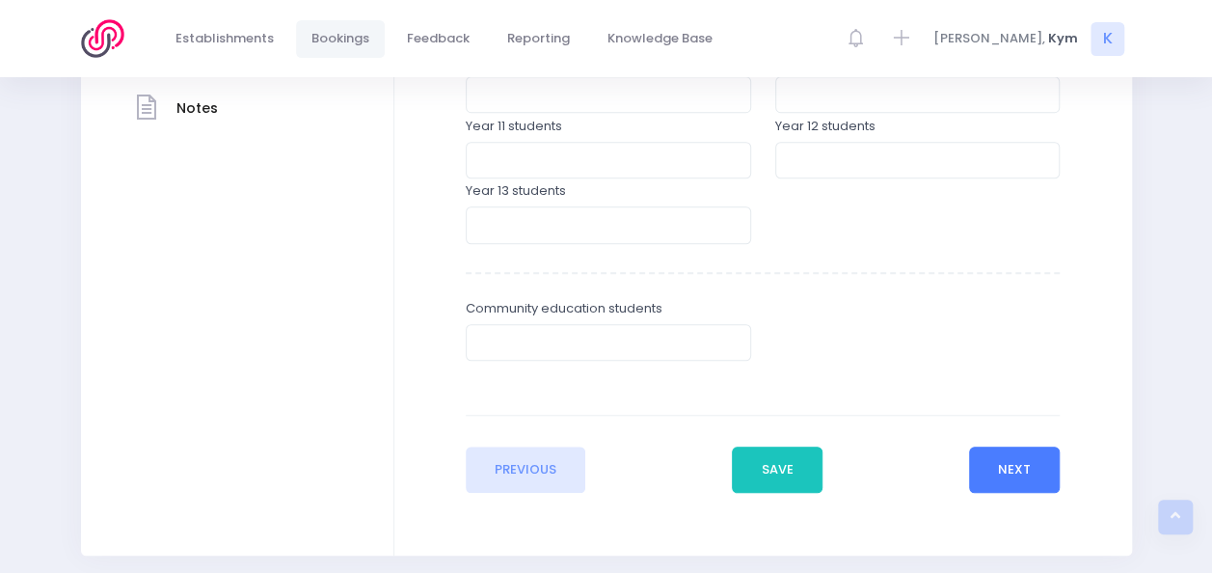
type input "52"
click at [1025, 457] on button "Next" at bounding box center [1015, 469] width 92 height 46
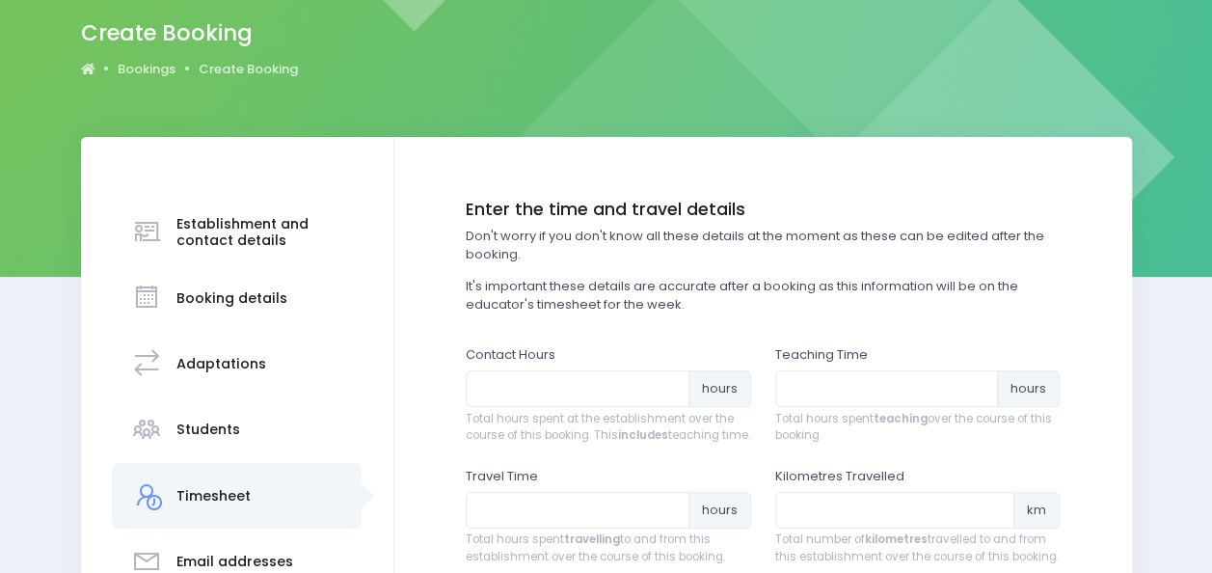
scroll to position [219, 0]
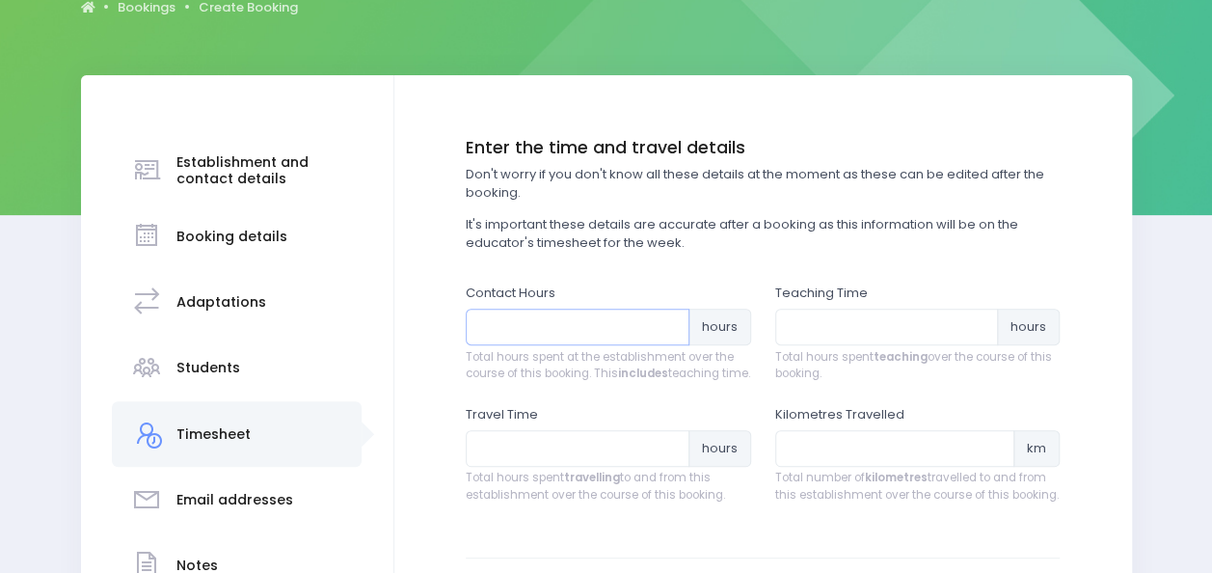
click at [587, 316] on input "number" at bounding box center [578, 327] width 224 height 37
type input "9"
click at [793, 322] on input "number" at bounding box center [887, 327] width 224 height 37
type input "3"
click at [641, 454] on input "number" at bounding box center [578, 448] width 224 height 37
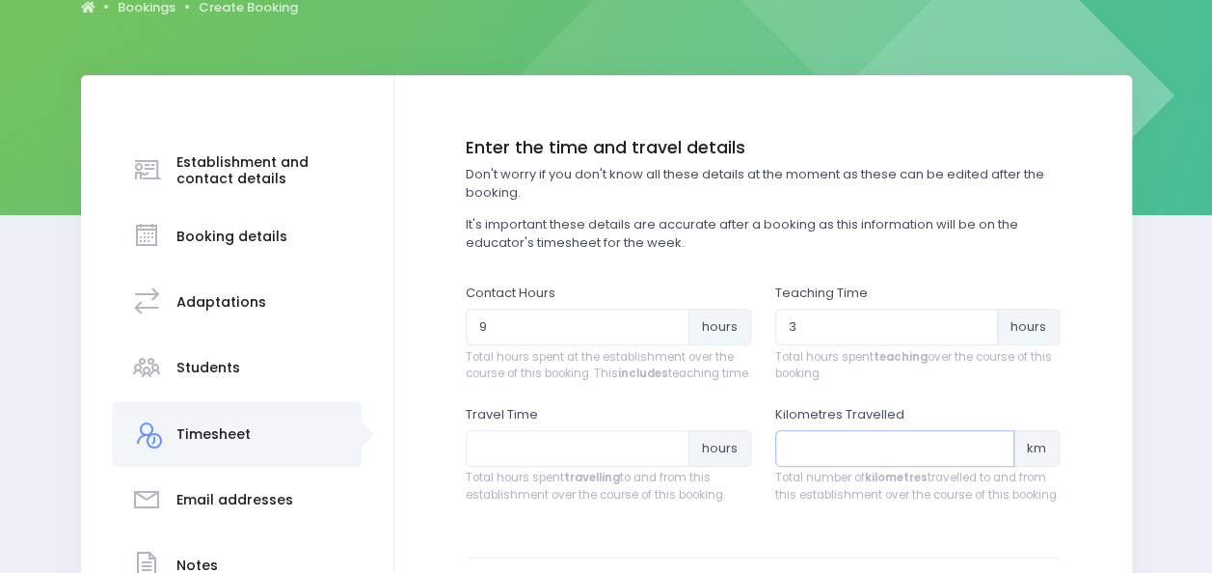
click at [832, 455] on input "number" at bounding box center [895, 448] width 240 height 37
click at [644, 464] on input "number" at bounding box center [578, 448] width 224 height 37
type input "3"
click at [845, 467] on input "number" at bounding box center [895, 448] width 240 height 37
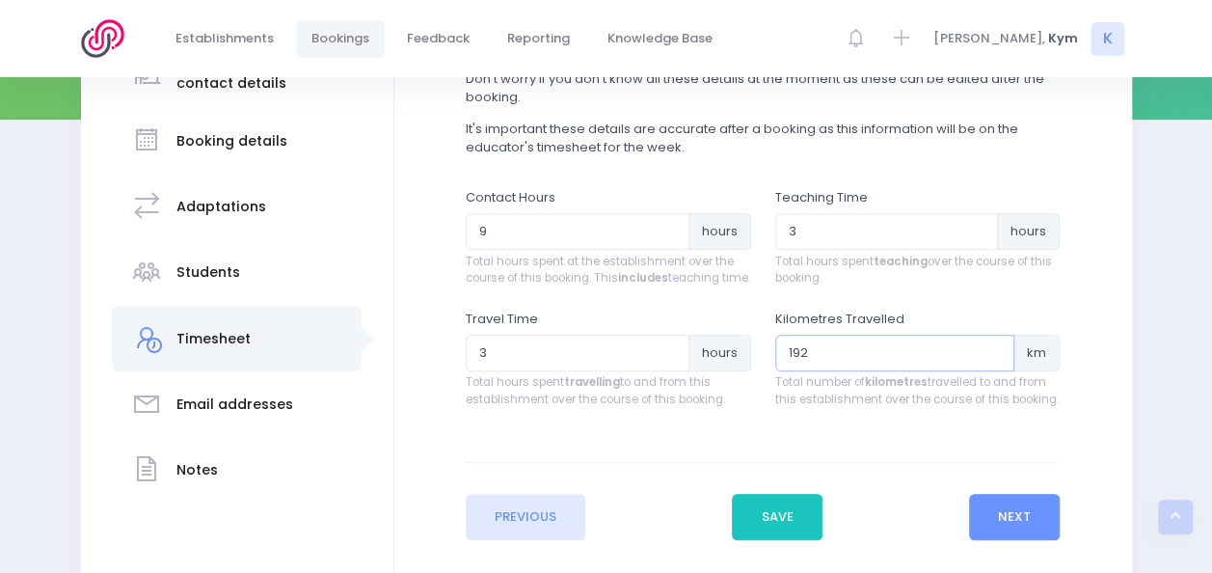
scroll to position [315, 0]
type input "192"
click at [995, 518] on button "Next" at bounding box center [1015, 516] width 92 height 46
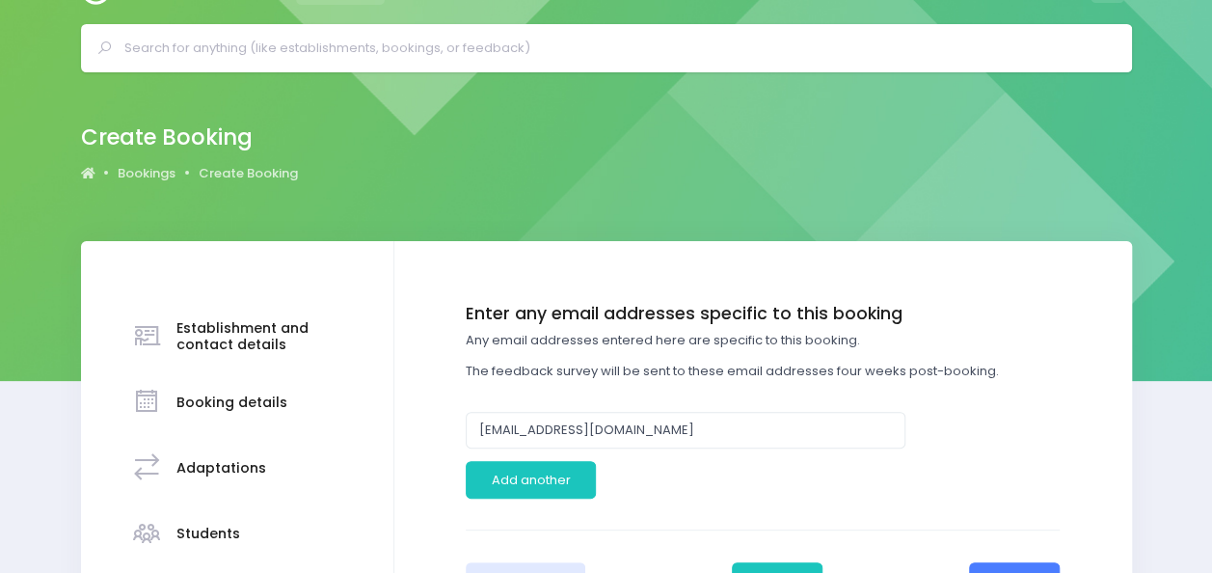
scroll to position [155, 0]
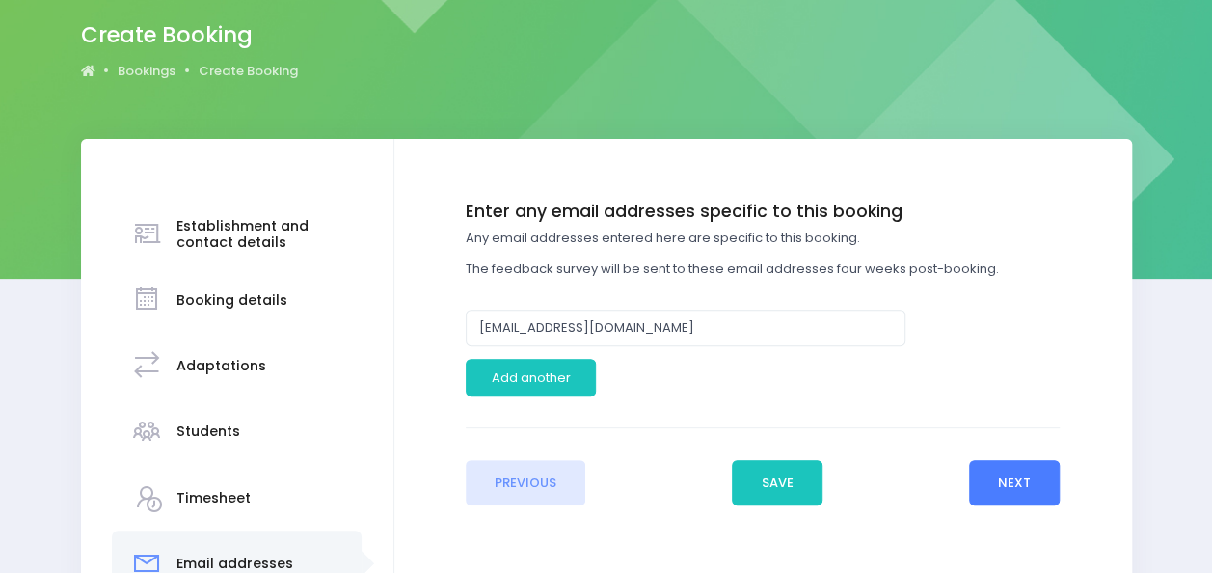
click at [1009, 480] on button "Next" at bounding box center [1015, 483] width 92 height 46
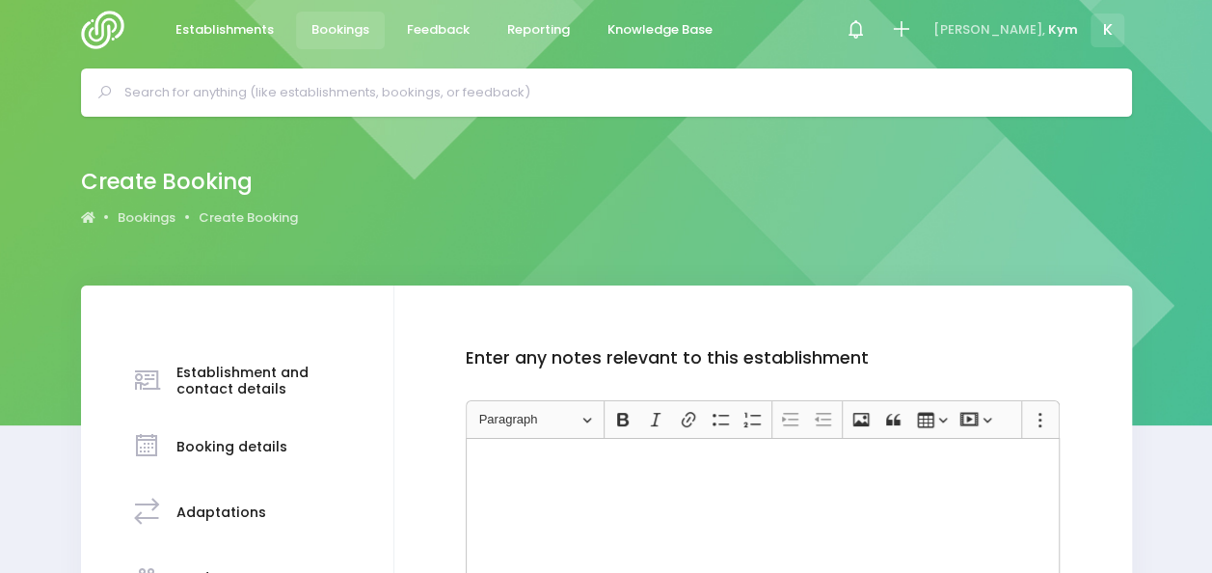
scroll to position [10, 0]
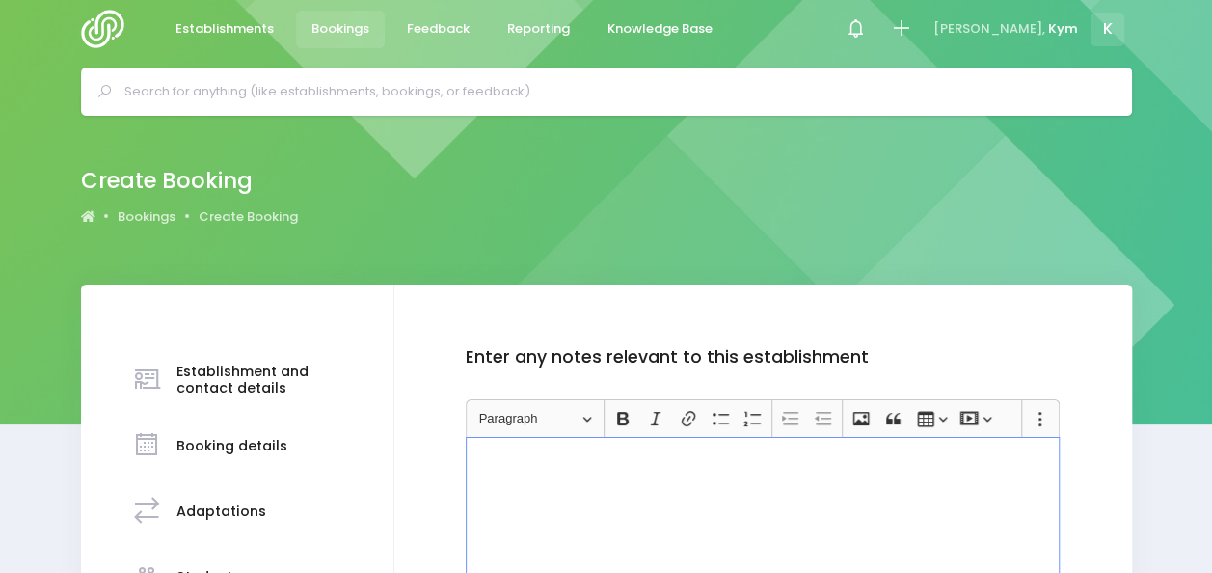
click at [1009, 480] on div "Rich Text Editor, main" at bounding box center [763, 509] width 594 height 145
click at [881, 496] on p "Rich Text Editor, main" at bounding box center [763, 489] width 578 height 19
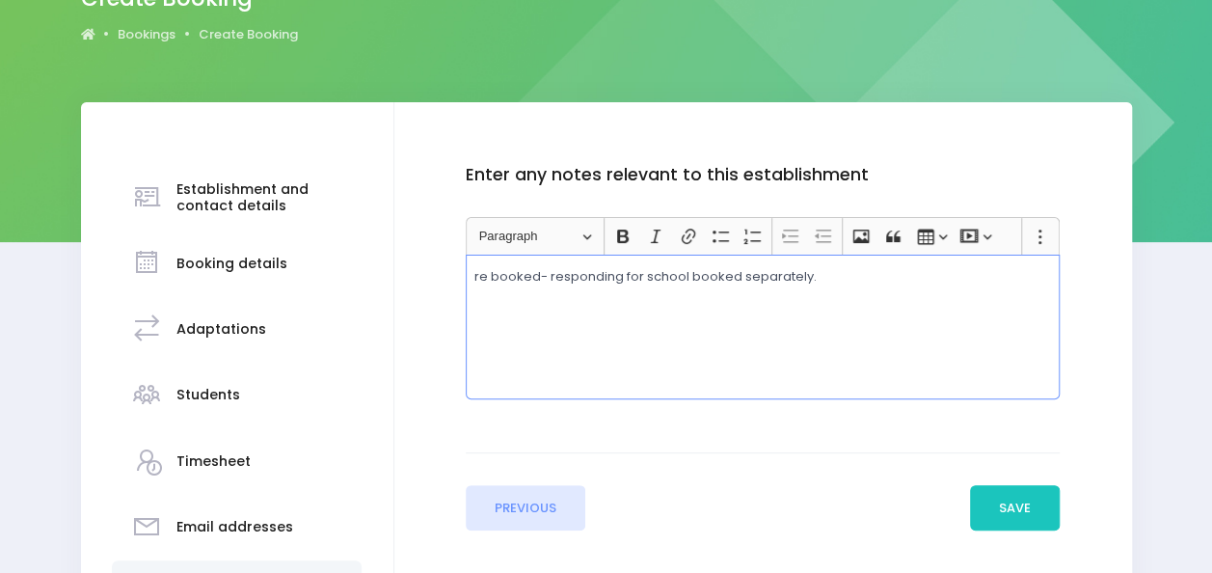
scroll to position [201, 0]
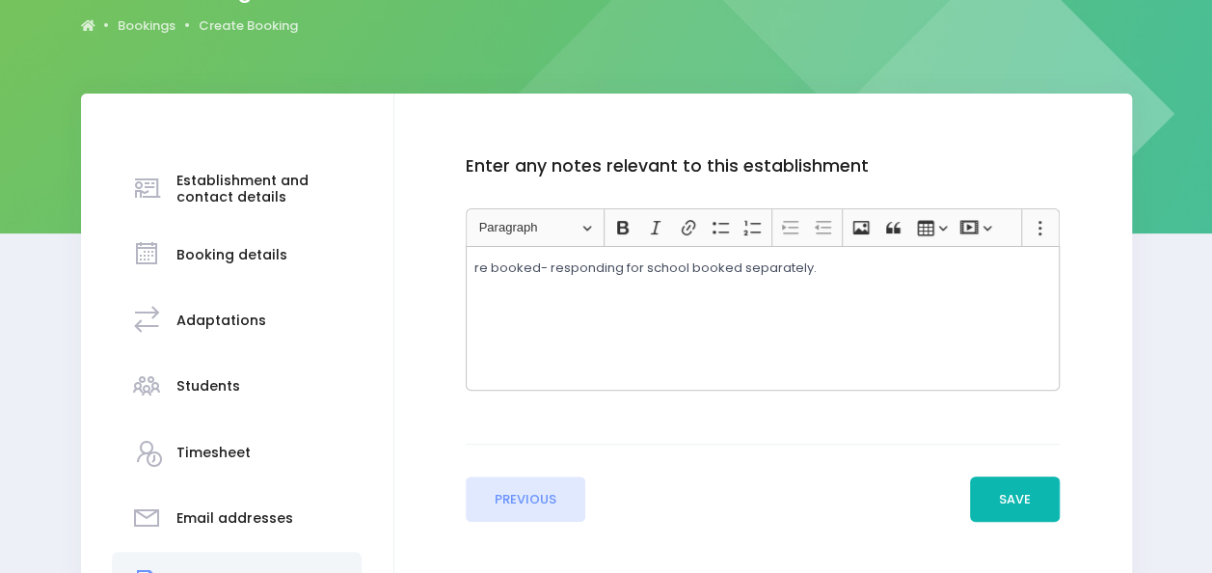
click at [995, 494] on button "Save" at bounding box center [1015, 499] width 91 height 46
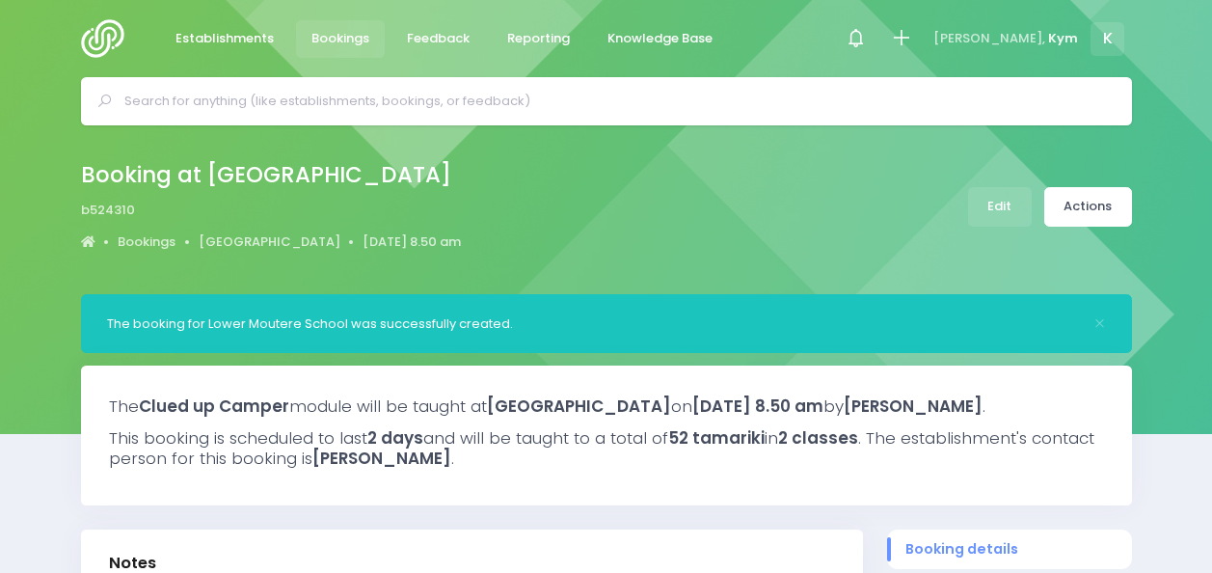
select select "5"
click at [98, 30] on img at bounding box center [108, 38] width 55 height 39
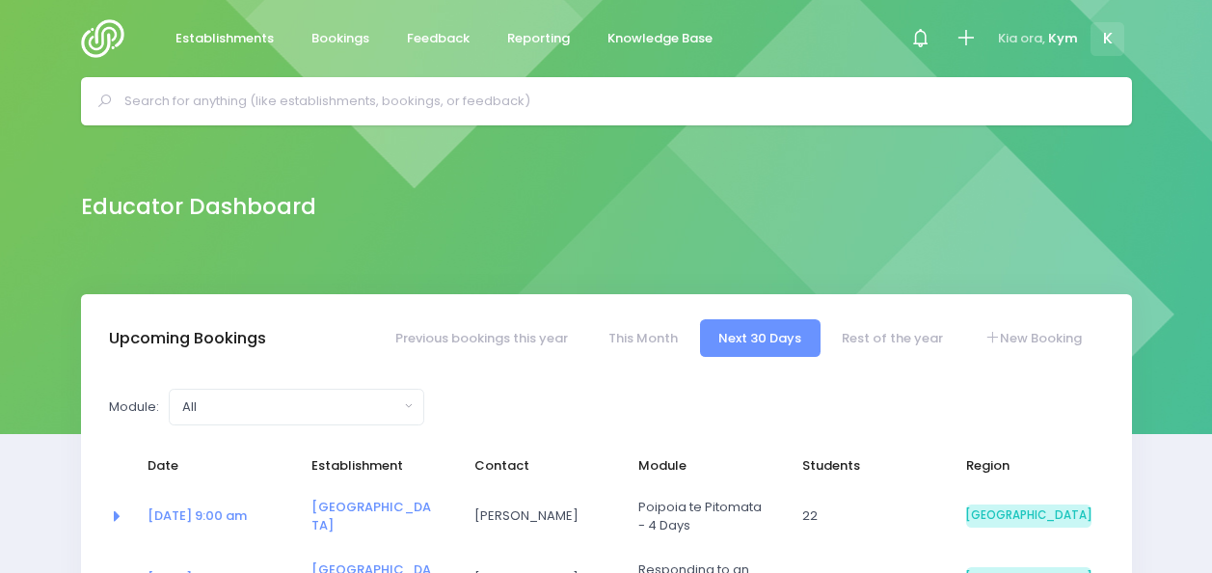
select select "5"
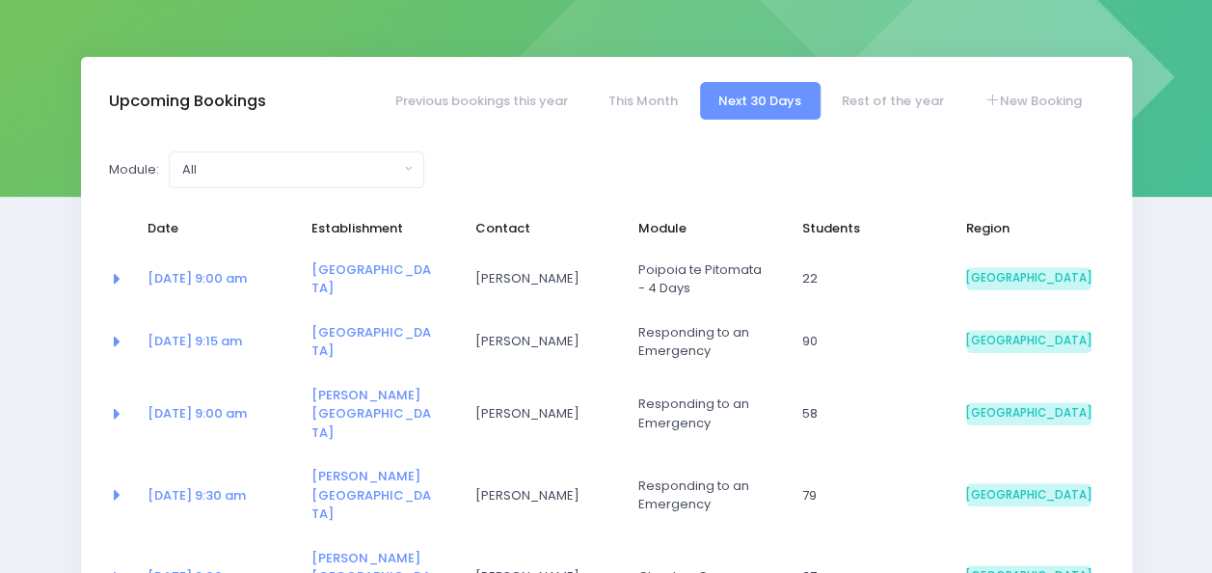
scroll to position [236, 0]
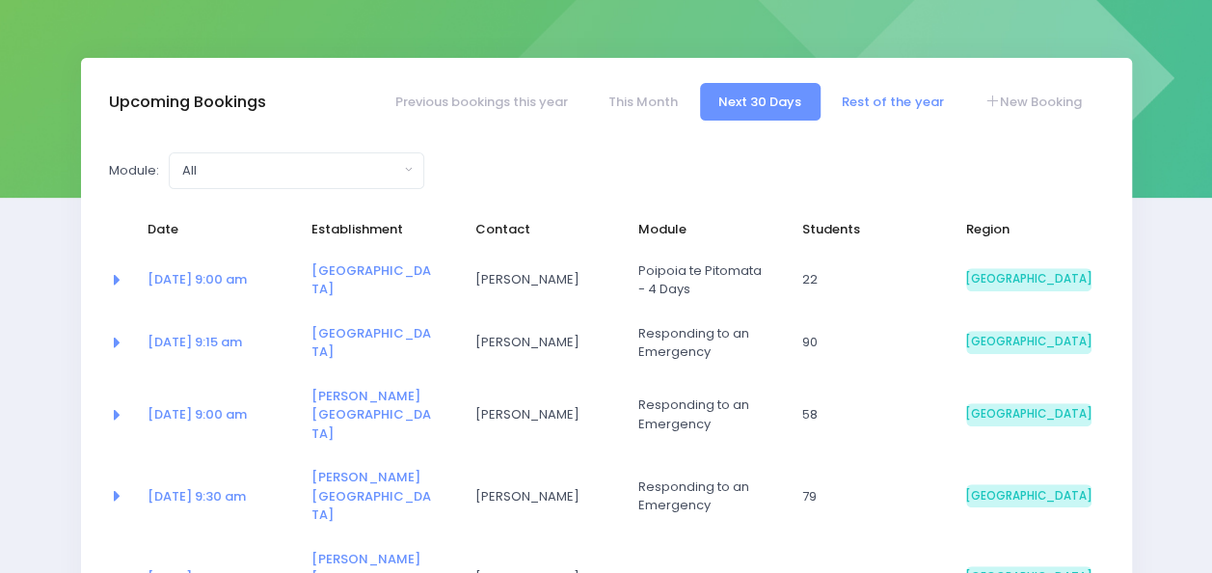
click at [912, 105] on link "Rest of the year" at bounding box center [892, 102] width 139 height 38
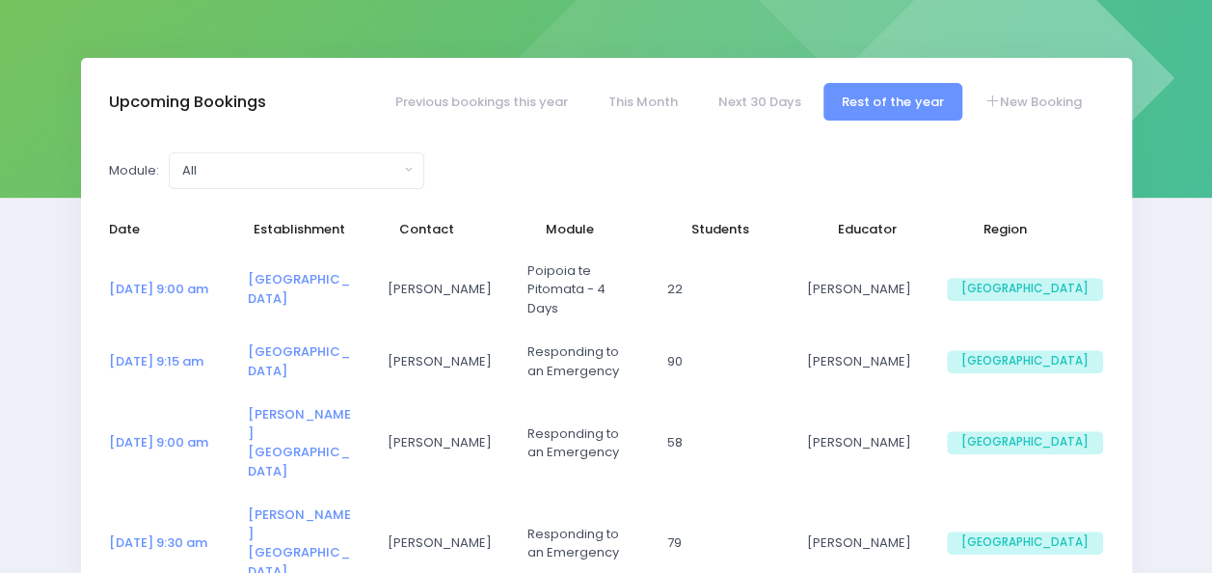
select select "5"
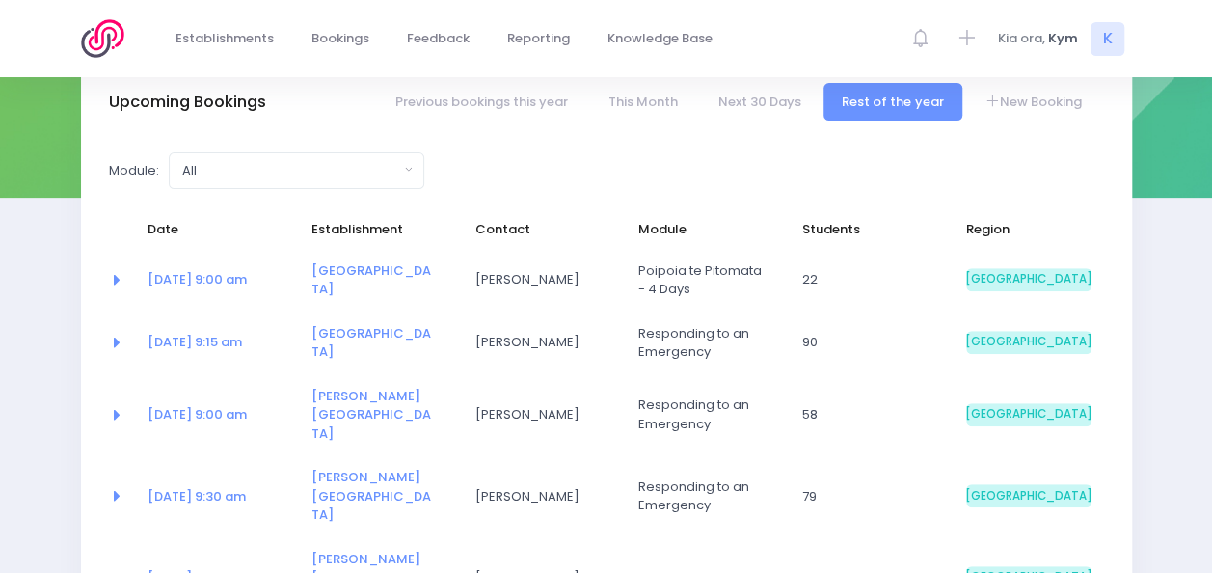
scroll to position [445, 0]
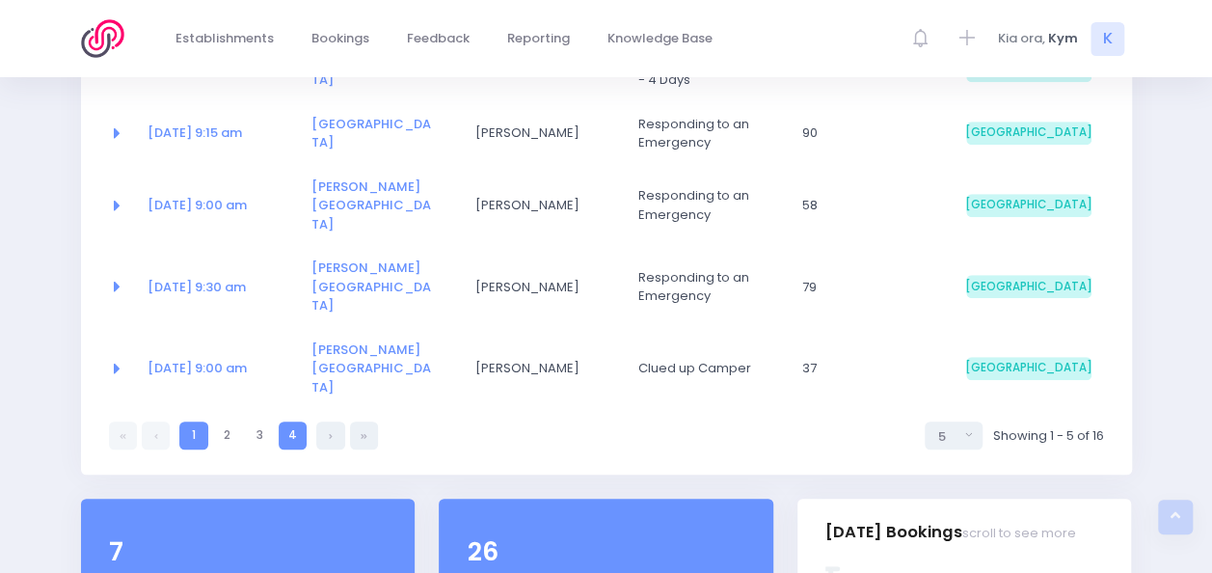
click at [290, 421] on link "4" at bounding box center [293, 435] width 28 height 28
select select "5"
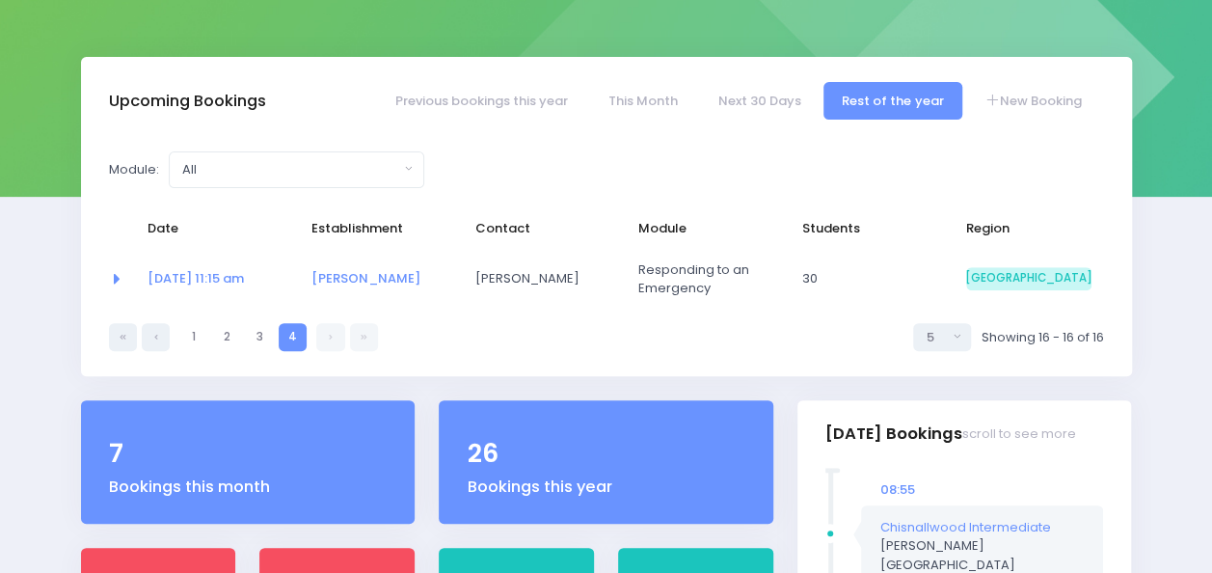
scroll to position [235, 0]
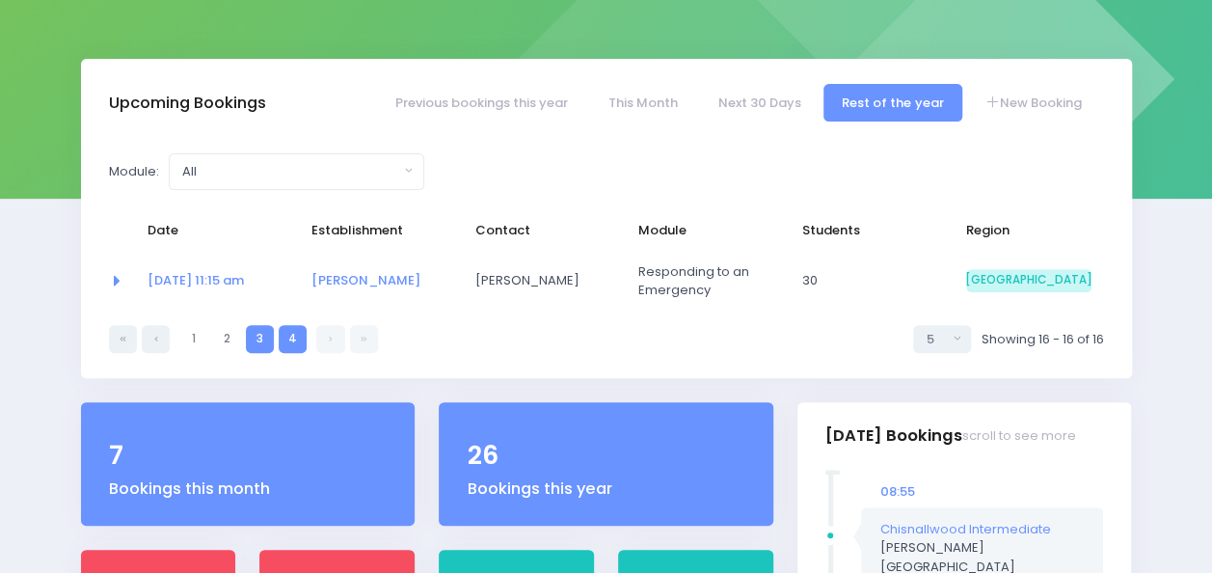
click at [255, 333] on link "3" at bounding box center [260, 339] width 28 height 28
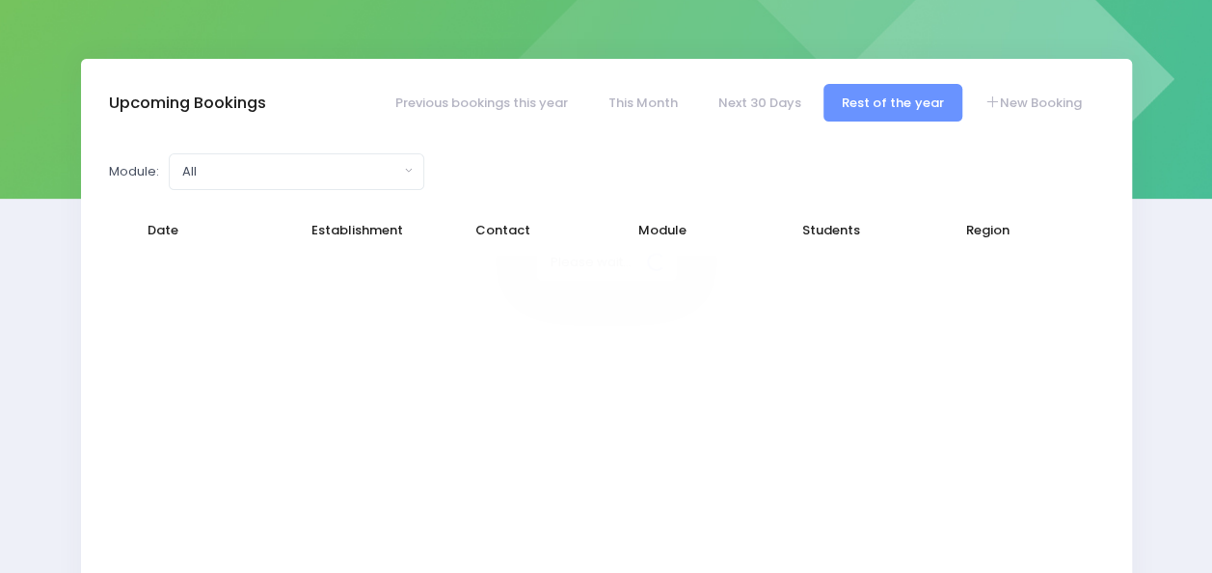
select select "5"
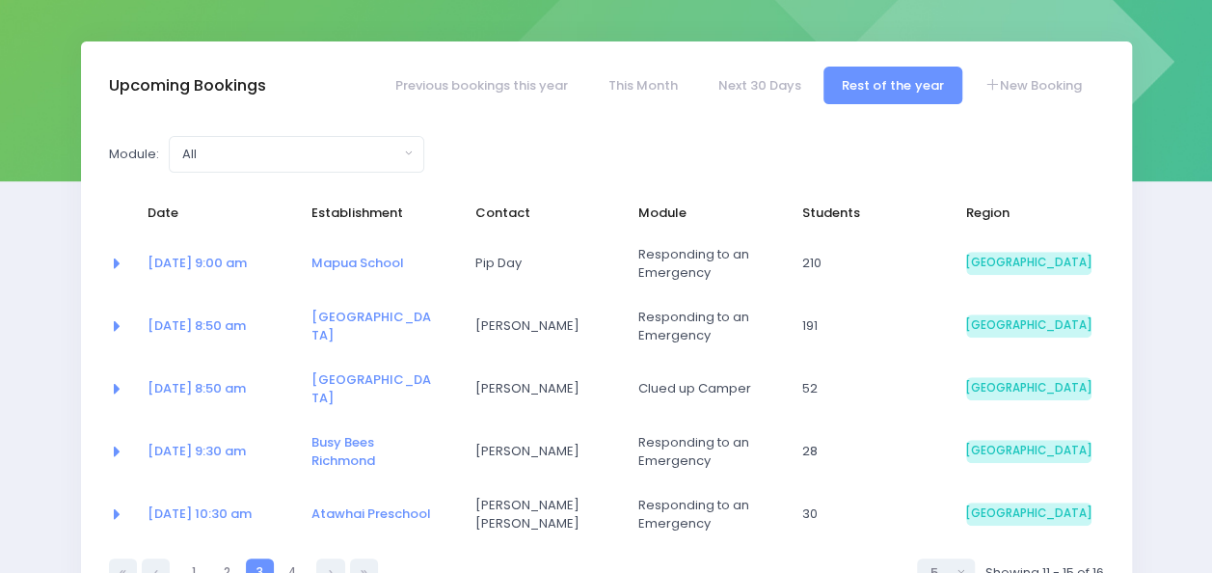
scroll to position [256, 0]
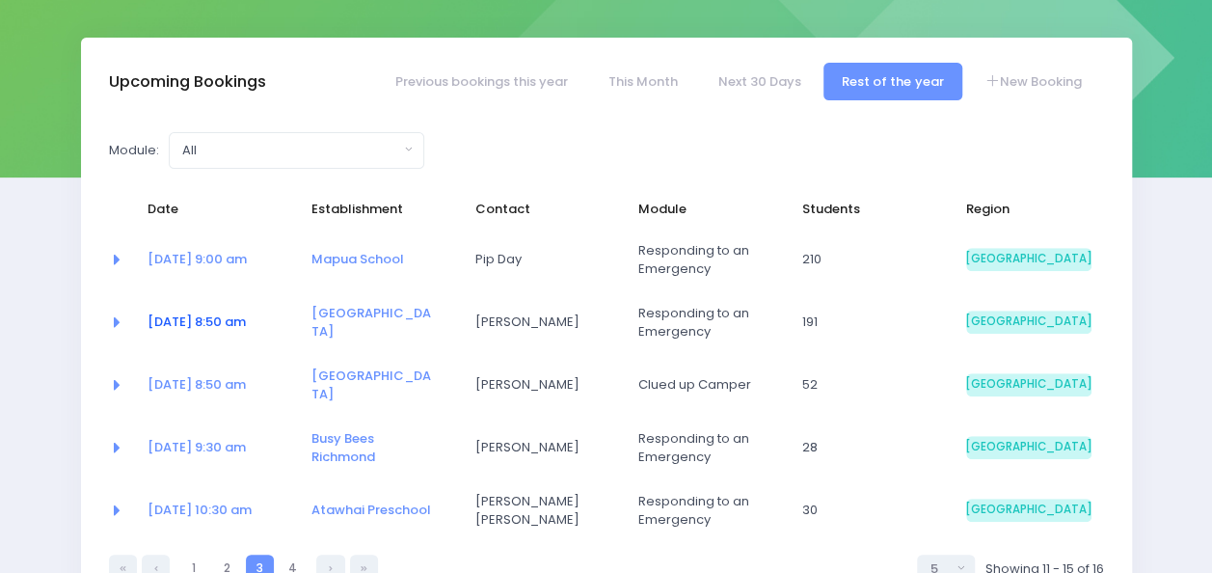
click at [232, 326] on link "01 Dec at 8:50 am" at bounding box center [197, 321] width 98 height 18
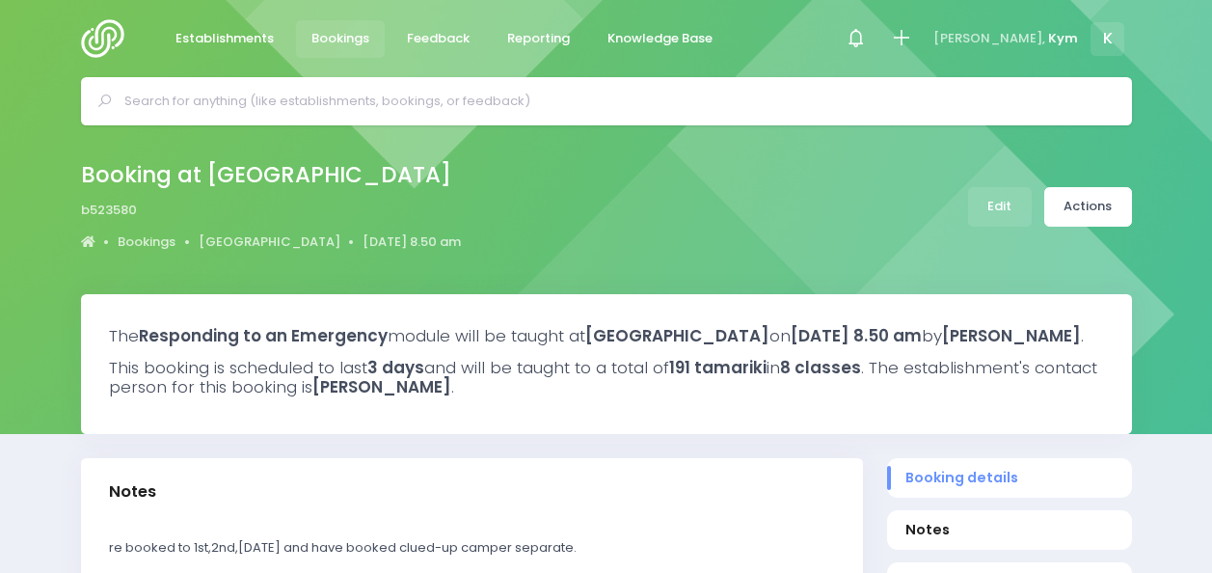
select select "5"
click at [1068, 206] on link "Actions" at bounding box center [1088, 207] width 88 height 40
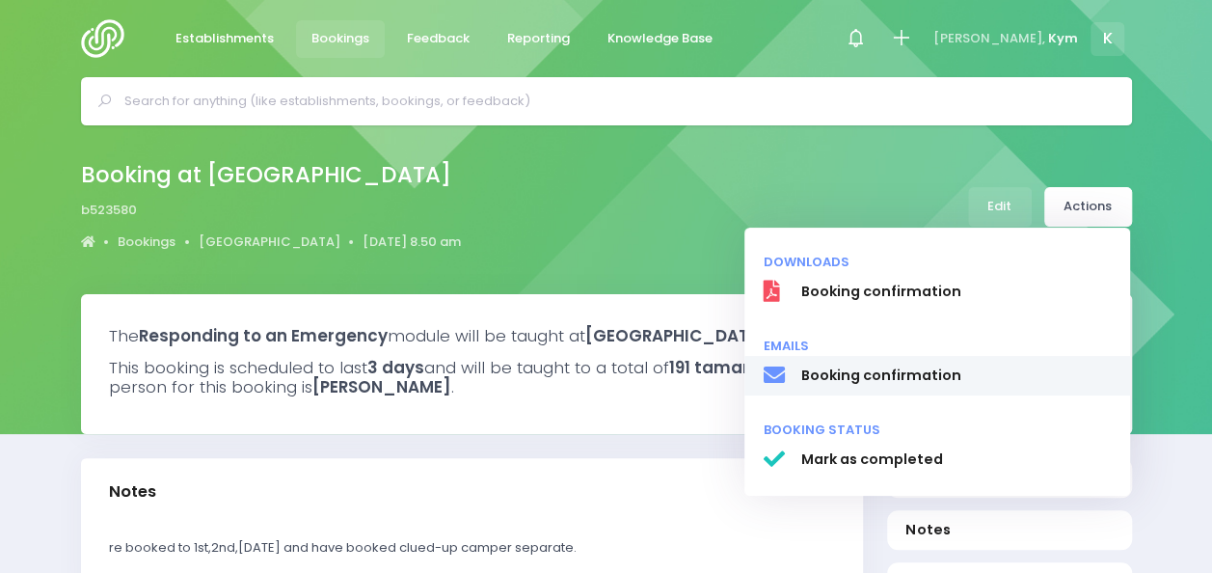
click at [831, 374] on span "Booking confirmation" at bounding box center [955, 375] width 310 height 20
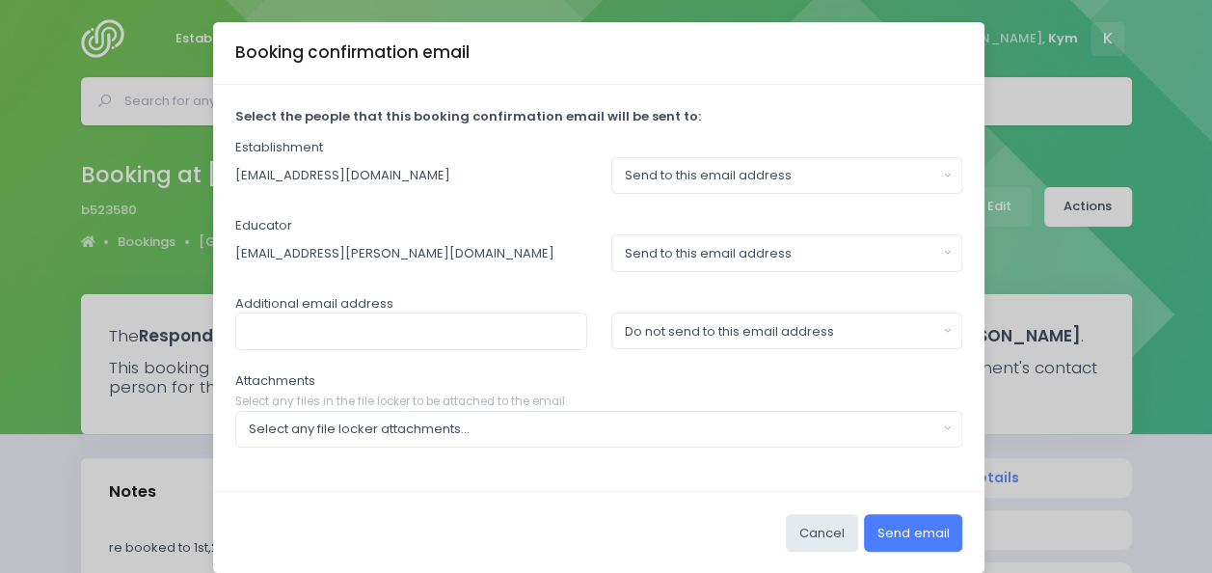
click at [892, 530] on button "Send email" at bounding box center [913, 532] width 98 height 37
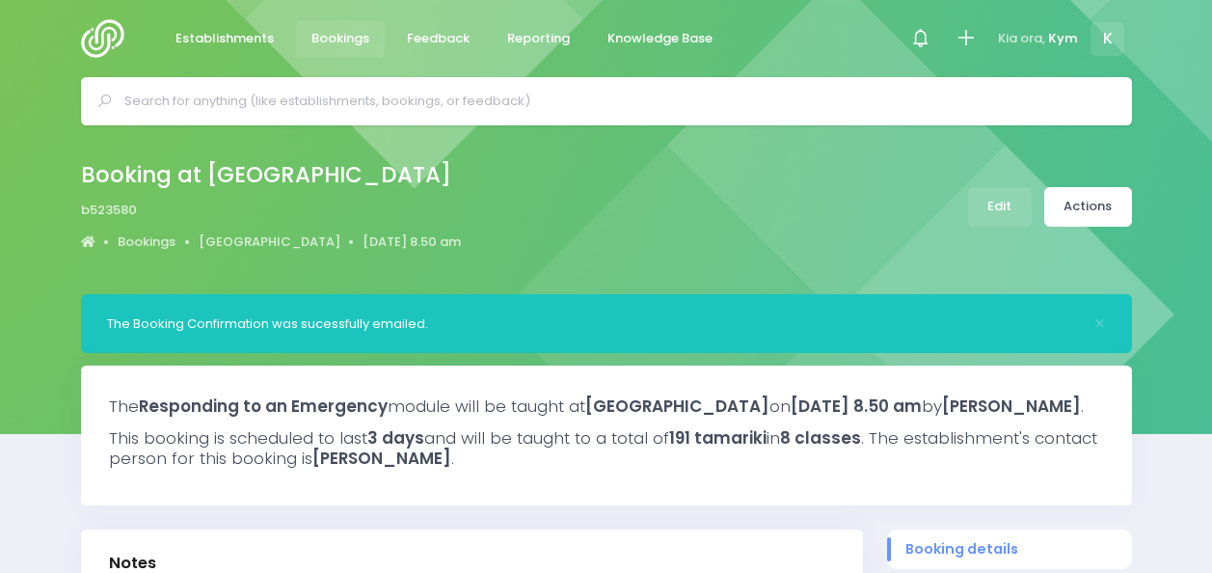
select select "5"
click at [102, 43] on img at bounding box center [108, 38] width 55 height 39
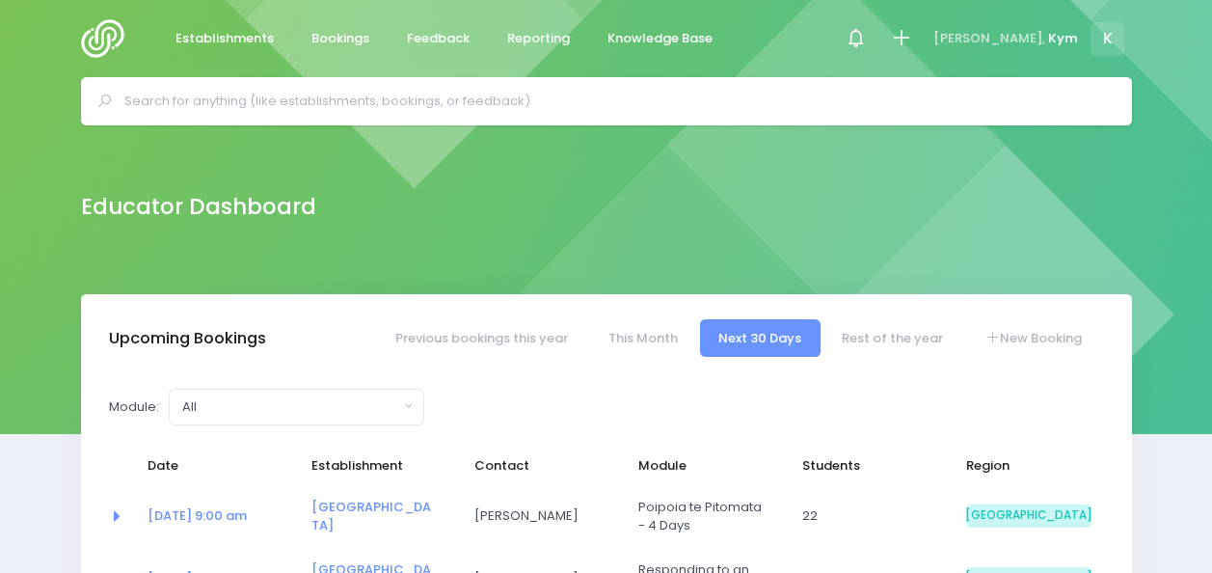
select select "5"
click at [853, 331] on link "Rest of the year" at bounding box center [892, 338] width 139 height 38
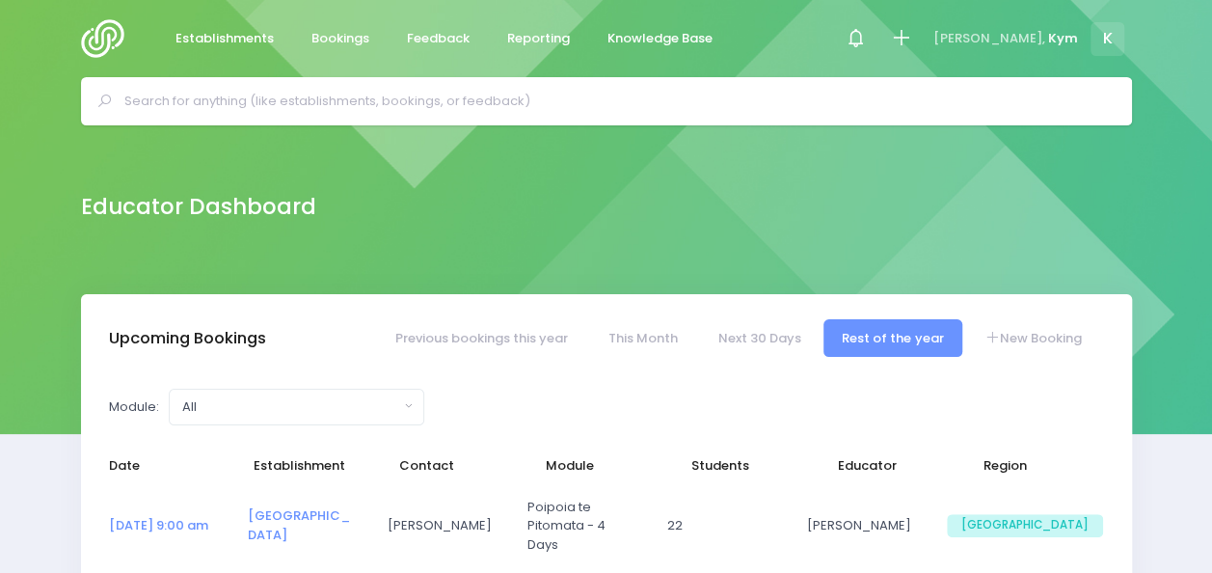
select select "5"
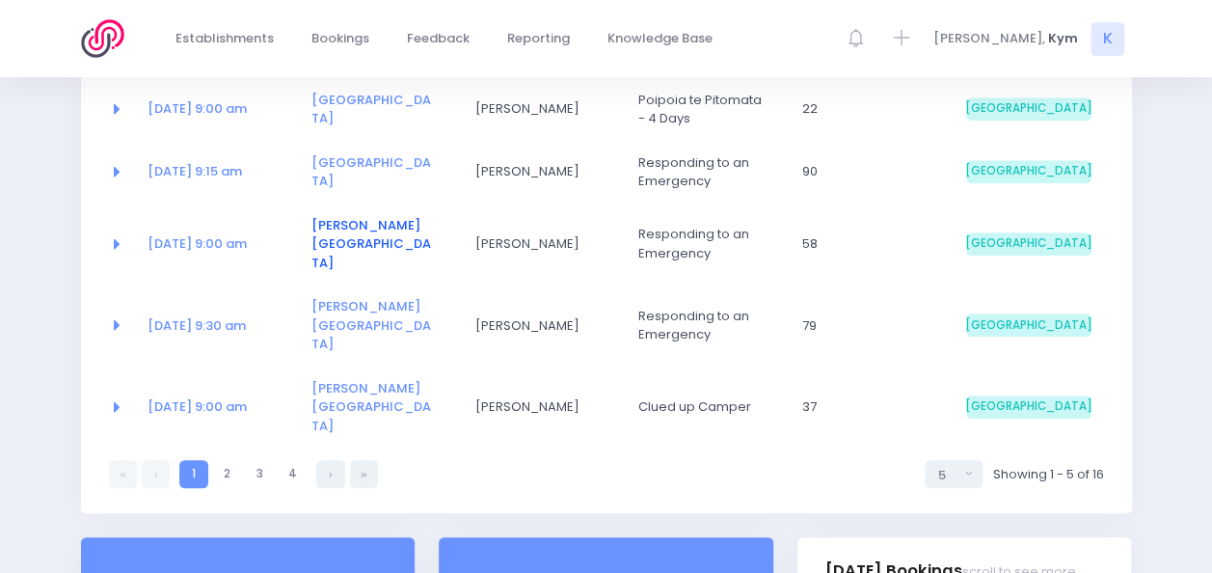
scroll to position [408, 0]
click at [270, 459] on link "3" at bounding box center [260, 473] width 28 height 28
select select "5"
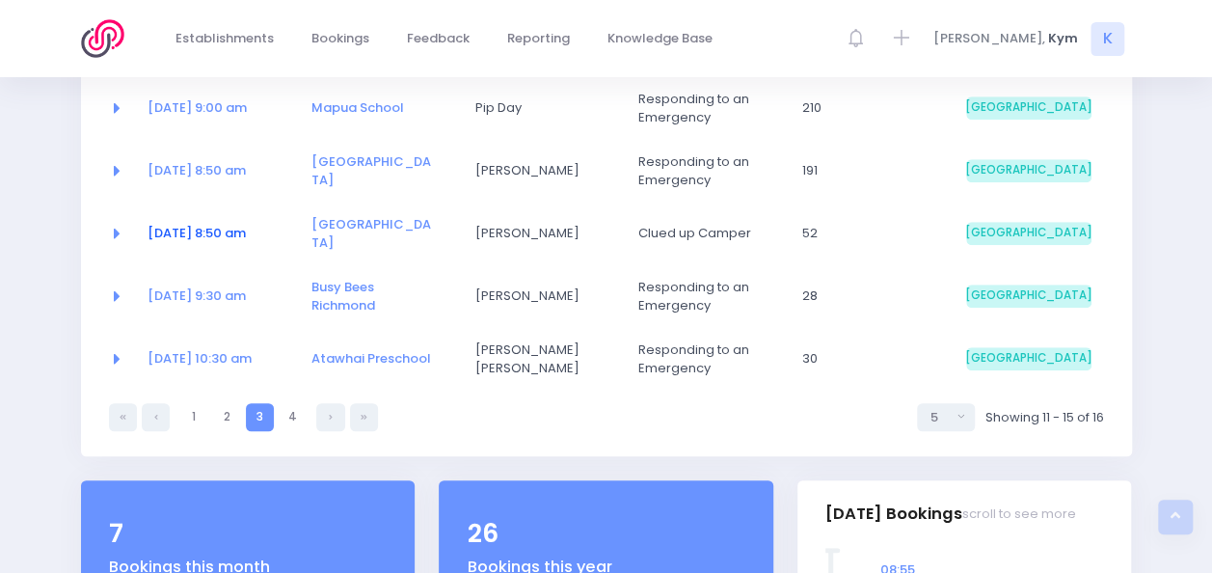
click at [214, 229] on link "[DATE] 8:50 am" at bounding box center [197, 233] width 98 height 18
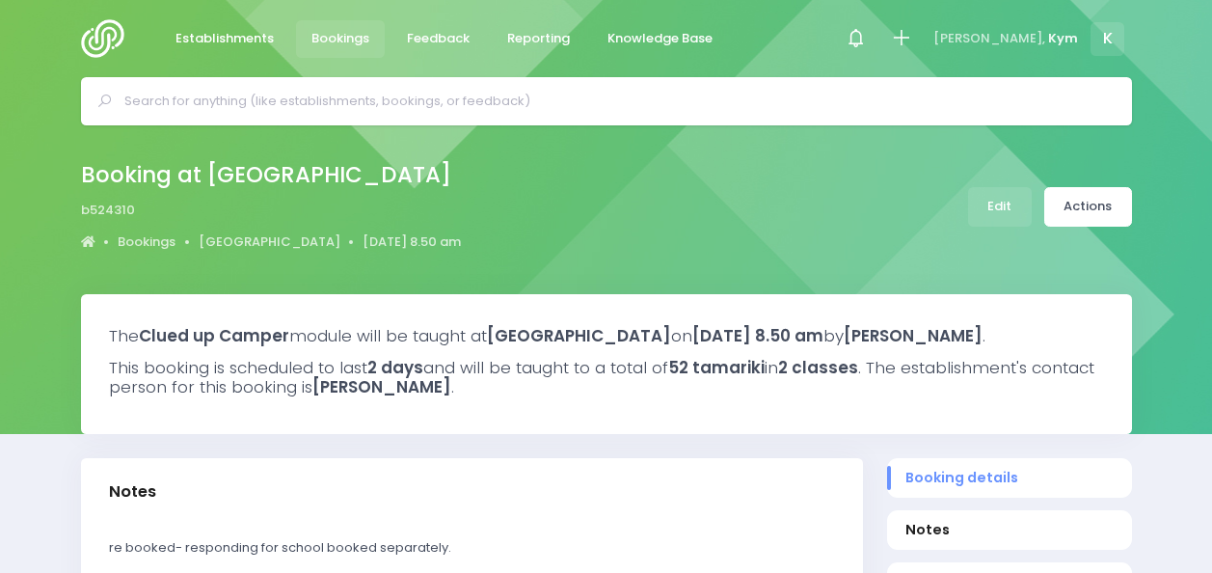
select select "5"
click at [1070, 198] on link "Actions" at bounding box center [1088, 207] width 88 height 40
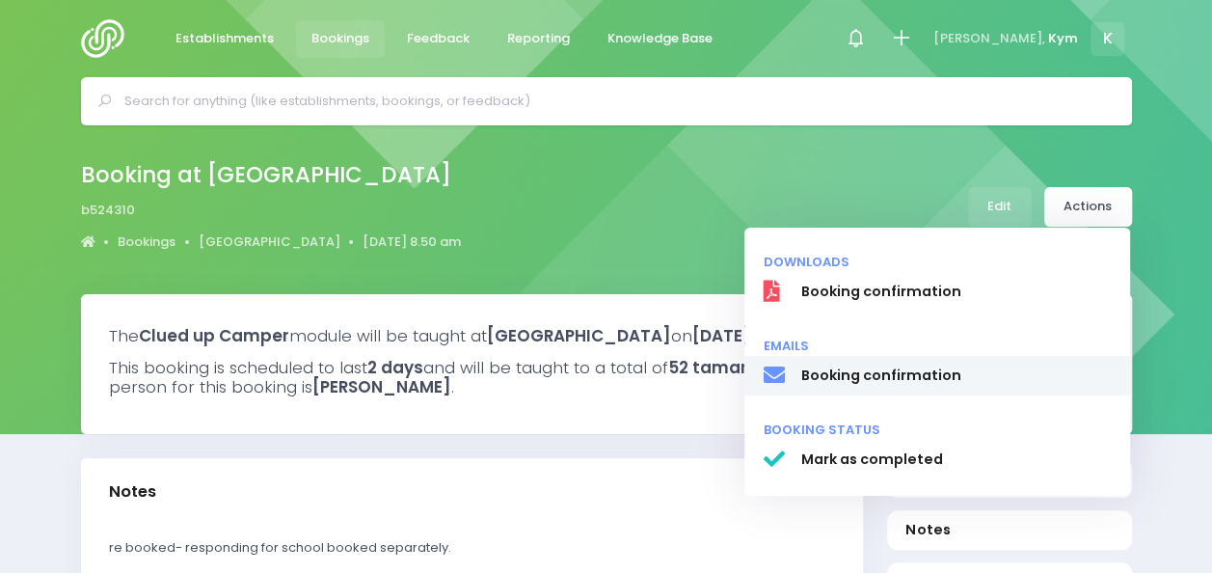
click at [847, 371] on span "Booking confirmation" at bounding box center [955, 375] width 310 height 20
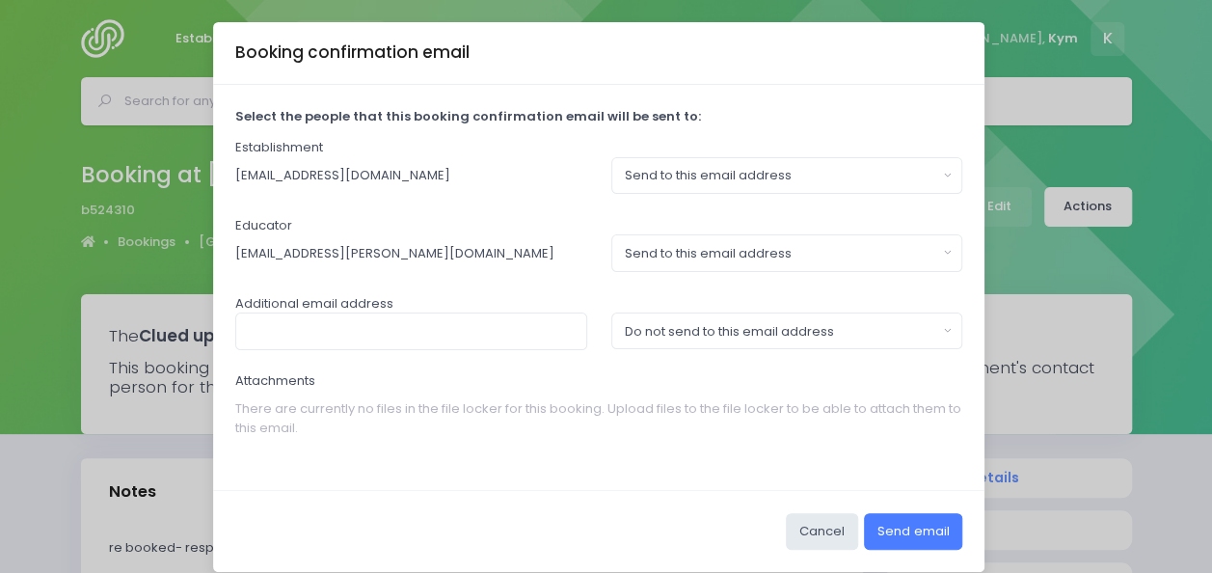
click at [912, 535] on button "Send email" at bounding box center [913, 531] width 98 height 37
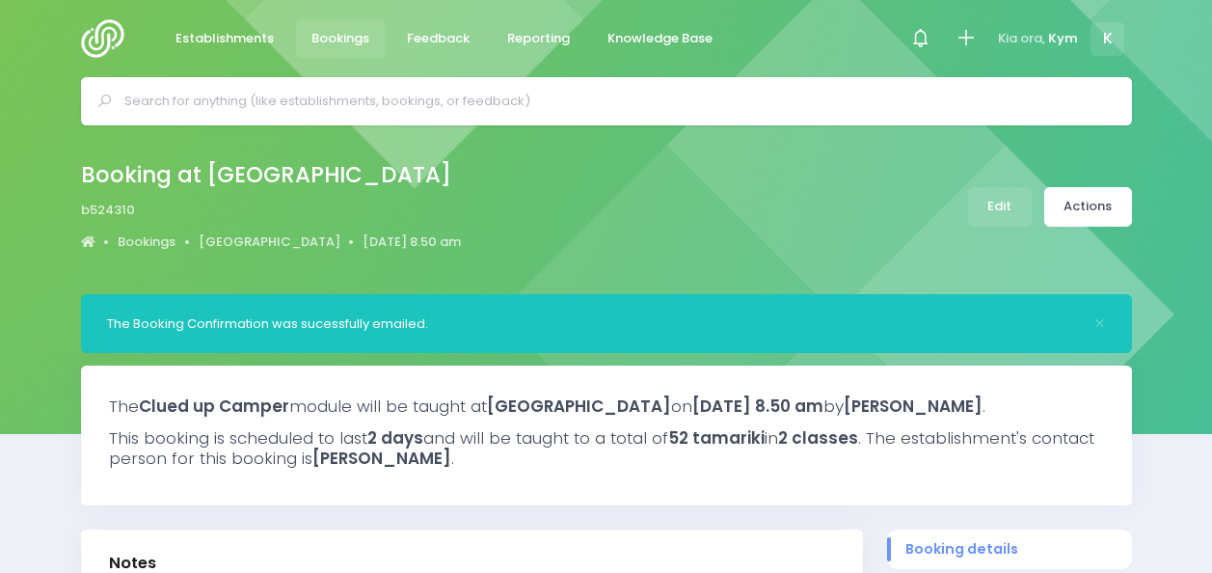
select select "5"
click at [247, 33] on span "Establishments" at bounding box center [224, 38] width 98 height 19
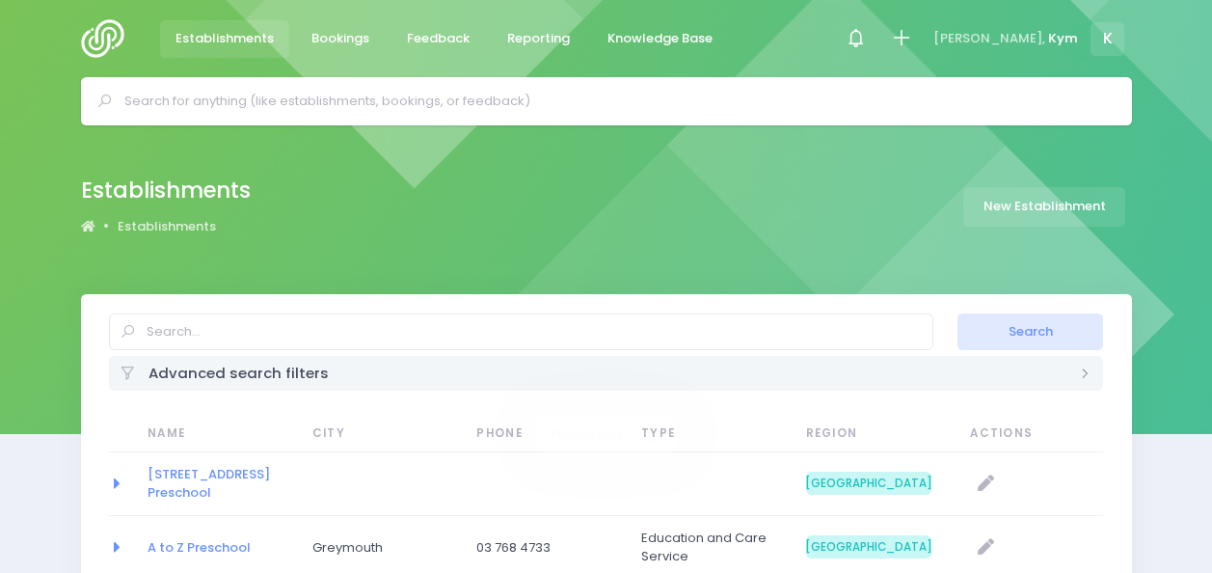
select select "20"
click at [110, 34] on img at bounding box center [108, 38] width 55 height 39
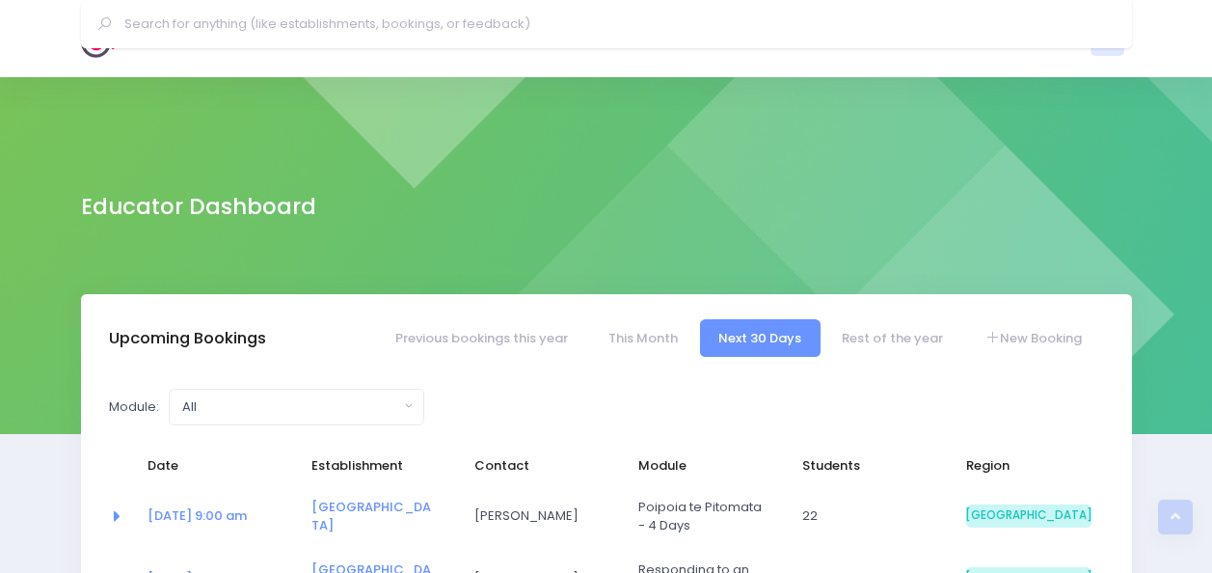
select select "5"
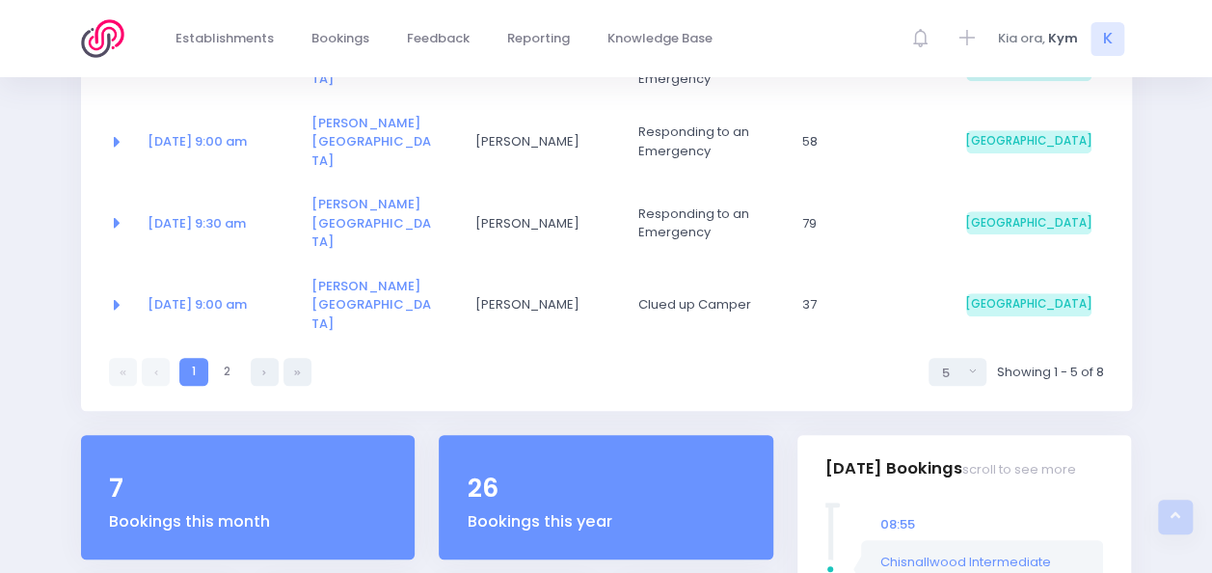
scroll to position [494, 0]
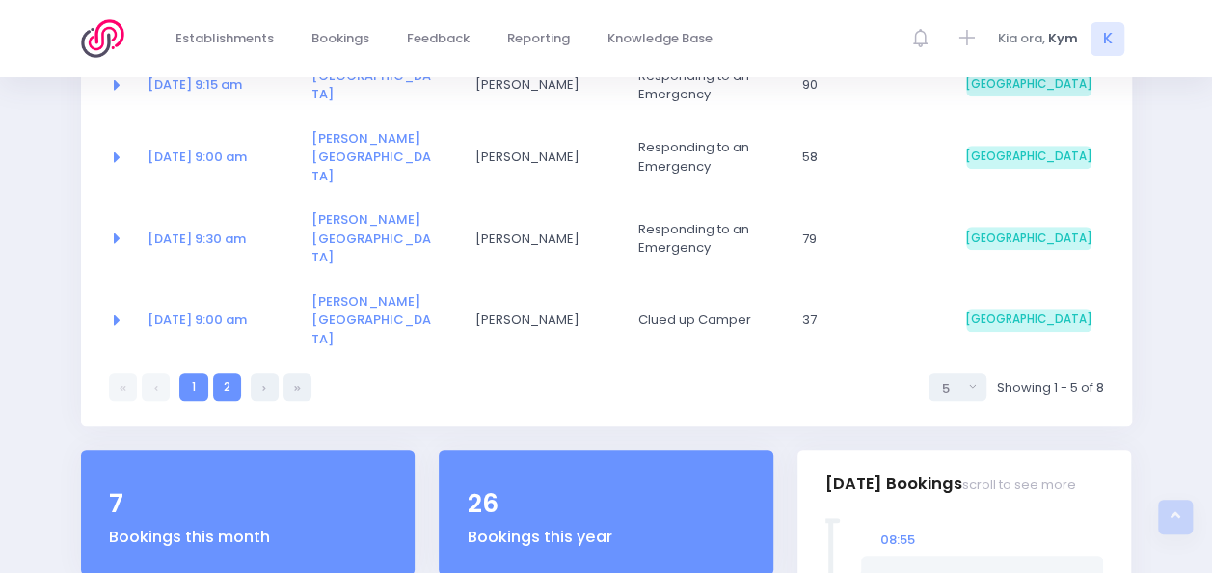
click at [231, 373] on link "2" at bounding box center [227, 387] width 28 height 28
select select "5"
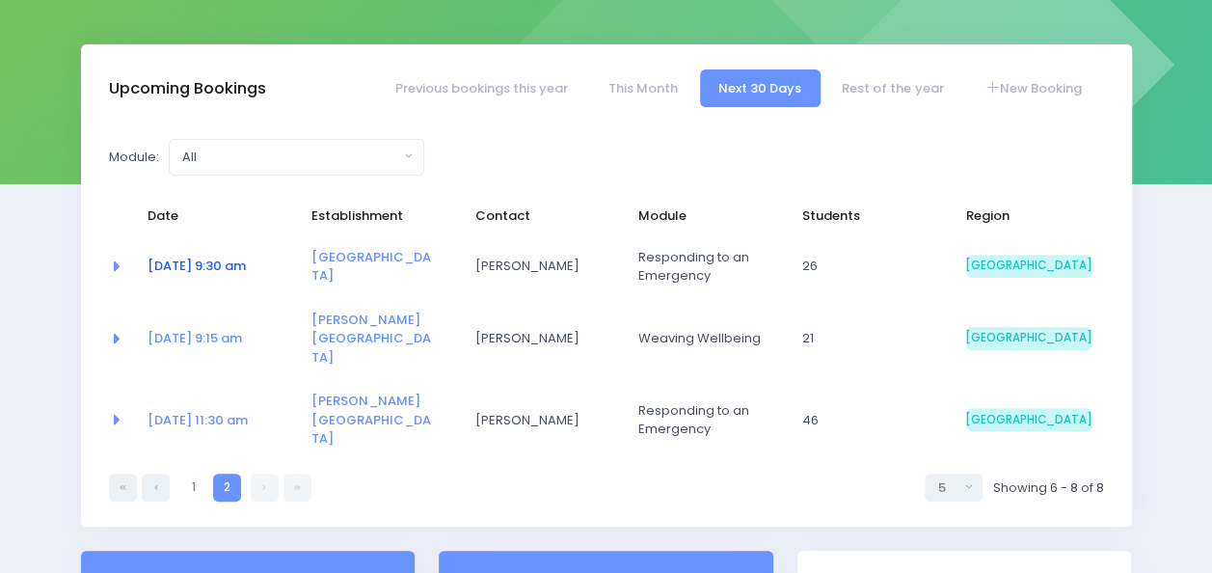
scroll to position [241, 0]
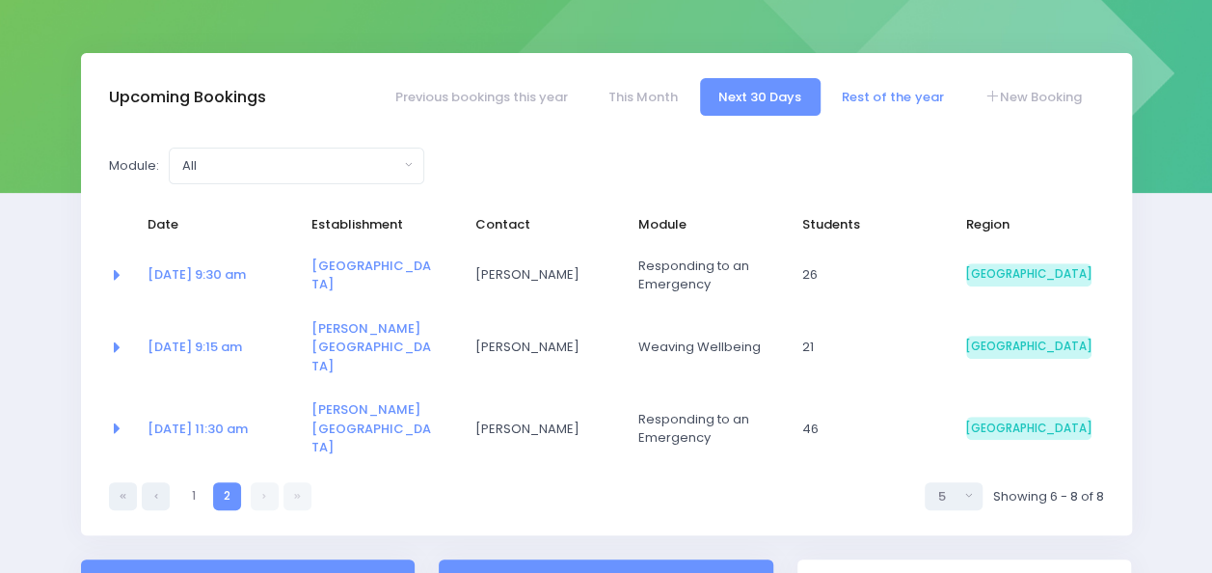
click at [862, 94] on link "Rest of the year" at bounding box center [892, 97] width 139 height 38
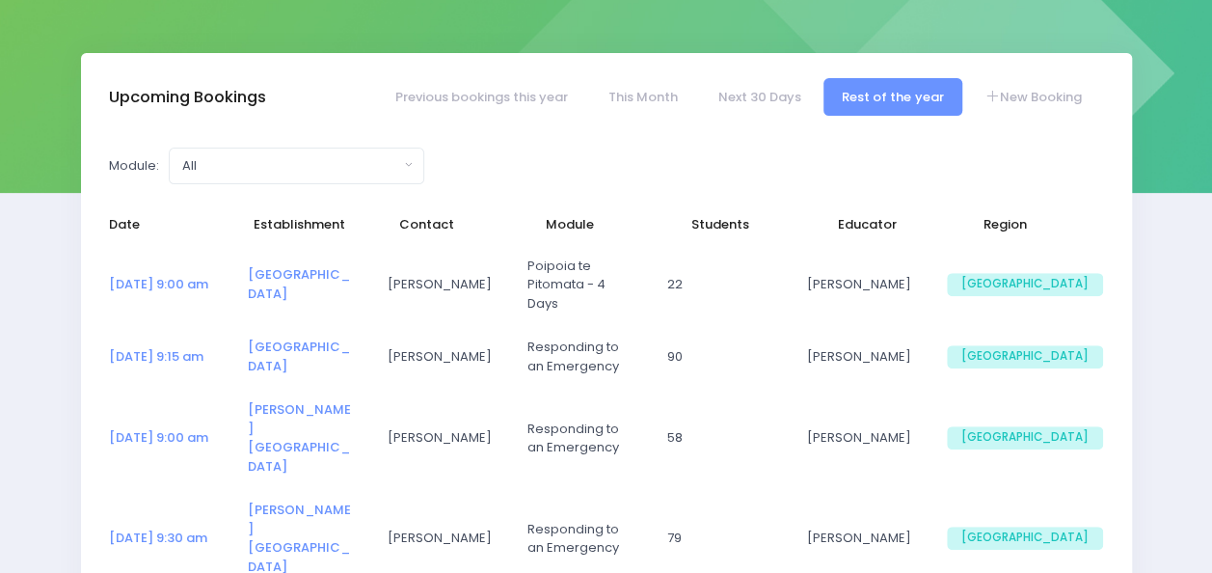
select select "5"
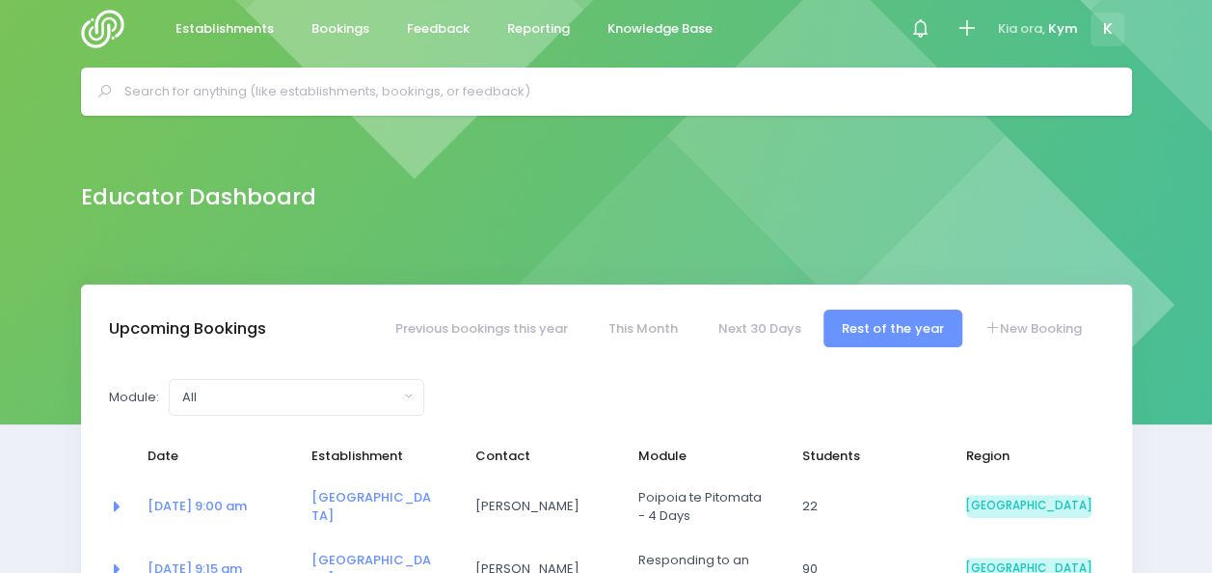
scroll to position [0, 0]
